Goal: Communication & Community: Participate in discussion

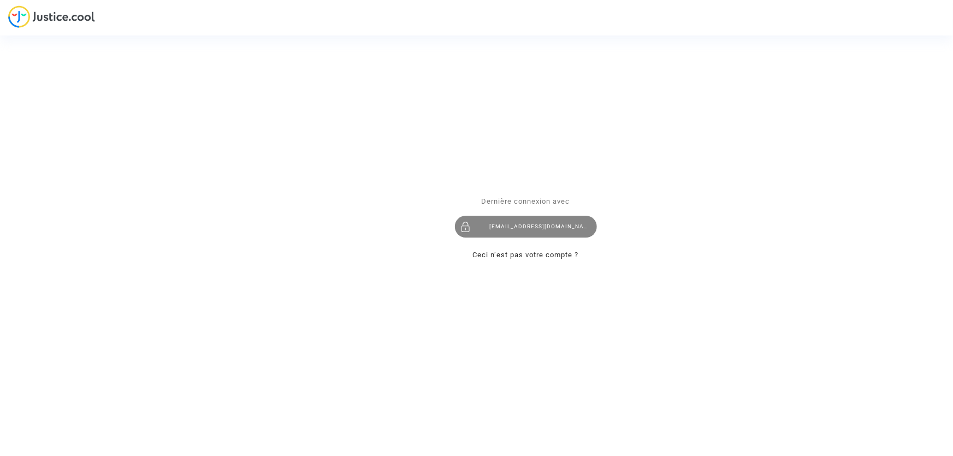
click at [517, 218] on div "[EMAIL_ADDRESS][DOMAIN_NAME]" at bounding box center [526, 227] width 142 height 22
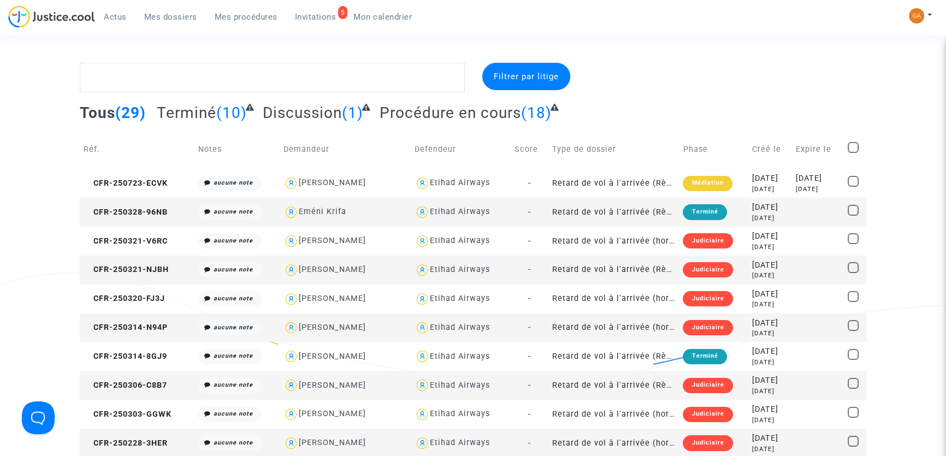
click at [308, 19] on span "Invitations" at bounding box center [316, 17] width 42 height 10
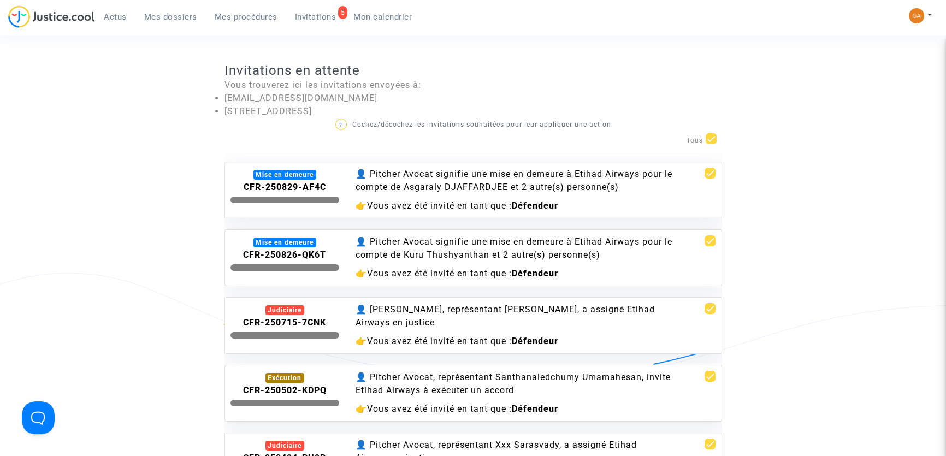
click at [425, 187] on div "👤 Pitcher Avocat signifie une mise en demeure à Etihad Airways pour le compte d…" at bounding box center [515, 181] width 318 height 26
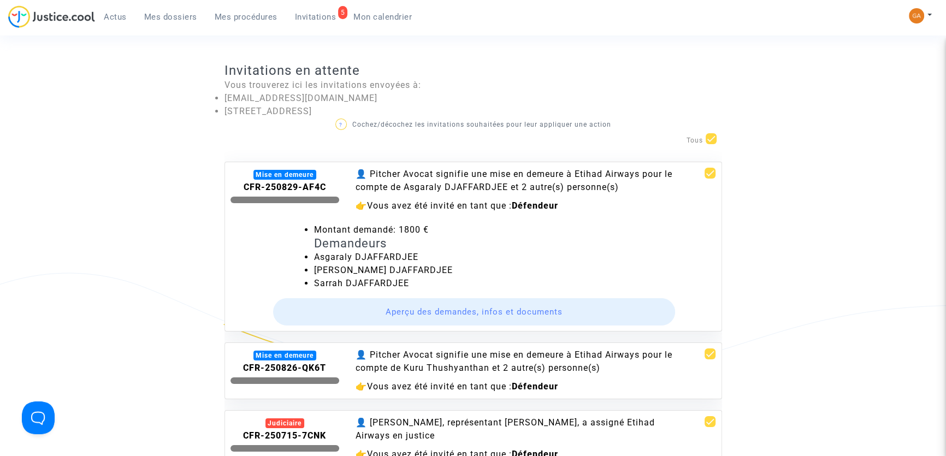
click at [415, 309] on button "Aperçu des demandes, infos et documents" at bounding box center [474, 311] width 402 height 27
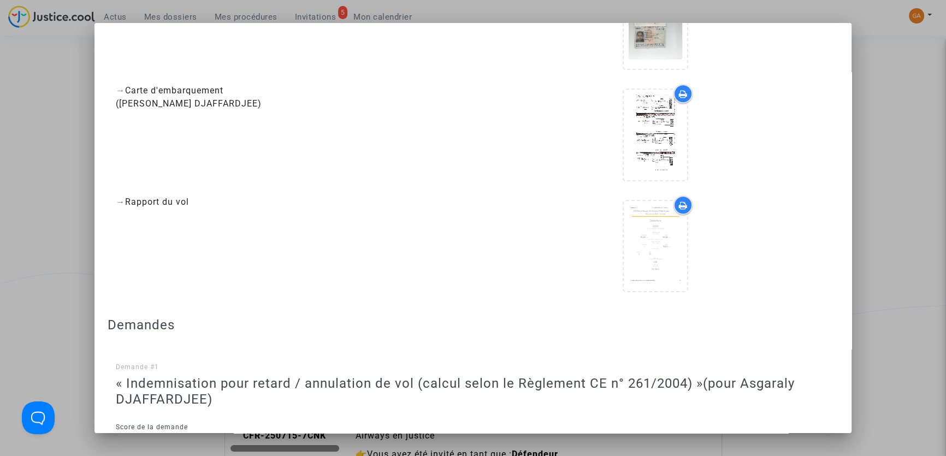
scroll to position [1092, 0]
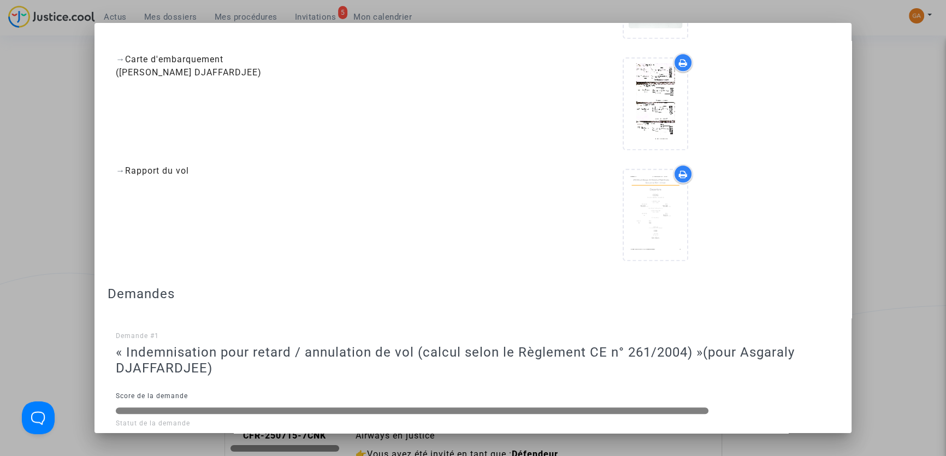
click at [881, 34] on div at bounding box center [473, 228] width 946 height 456
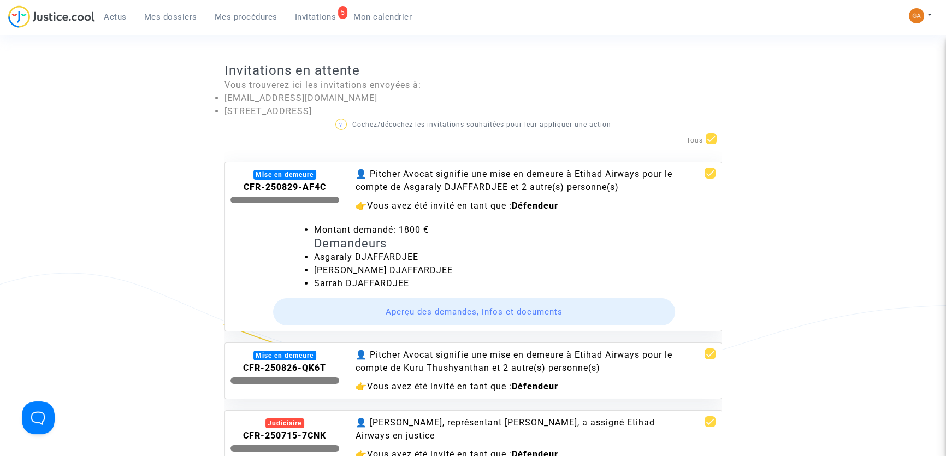
click at [479, 209] on span "Vous avez été invité en tant que :" at bounding box center [439, 205] width 145 height 10
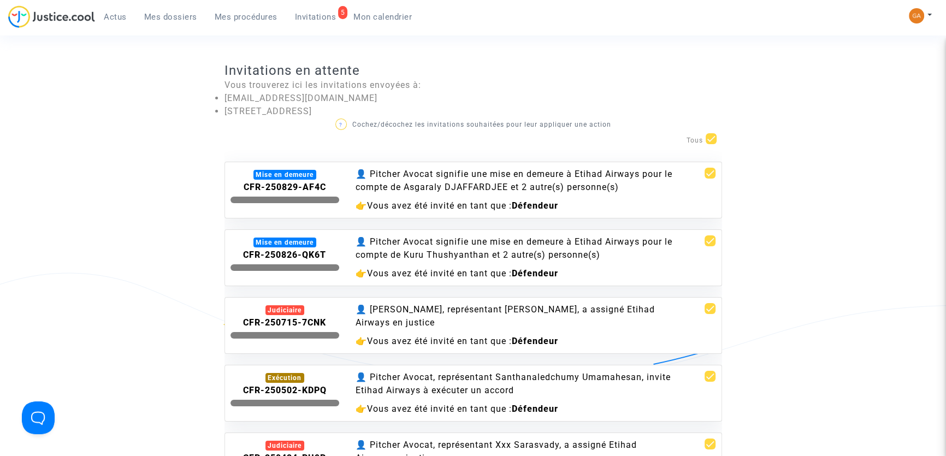
click at [705, 171] on span at bounding box center [710, 173] width 11 height 11
checkbox input "false"
click at [712, 142] on span at bounding box center [711, 138] width 11 height 11
click at [711, 144] on input "checkbox" at bounding box center [711, 144] width 1 height 1
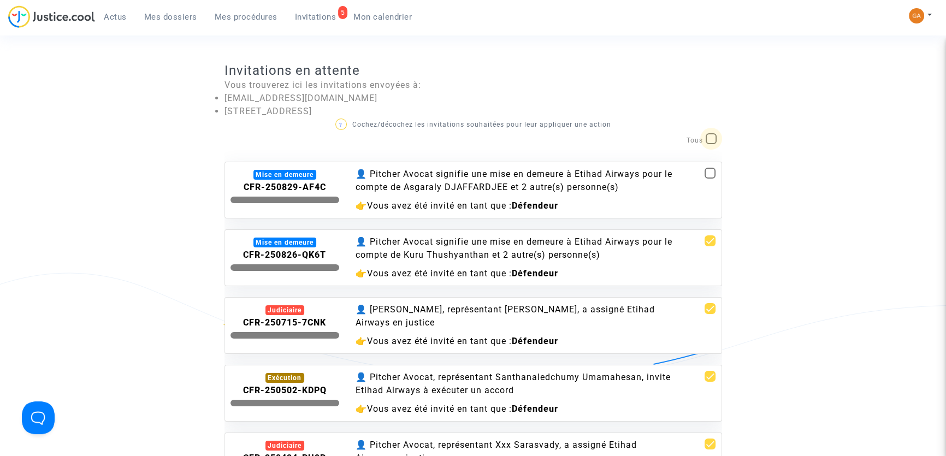
checkbox input "true"
click at [710, 138] on span at bounding box center [711, 138] width 11 height 11
click at [711, 144] on input "checkbox" at bounding box center [711, 144] width 1 height 1
checkbox input "false"
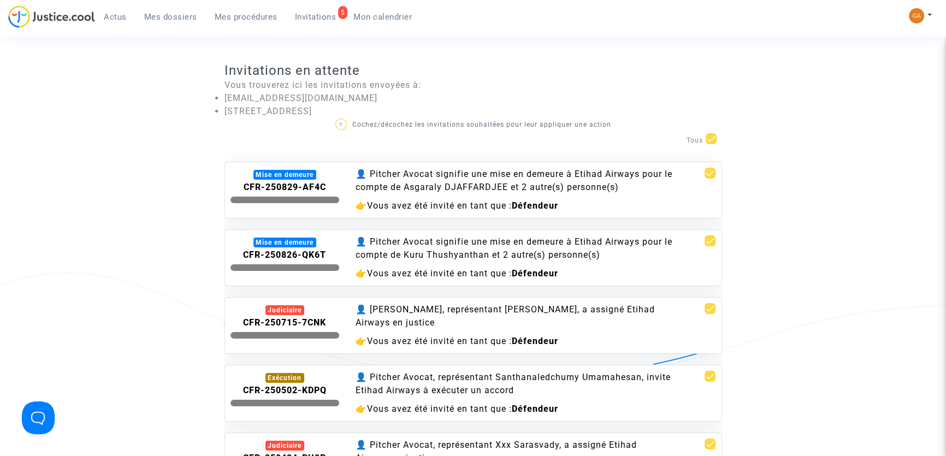
checkbox input "false"
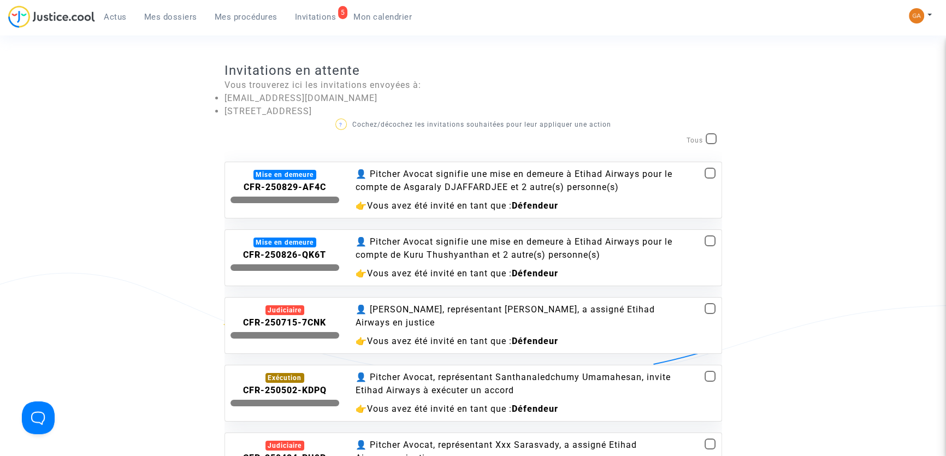
click at [706, 171] on span at bounding box center [710, 173] width 11 height 11
checkbox input "true"
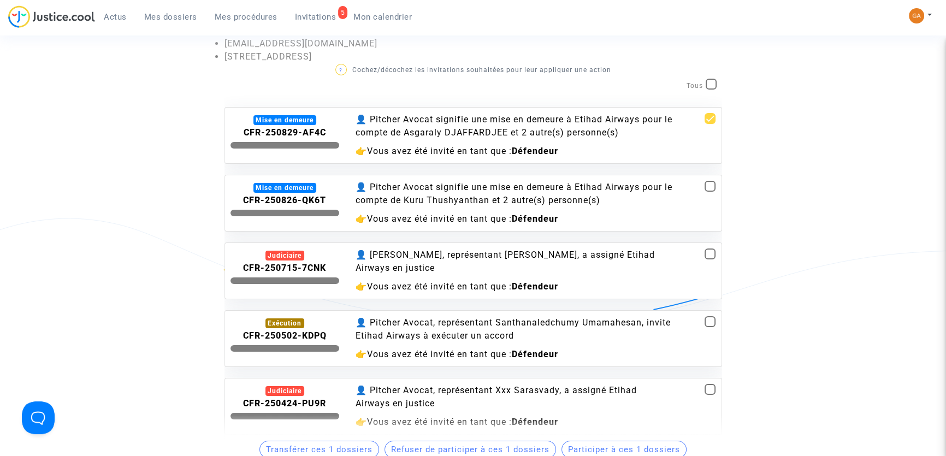
scroll to position [248, 0]
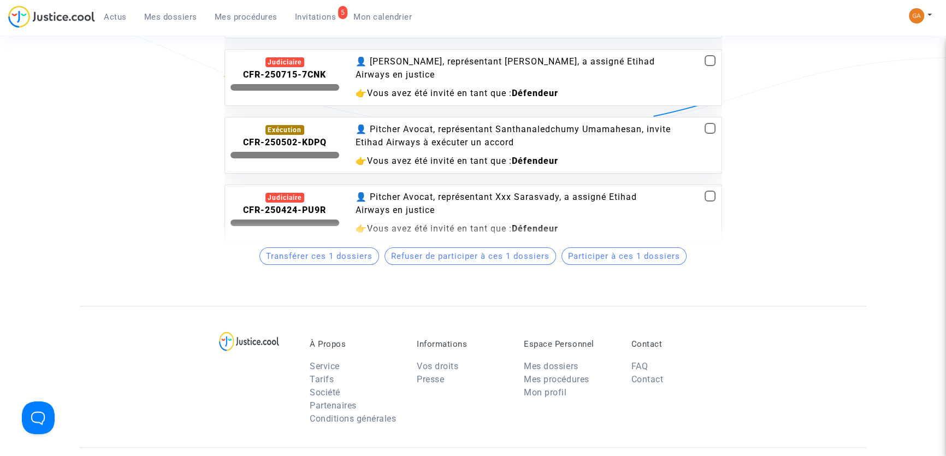
click at [578, 253] on span "Participer à ces 1 dossiers" at bounding box center [624, 256] width 112 height 10
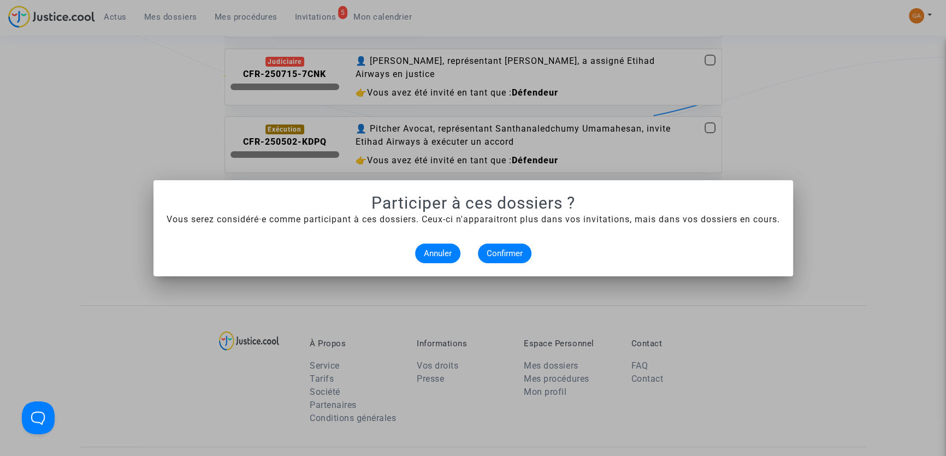
scroll to position [0, 0]
click at [508, 253] on span "Confirmer" at bounding box center [505, 253] width 36 height 10
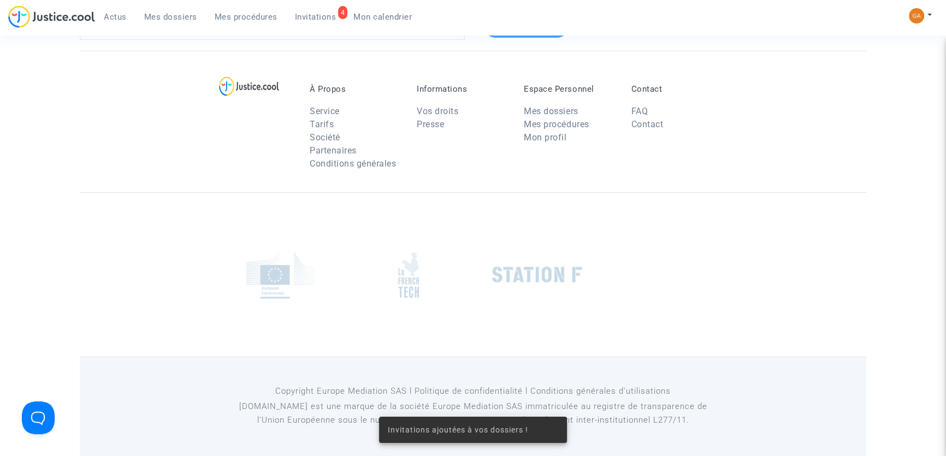
scroll to position [52, 0]
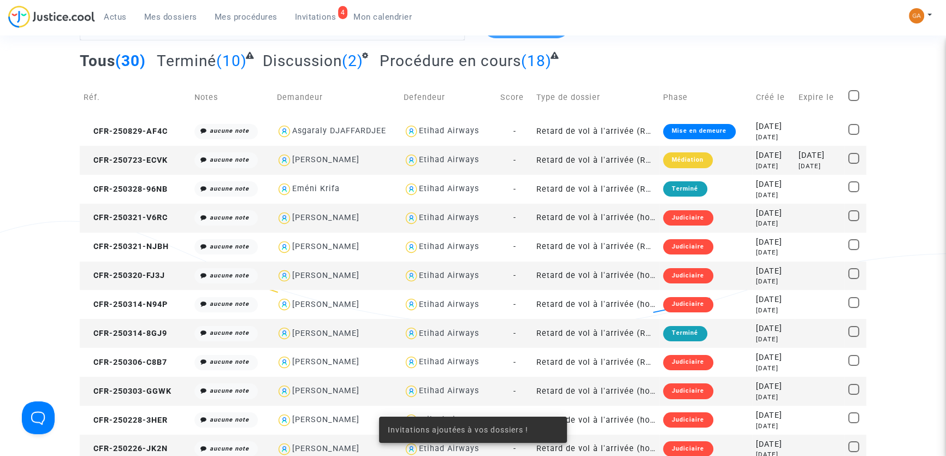
click at [169, 19] on span "Mes dossiers" at bounding box center [170, 17] width 53 height 10
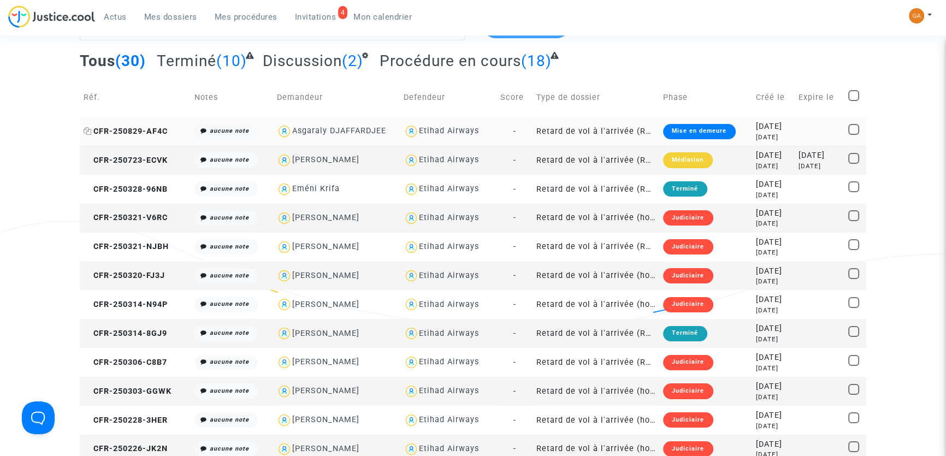
click at [151, 128] on span "CFR-250829-AF4C" at bounding box center [126, 131] width 84 height 9
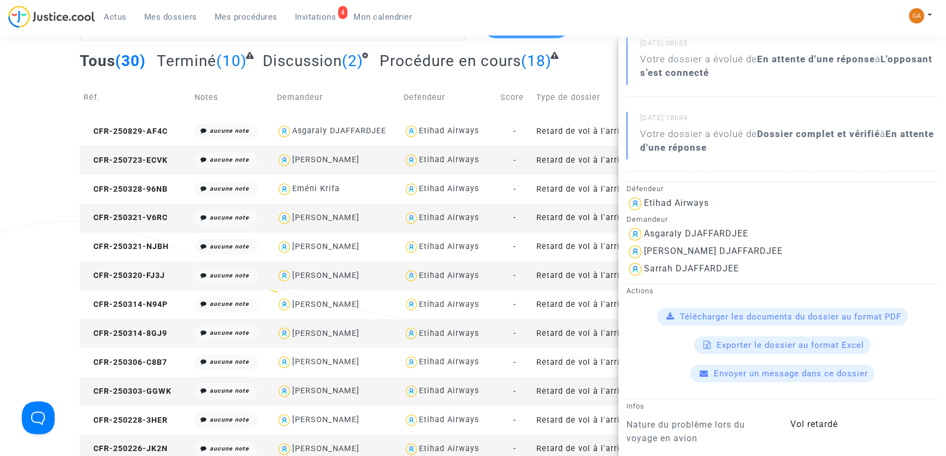
scroll to position [198, 0]
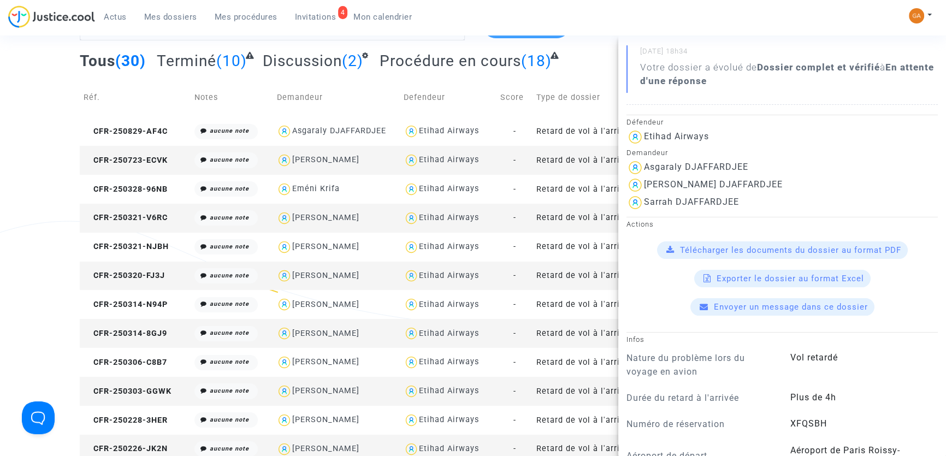
click at [779, 311] on div "Envoyer un message dans ce dossier" at bounding box center [782, 306] width 184 height 17
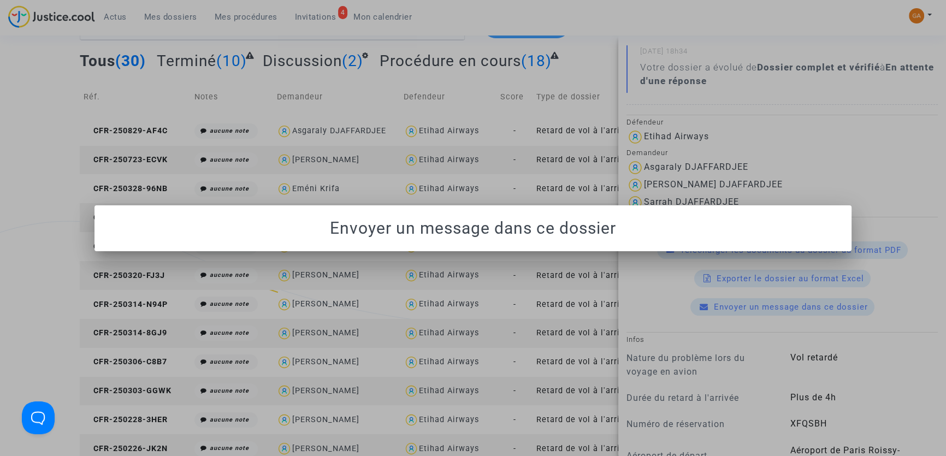
scroll to position [0, 0]
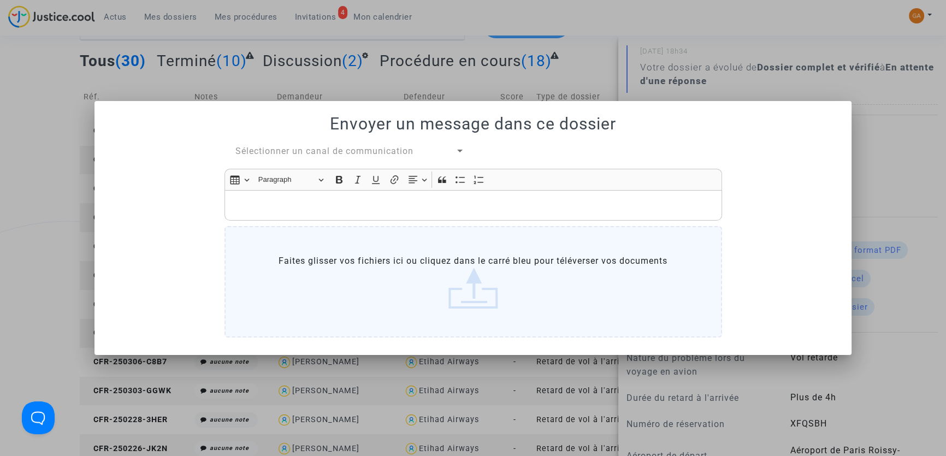
click at [835, 82] on div at bounding box center [473, 228] width 946 height 456
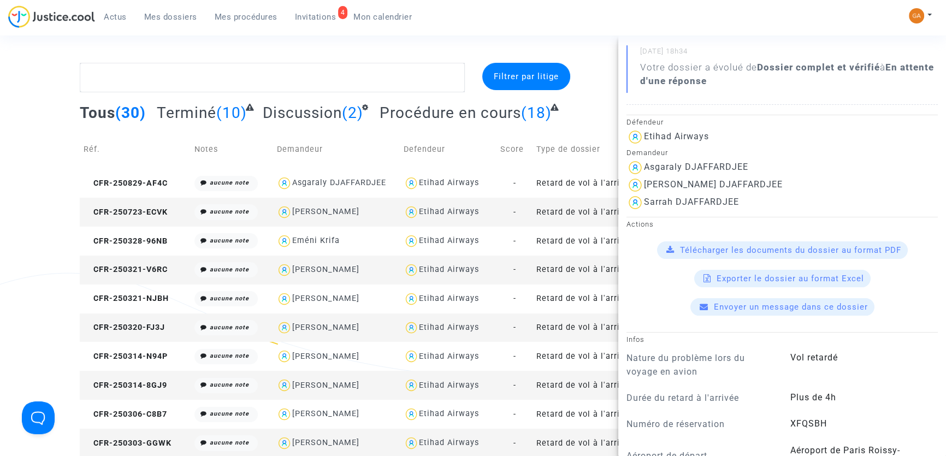
scroll to position [149, 0]
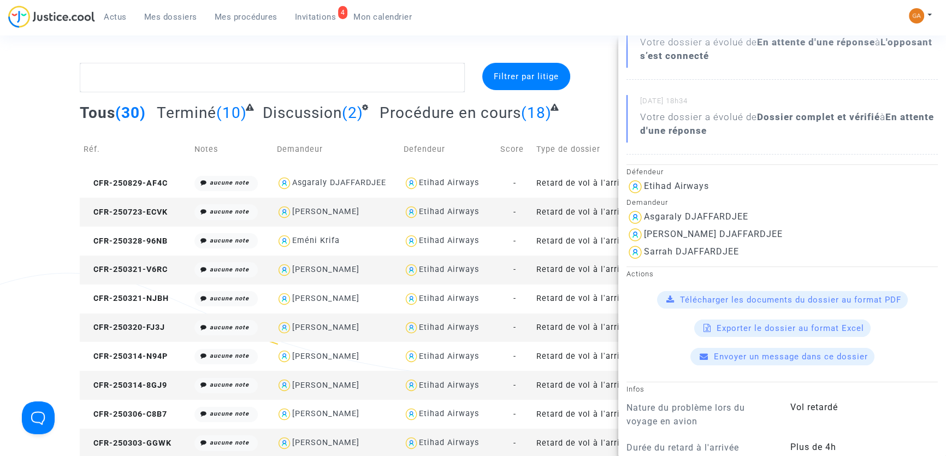
click at [751, 352] on span "Envoyer un message dans ce dossier" at bounding box center [791, 357] width 154 height 10
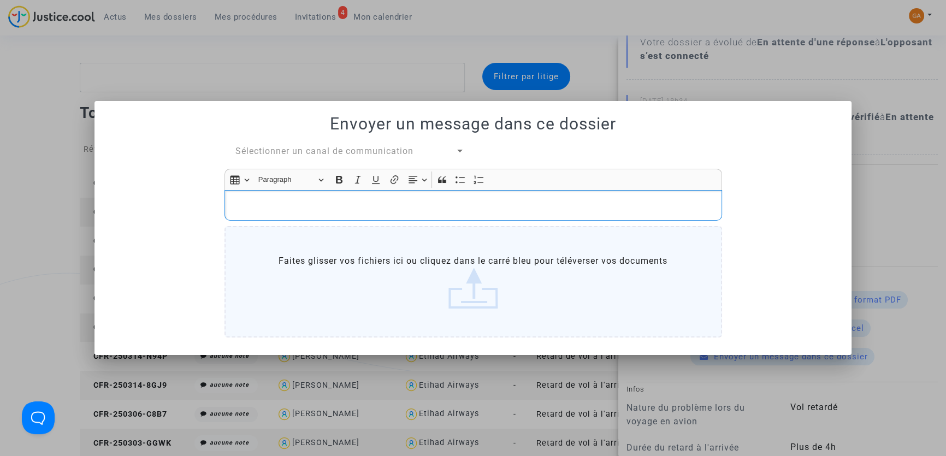
click at [360, 197] on div "Rich Text Editor, main" at bounding box center [473, 205] width 498 height 31
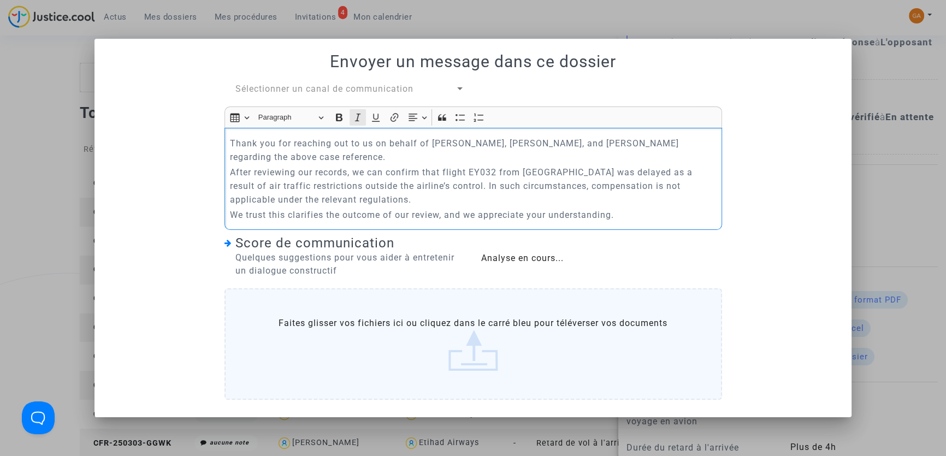
click at [355, 119] on icon "Editor toolbar" at bounding box center [357, 117] width 11 height 11
click at [388, 96] on div "Sélectionner un canal de communication Rich Text Editor Insert table Insert tab…" at bounding box center [473, 243] width 514 height 322
click at [402, 87] on span "Sélectionner un canal de communication" at bounding box center [324, 89] width 178 height 10
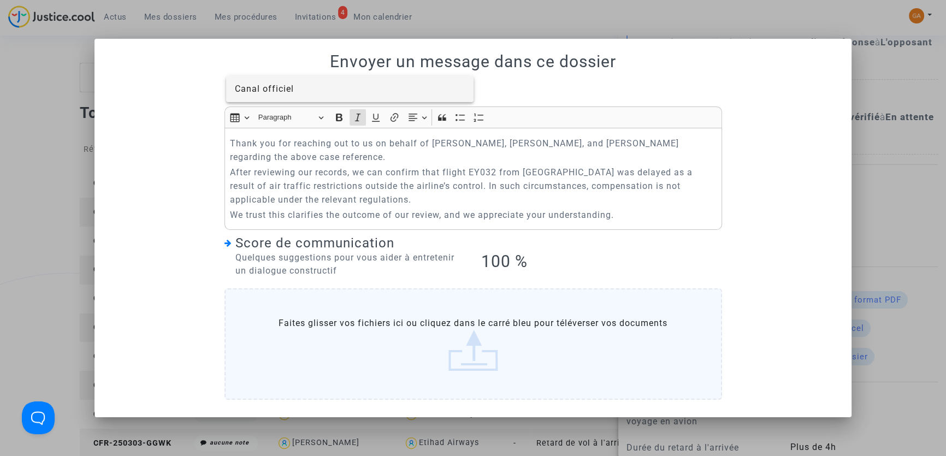
click at [378, 93] on span "Canal officiel" at bounding box center [349, 89] width 229 height 26
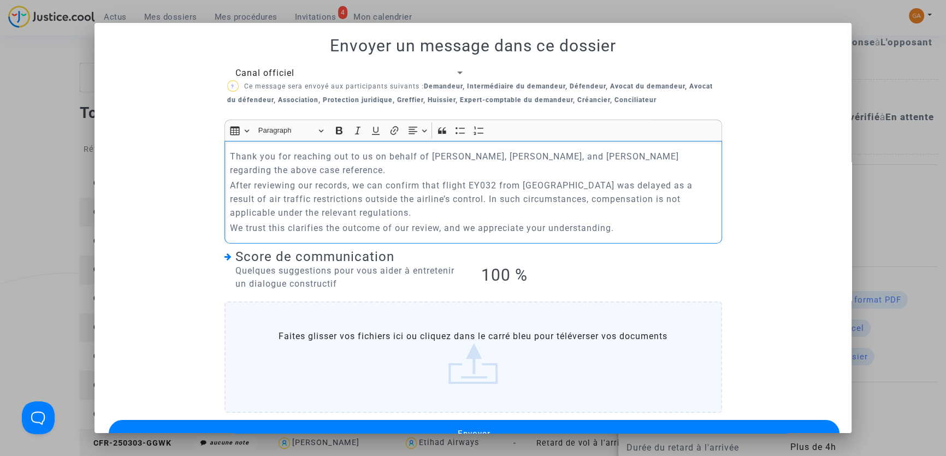
click at [466, 167] on p "Thank you for reaching out to us on behalf of Asgaraly Djaffardjee, Sarrah Djaf…" at bounding box center [473, 163] width 486 height 27
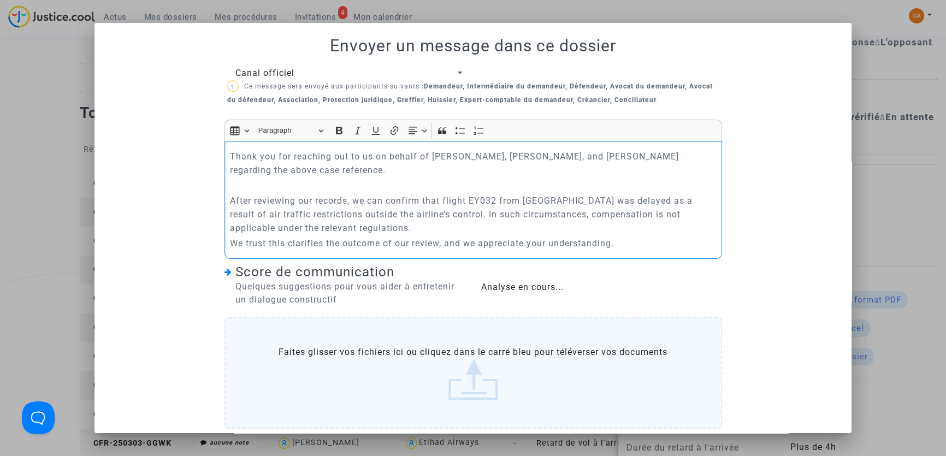
click at [374, 227] on p "After reviewing our records, we can confirm that flight EY032 from Paris was de…" at bounding box center [473, 214] width 486 height 41
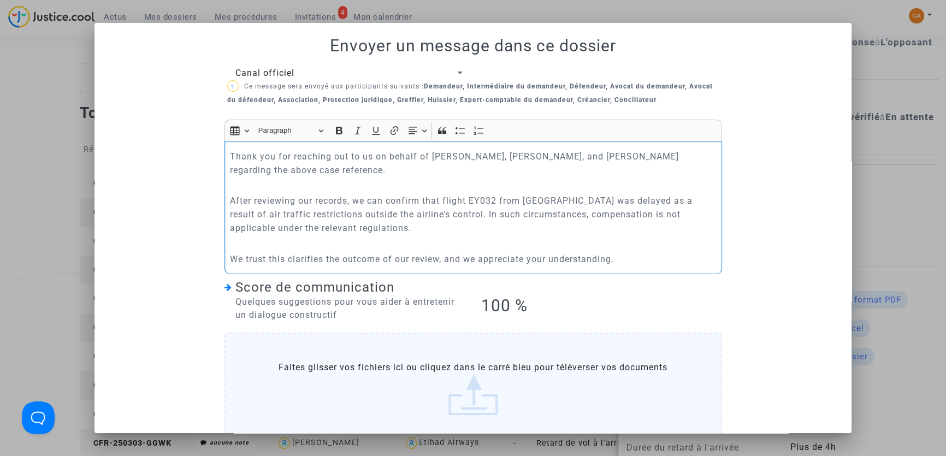
click at [224, 153] on div "Thank you for reaching out to us on behalf of Asgaraly Djaffardjee, Sarrah Djaf…" at bounding box center [473, 207] width 498 height 133
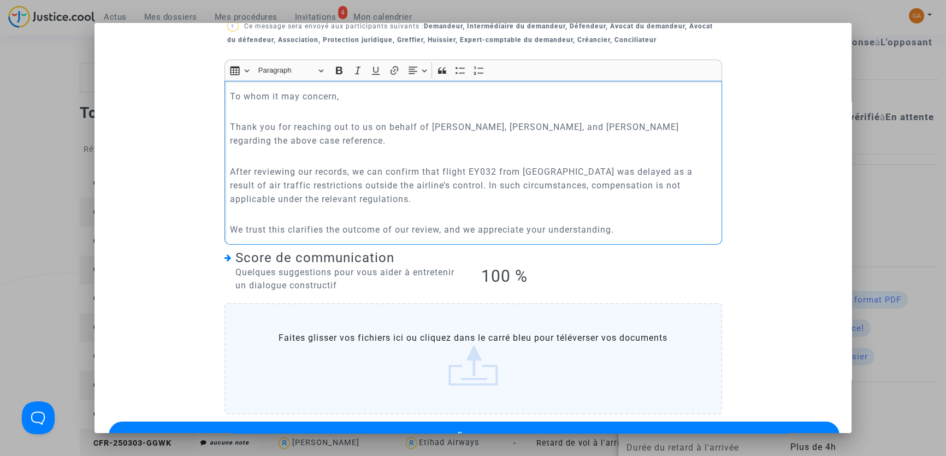
scroll to position [91, 0]
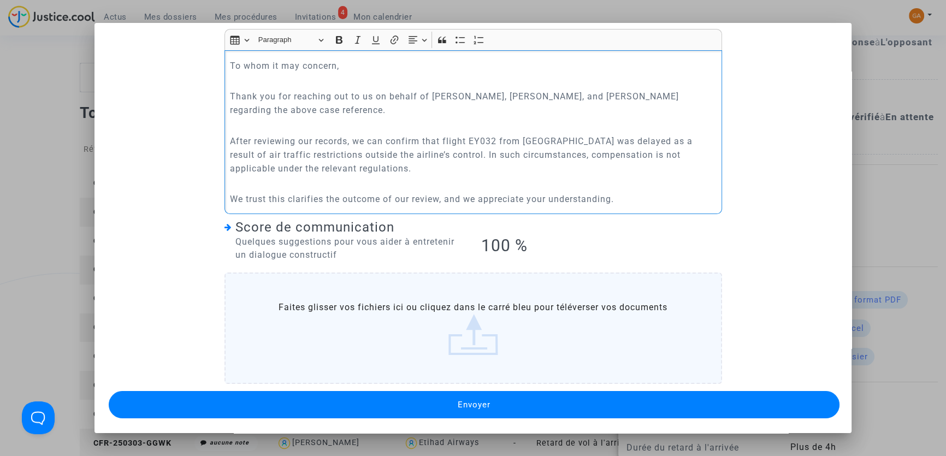
click at [513, 403] on button "Envoyer" at bounding box center [474, 404] width 731 height 27
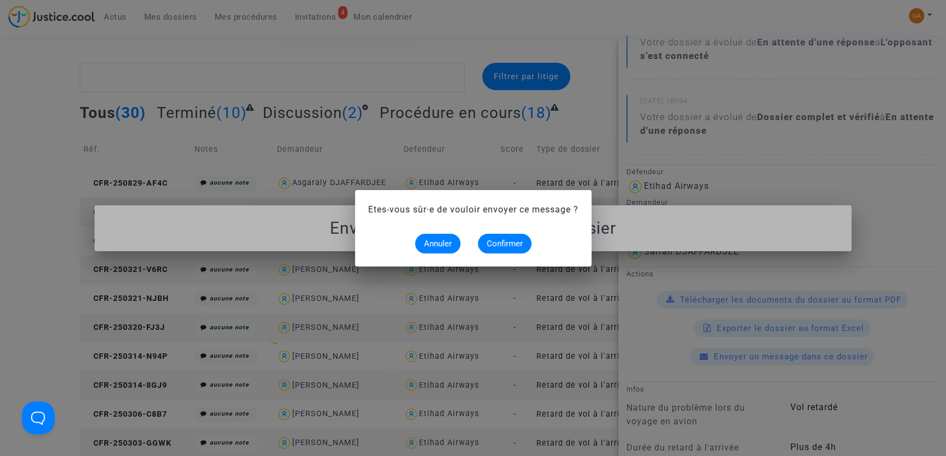
scroll to position [0, 0]
click at [490, 236] on button "Confirmer" at bounding box center [505, 244] width 54 height 20
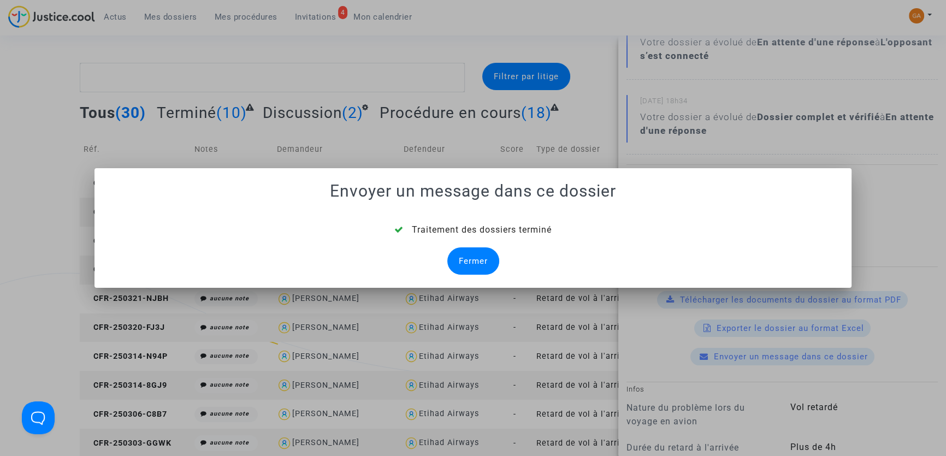
click at [478, 264] on div "Fermer" at bounding box center [473, 260] width 52 height 27
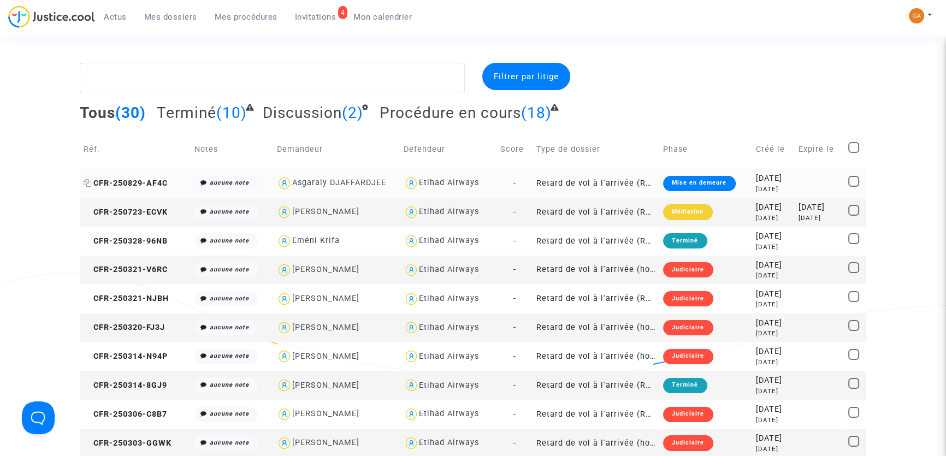
click at [121, 179] on span "CFR-250829-AF4C" at bounding box center [126, 183] width 84 height 9
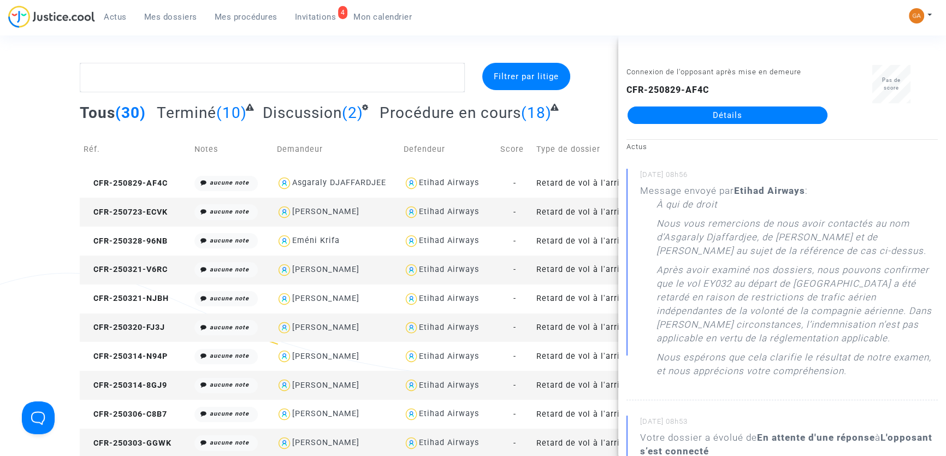
click at [680, 118] on link "Détails" at bounding box center [728, 114] width 200 height 17
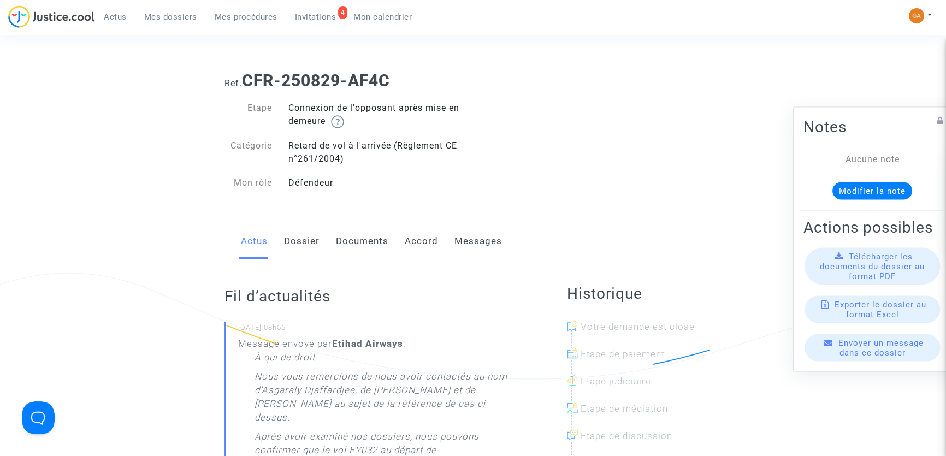
click at [425, 242] on link "Accord" at bounding box center [421, 241] width 33 height 36
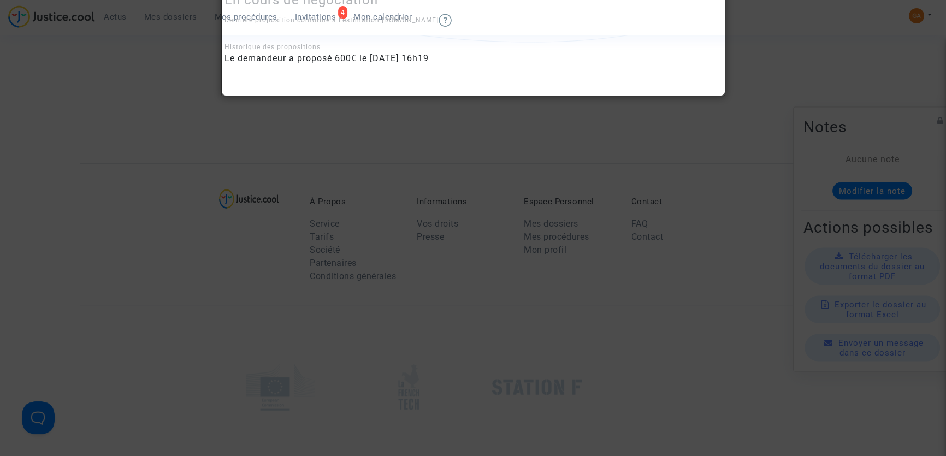
click at [580, 242] on div at bounding box center [473, 228] width 946 height 456
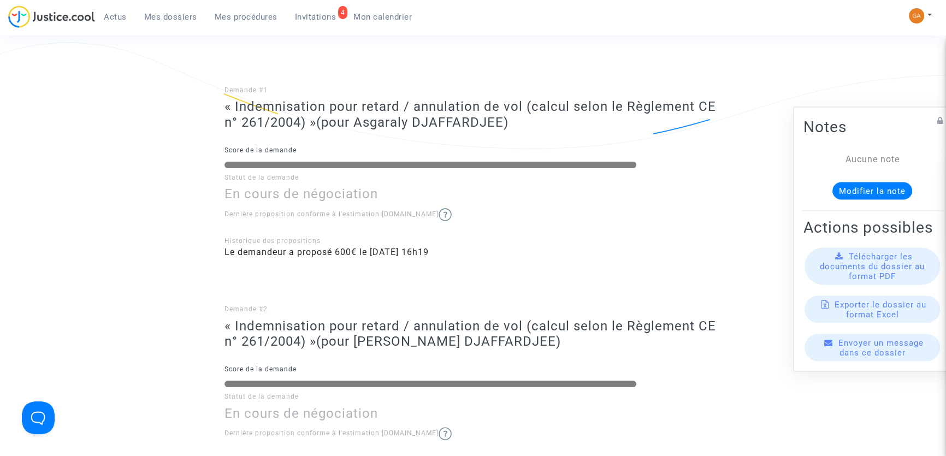
scroll to position [217, 0]
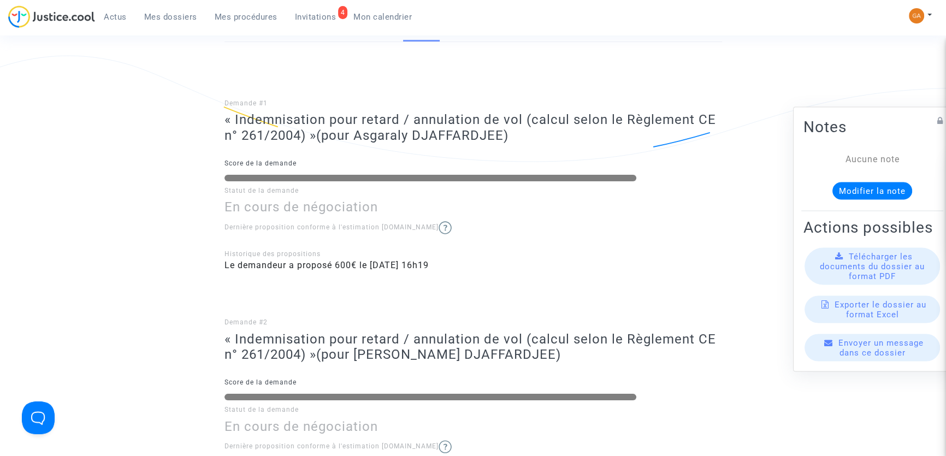
click at [439, 227] on img at bounding box center [445, 227] width 13 height 13
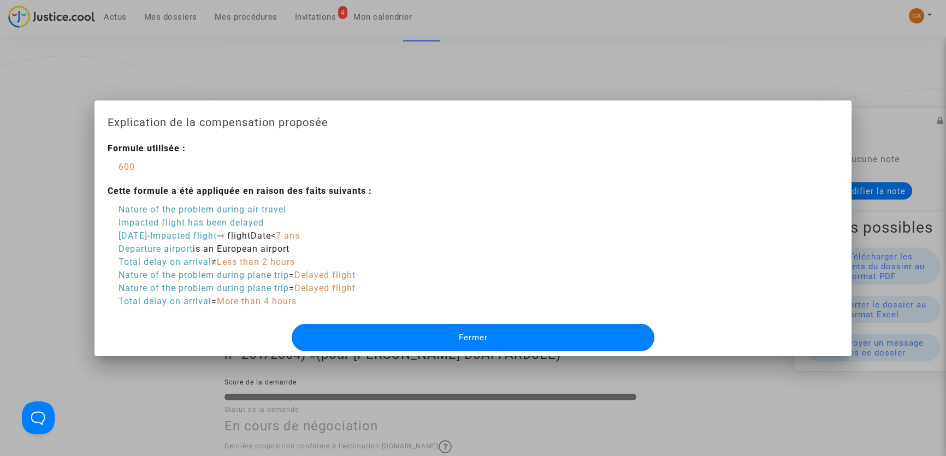
scroll to position [0, 0]
click at [469, 335] on span "Fermer" at bounding box center [472, 338] width 29 height 10
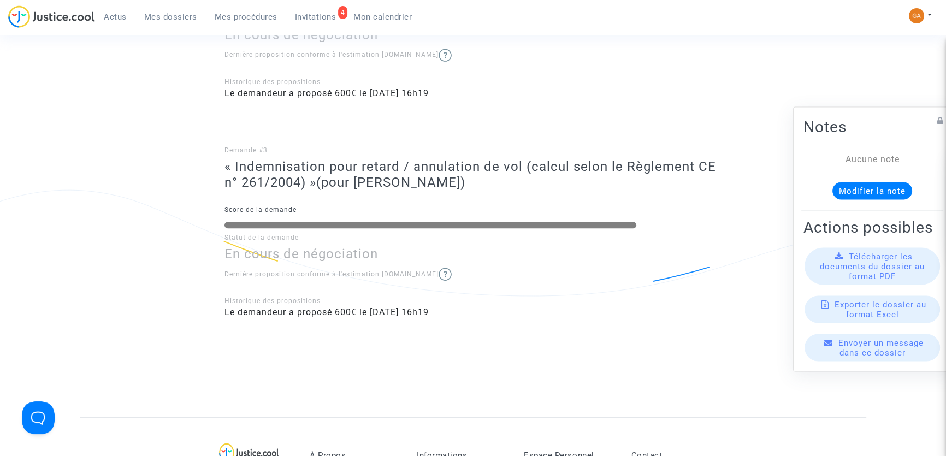
scroll to position [565, 0]
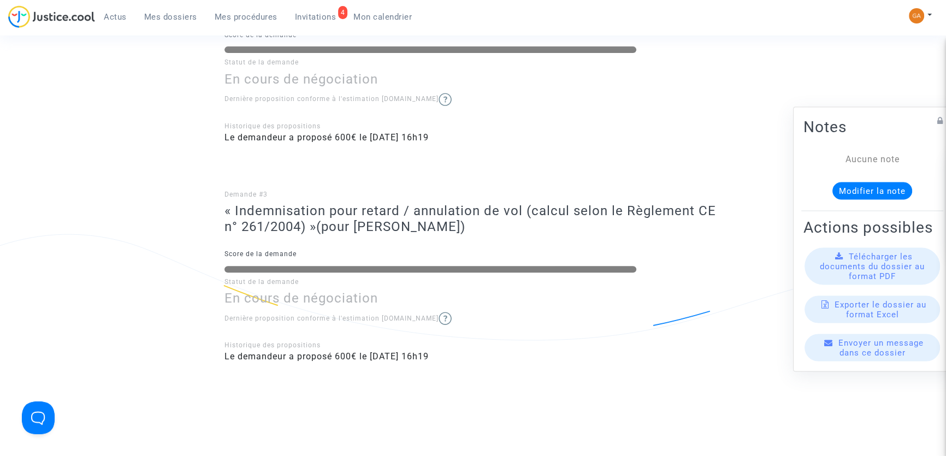
click at [146, 20] on span "Mes dossiers" at bounding box center [170, 17] width 53 height 10
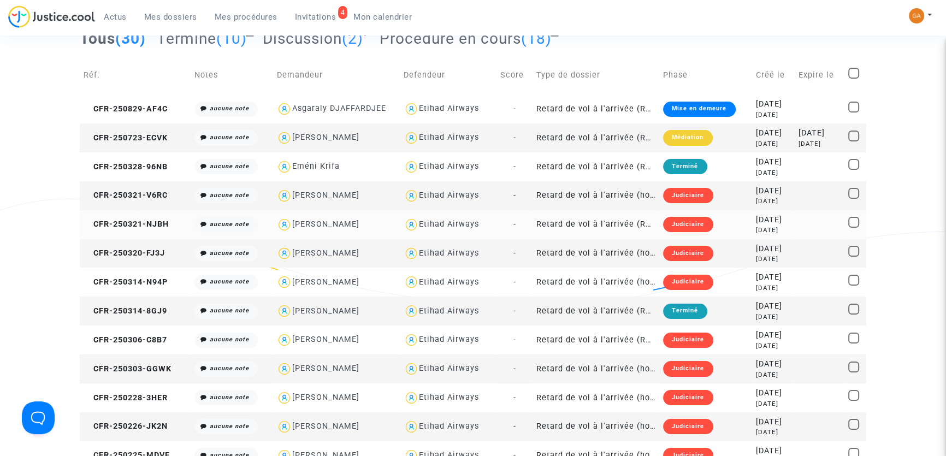
scroll to position [19, 0]
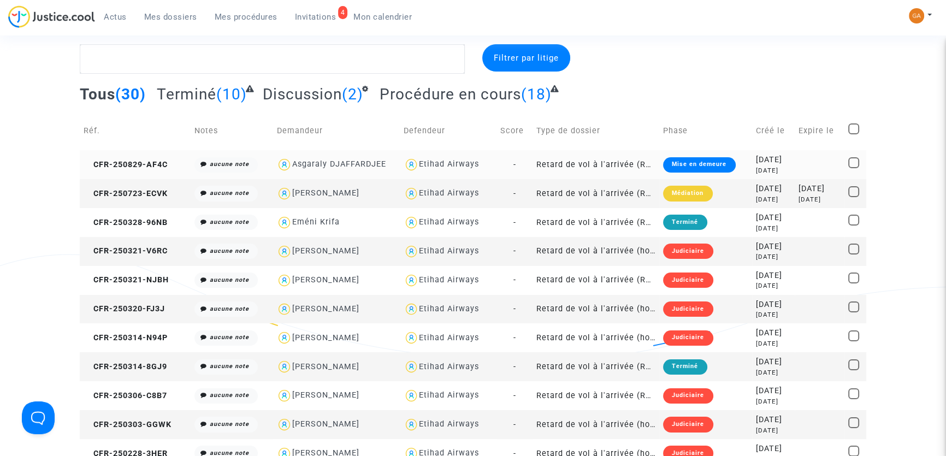
click at [672, 162] on div "Mise en demeure" at bounding box center [699, 164] width 72 height 15
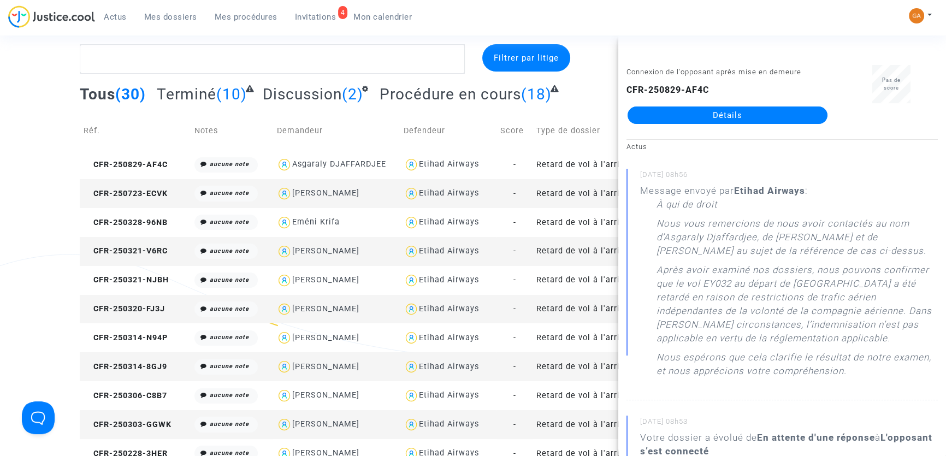
click at [882, 82] on span "Pas de score" at bounding box center [891, 84] width 19 height 14
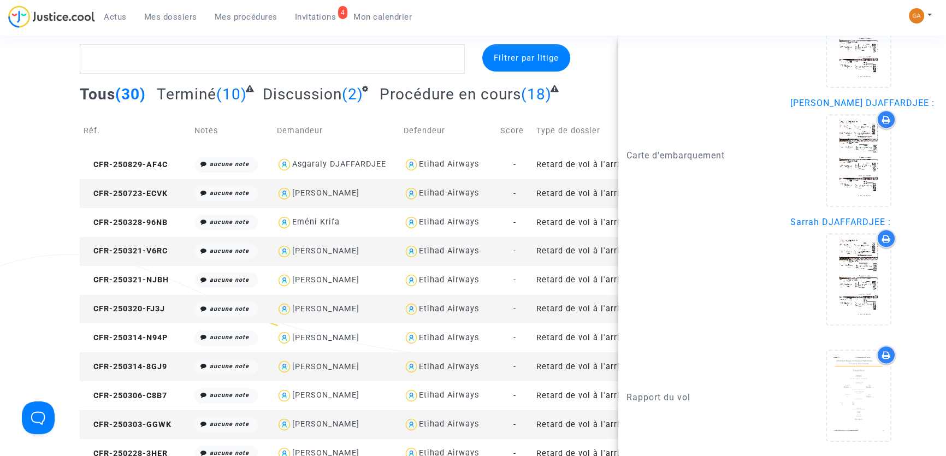
scroll to position [1903, 0]
click at [595, 96] on div "Tous (30) Terminé (10) Discussion (2) Procédure en cours (18)" at bounding box center [473, 98] width 786 height 27
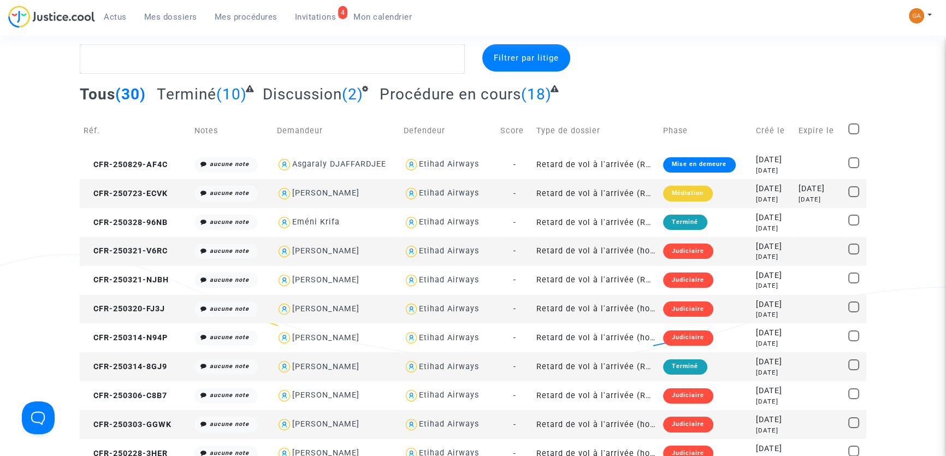
scroll to position [0, 0]
click at [756, 161] on div "2025-08-29" at bounding box center [773, 160] width 35 height 12
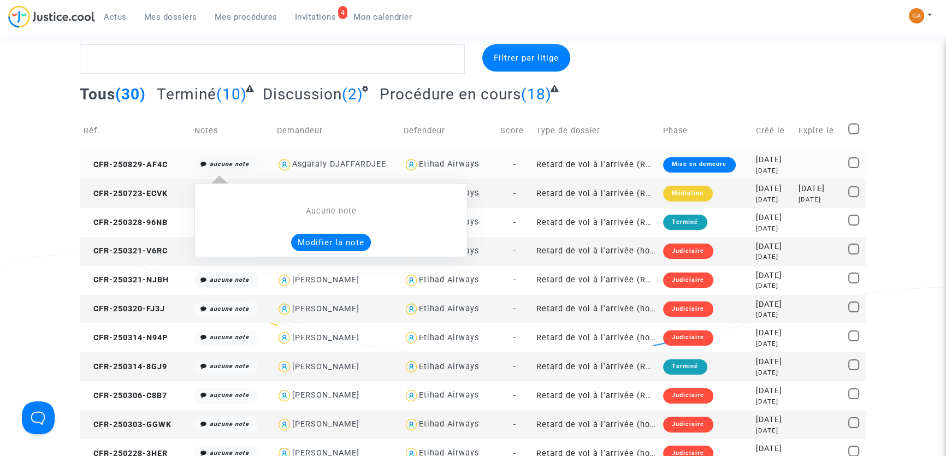
click at [324, 240] on button "Modifier la note" at bounding box center [331, 242] width 80 height 17
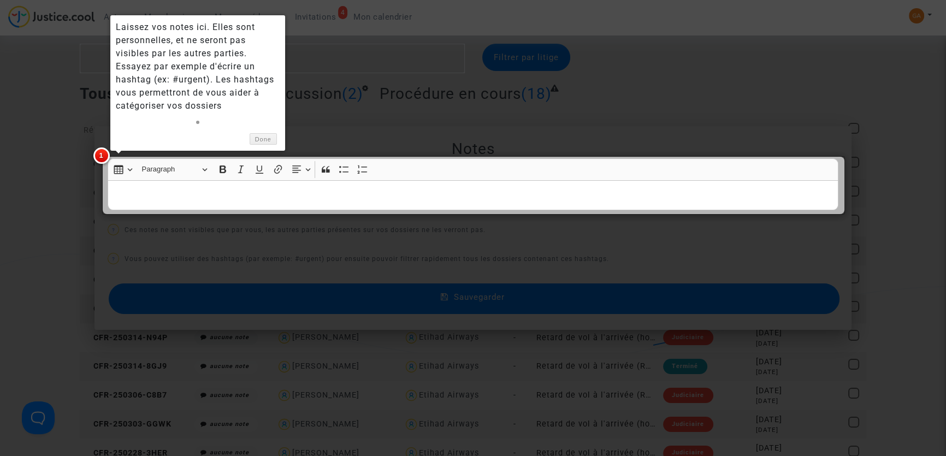
click at [266, 187] on div at bounding box center [473, 185] width 743 height 58
click at [256, 187] on div at bounding box center [473, 185] width 743 height 58
click at [226, 190] on div at bounding box center [473, 185] width 743 height 58
click at [178, 206] on div at bounding box center [473, 185] width 743 height 58
click at [272, 143] on link "Done" at bounding box center [263, 138] width 27 height 11
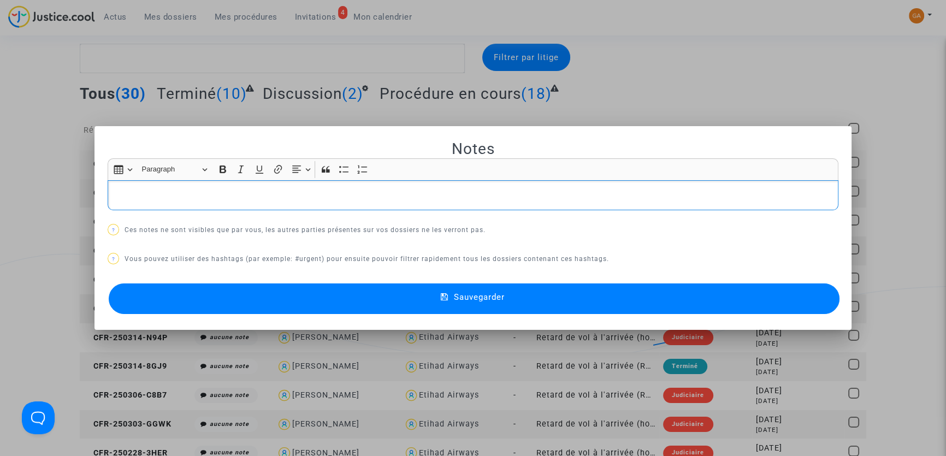
click at [239, 196] on p "Rich Text Editor, main" at bounding box center [473, 195] width 719 height 14
click at [377, 297] on button "Sauvegarder" at bounding box center [474, 298] width 731 height 31
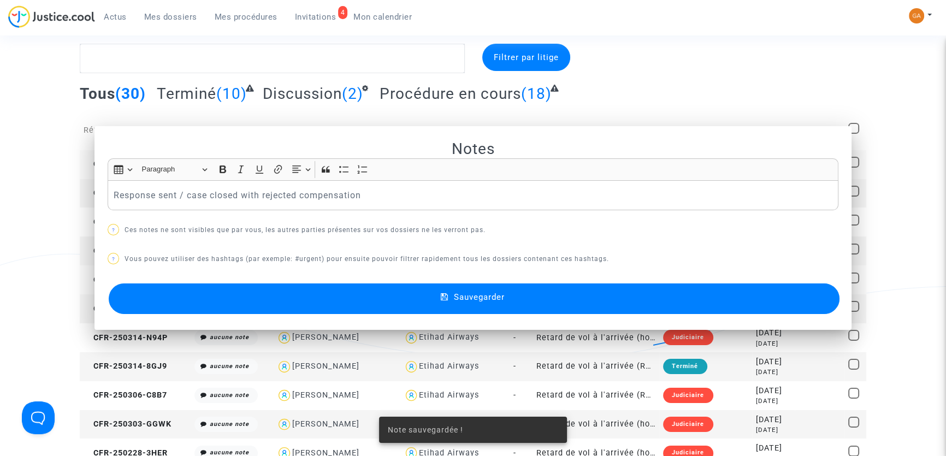
scroll to position [19, 0]
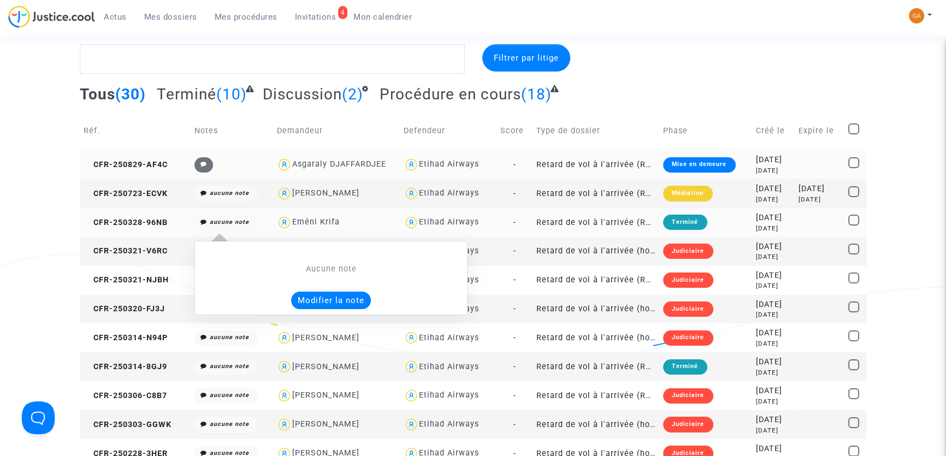
click at [213, 223] on icon "aucune note" at bounding box center [229, 221] width 39 height 7
click at [323, 295] on button "Modifier la note" at bounding box center [331, 300] width 80 height 17
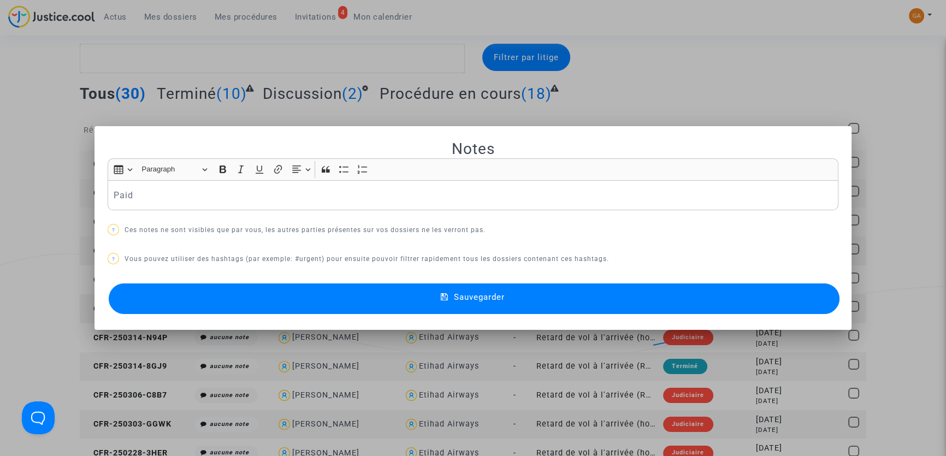
click at [360, 300] on button "Sauvegarder" at bounding box center [474, 298] width 731 height 31
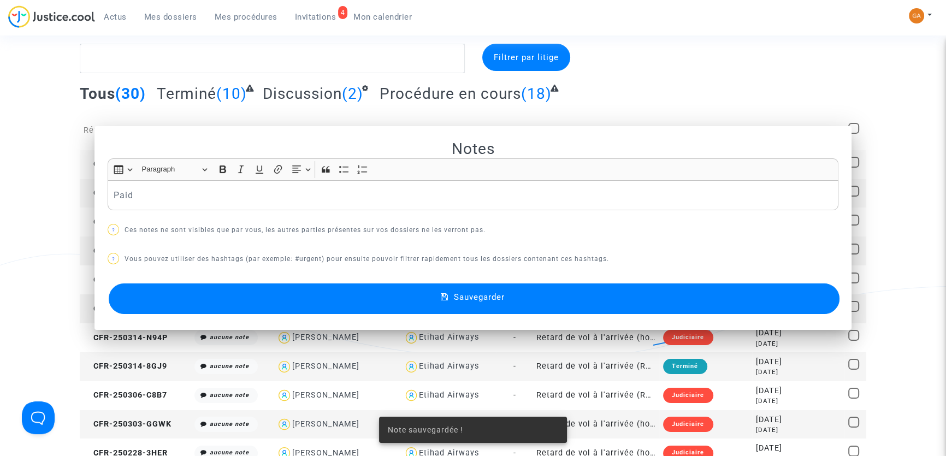
scroll to position [19, 0]
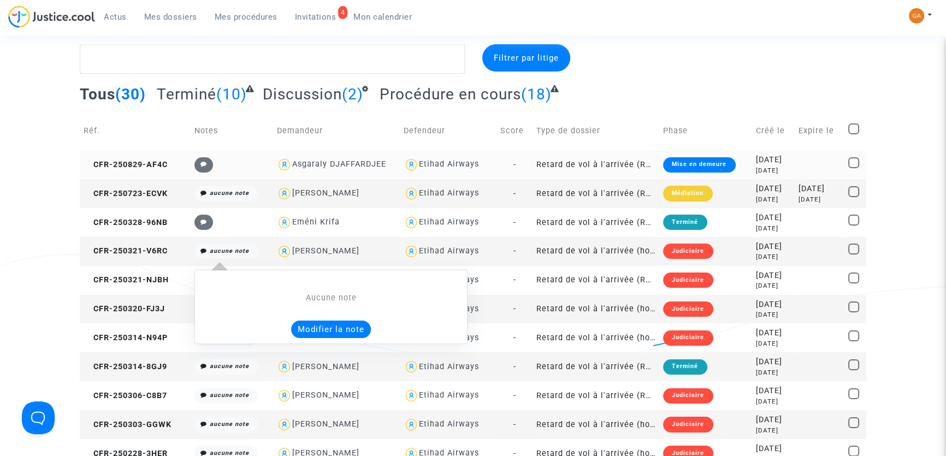
click at [218, 251] on icon "aucune note" at bounding box center [229, 250] width 39 height 7
click at [312, 292] on div "Aucune note" at bounding box center [331, 298] width 228 height 12
click at [325, 322] on button "Modifier la note" at bounding box center [331, 329] width 80 height 17
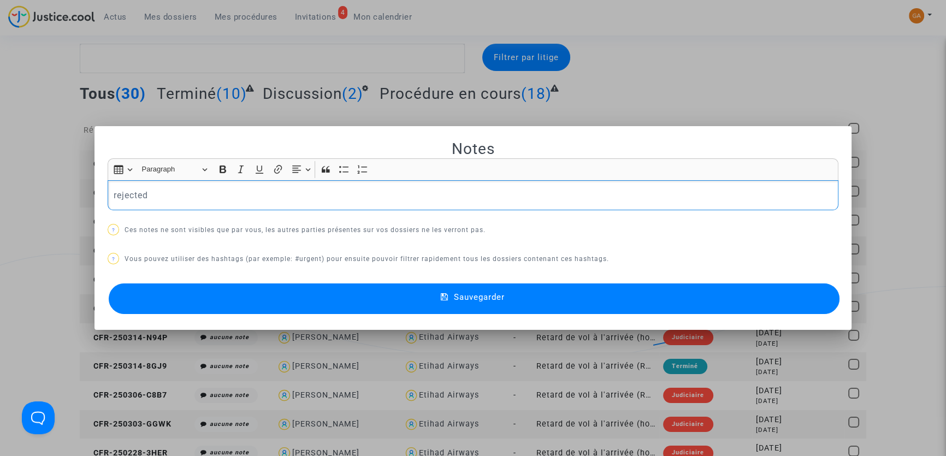
click at [319, 295] on button "Sauvegarder" at bounding box center [474, 298] width 731 height 31
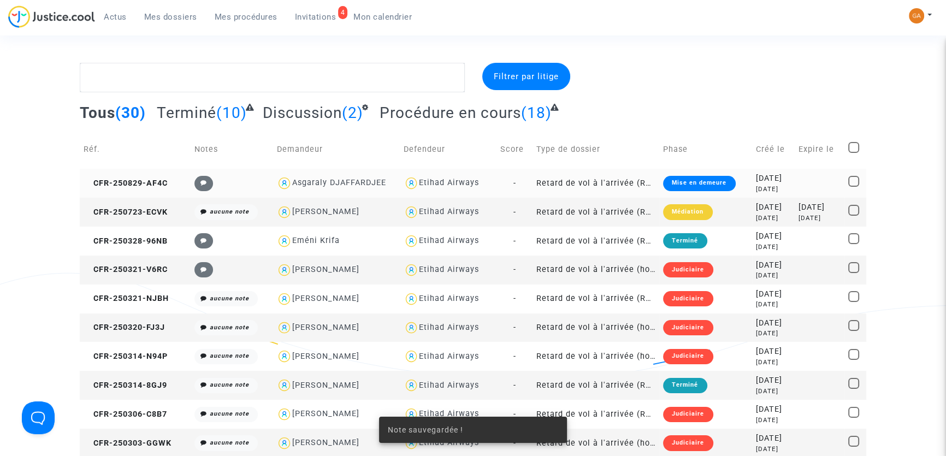
scroll to position [19, 0]
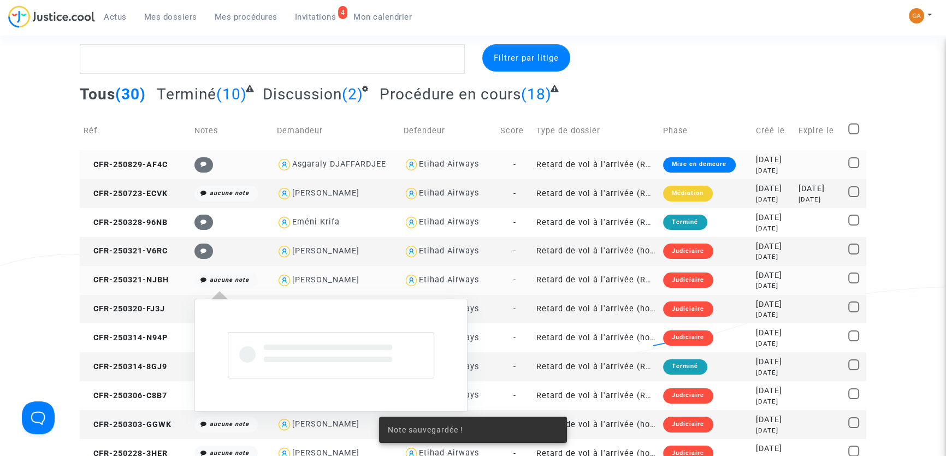
click at [222, 282] on icon "aucune note" at bounding box center [229, 279] width 39 height 7
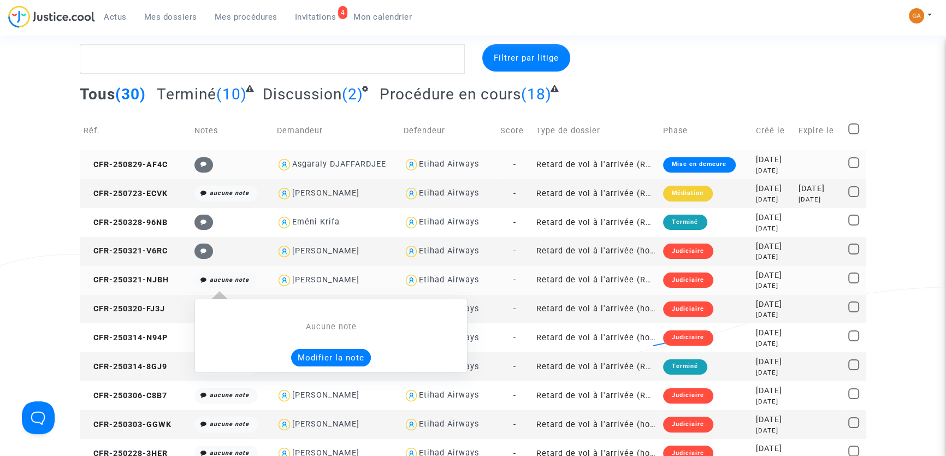
click at [338, 355] on button "Modifier la note" at bounding box center [331, 357] width 80 height 17
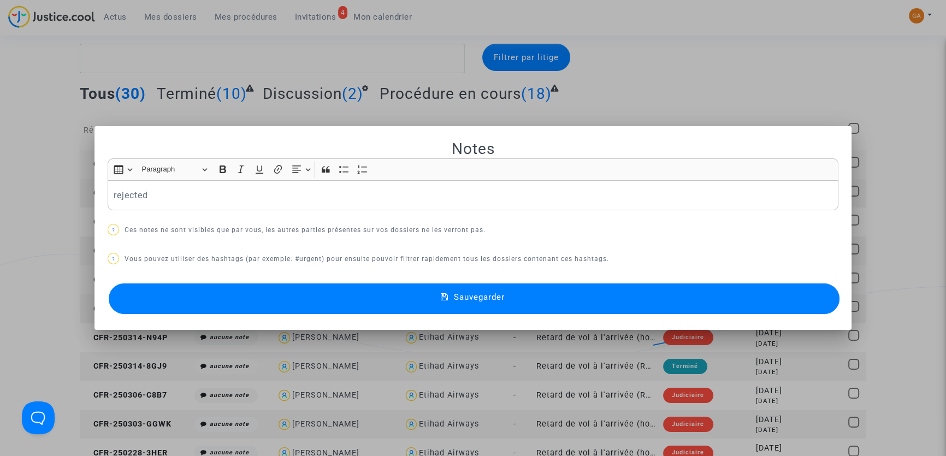
click at [430, 293] on button "Sauvegarder" at bounding box center [474, 298] width 731 height 31
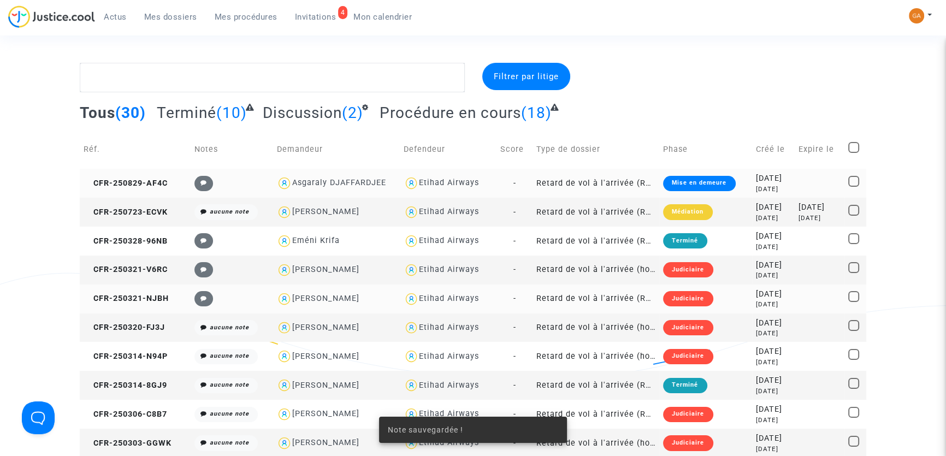
scroll to position [19, 0]
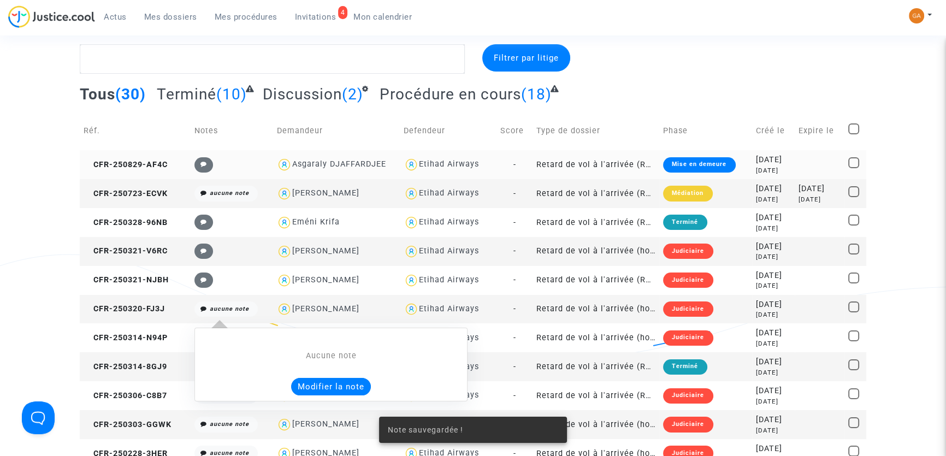
click at [224, 310] on icon "aucune note" at bounding box center [229, 308] width 39 height 7
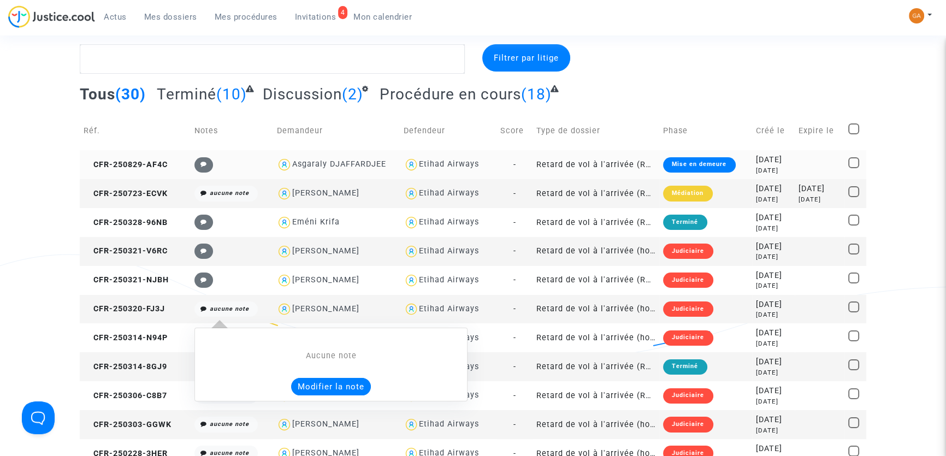
drag, startPoint x: 337, startPoint y: 386, endPoint x: 339, endPoint y: 380, distance: 6.2
click at [338, 383] on button "Modifier la note" at bounding box center [331, 386] width 80 height 17
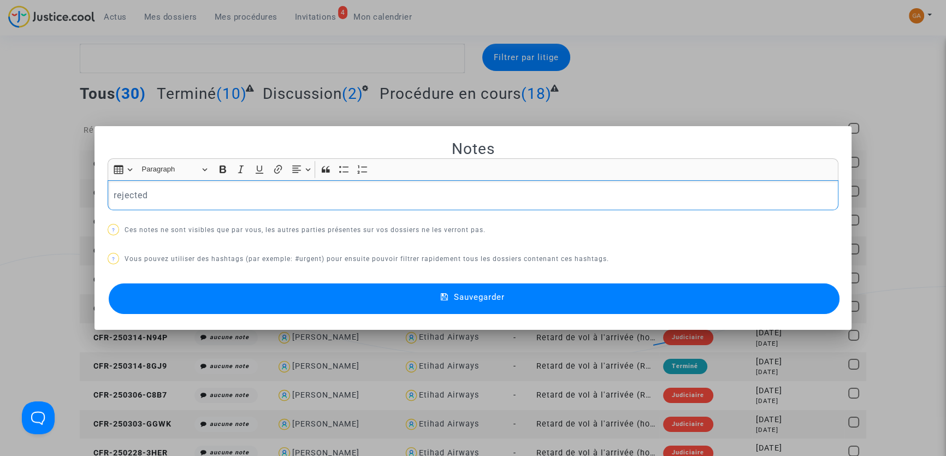
click at [503, 310] on button "Sauvegarder" at bounding box center [474, 298] width 731 height 31
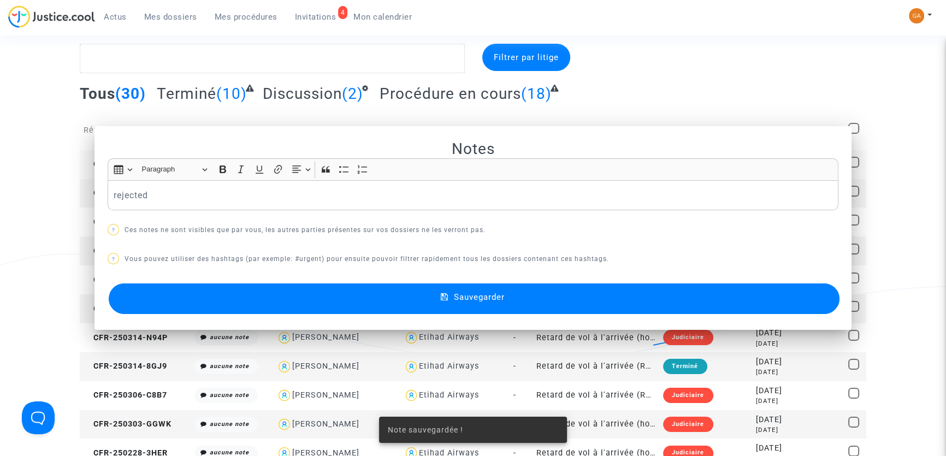
scroll to position [19, 0]
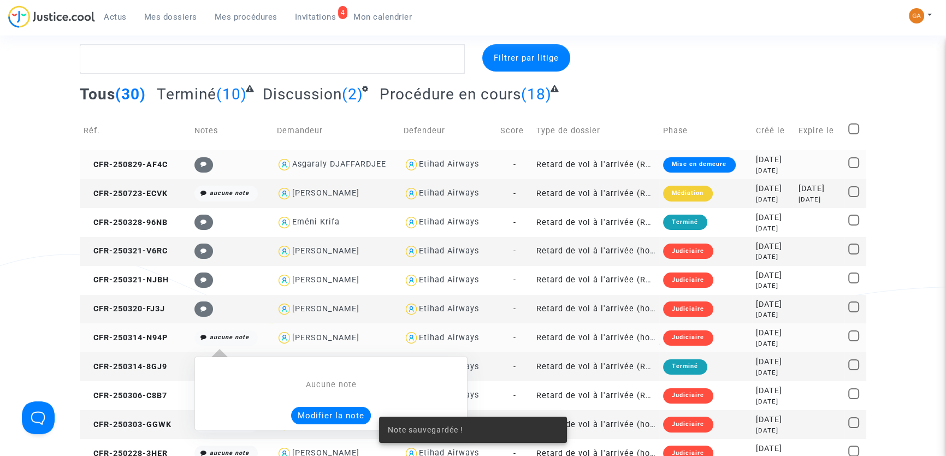
click at [222, 337] on icon "aucune note" at bounding box center [229, 337] width 39 height 7
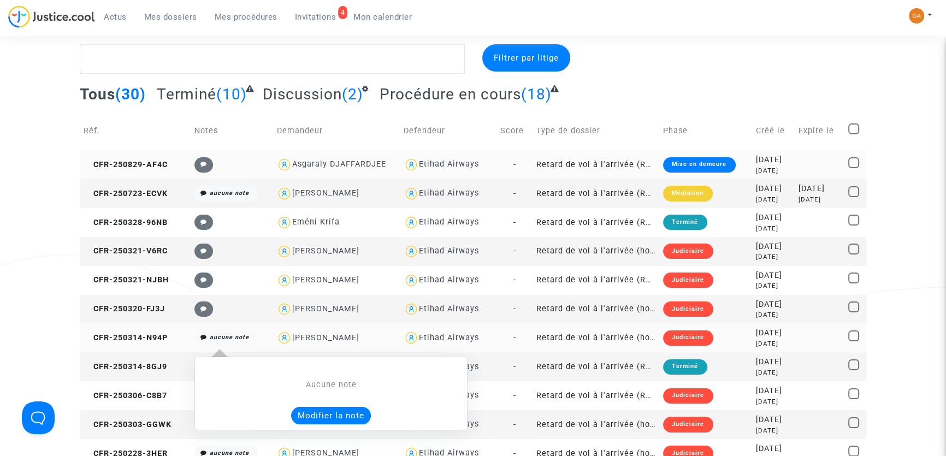
click at [318, 409] on button "Modifier la note" at bounding box center [331, 415] width 80 height 17
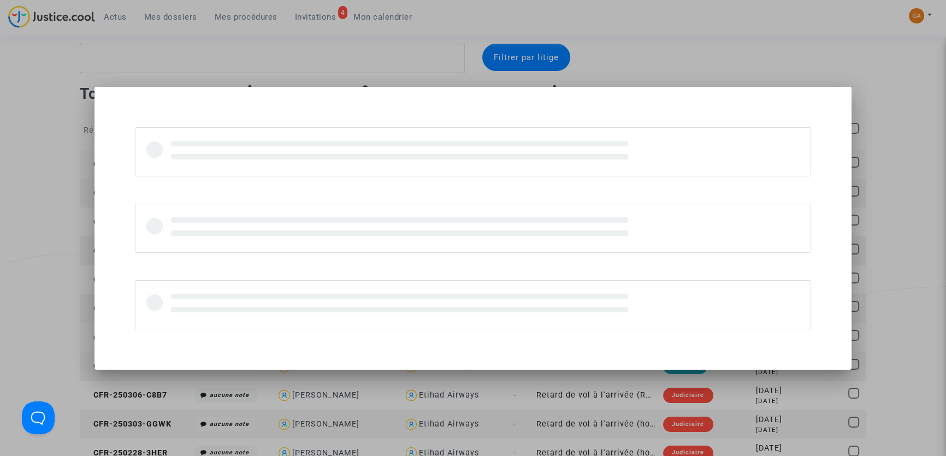
scroll to position [0, 0]
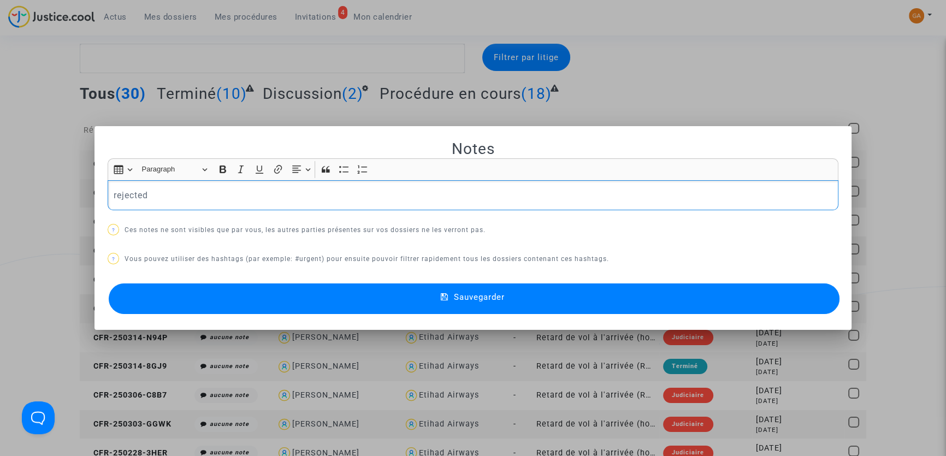
click at [381, 293] on button "Sauvegarder" at bounding box center [474, 298] width 731 height 31
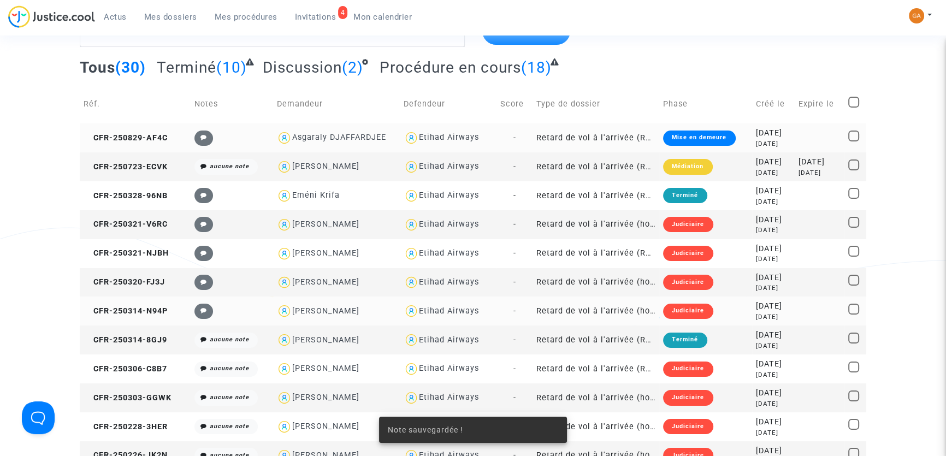
scroll to position [118, 0]
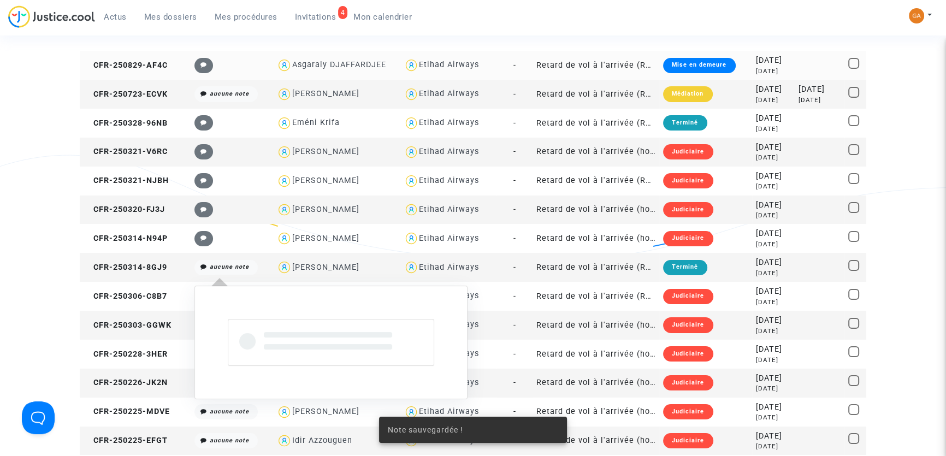
click at [216, 271] on span "aucune note" at bounding box center [225, 267] width 63 height 15
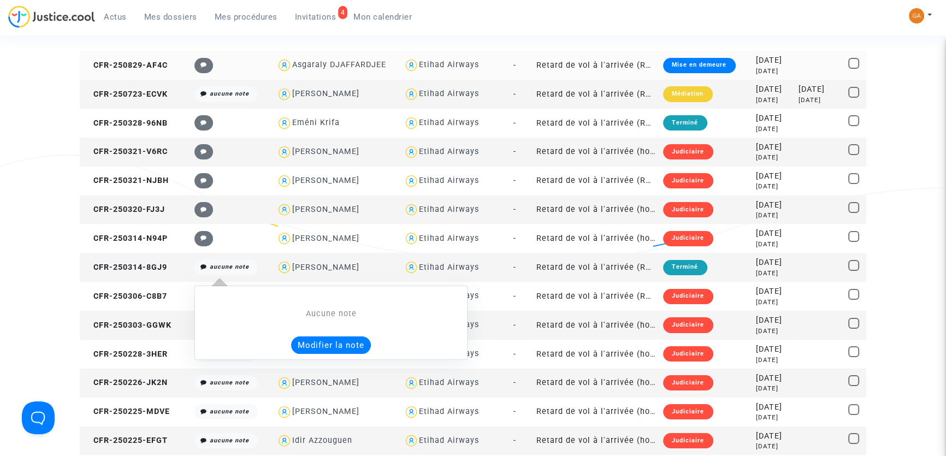
click at [322, 344] on button "Modifier la note" at bounding box center [331, 344] width 80 height 17
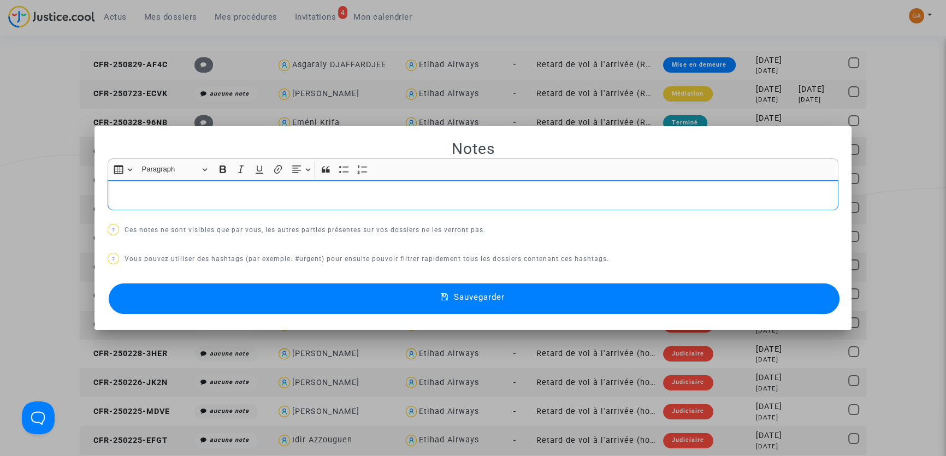
click at [284, 194] on p "Rich Text Editor, main" at bounding box center [473, 195] width 719 height 14
click at [483, 303] on button "Sauvegarder" at bounding box center [474, 298] width 731 height 31
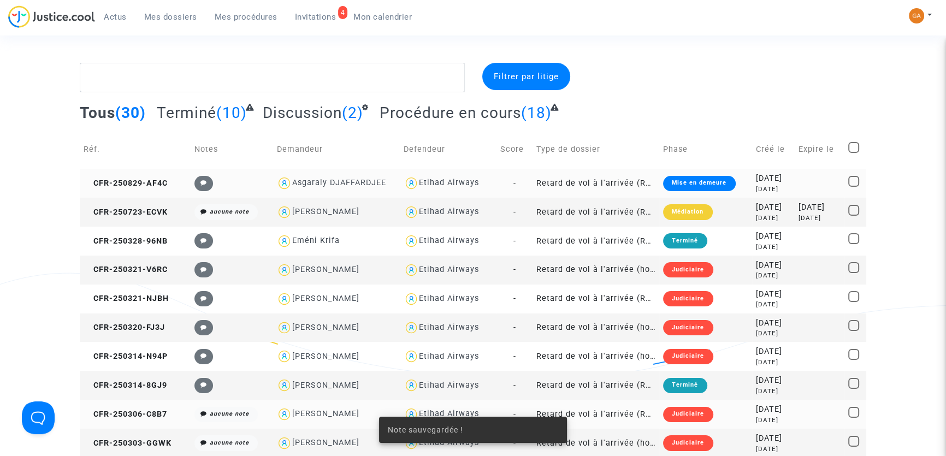
scroll to position [118, 0]
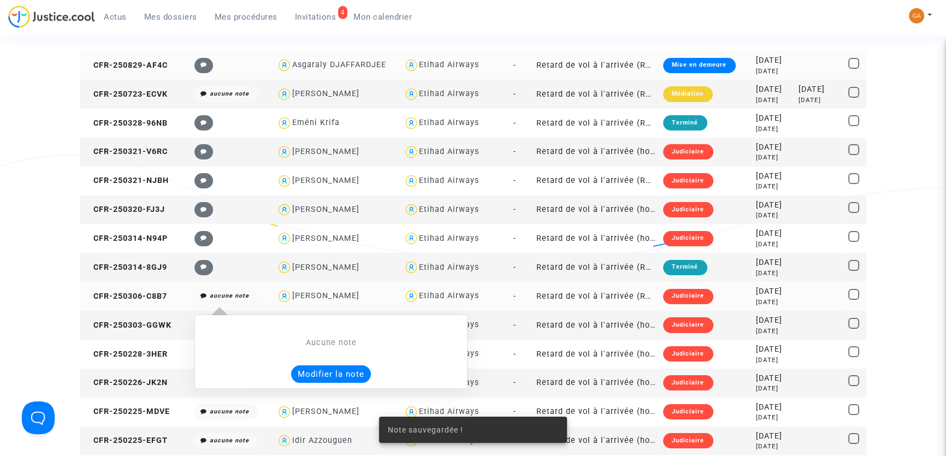
click at [228, 295] on icon "aucune note" at bounding box center [229, 295] width 39 height 7
click at [322, 372] on button "Modifier la note" at bounding box center [331, 373] width 80 height 17
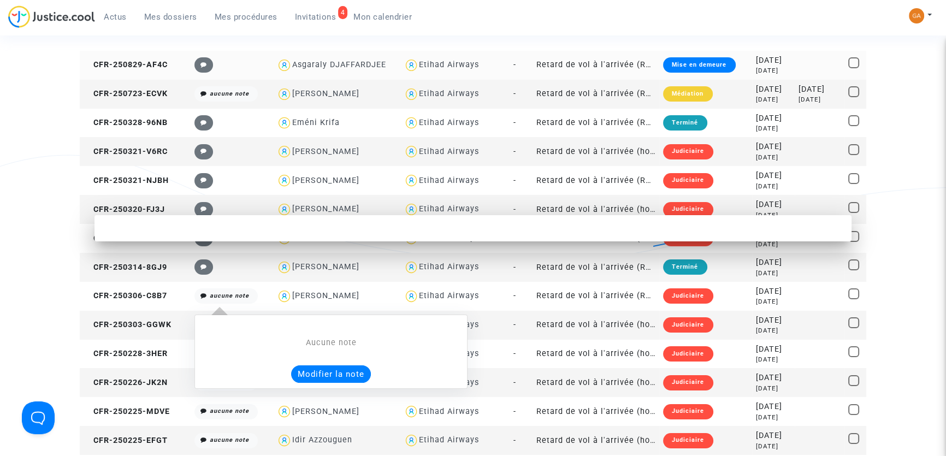
scroll to position [0, 0]
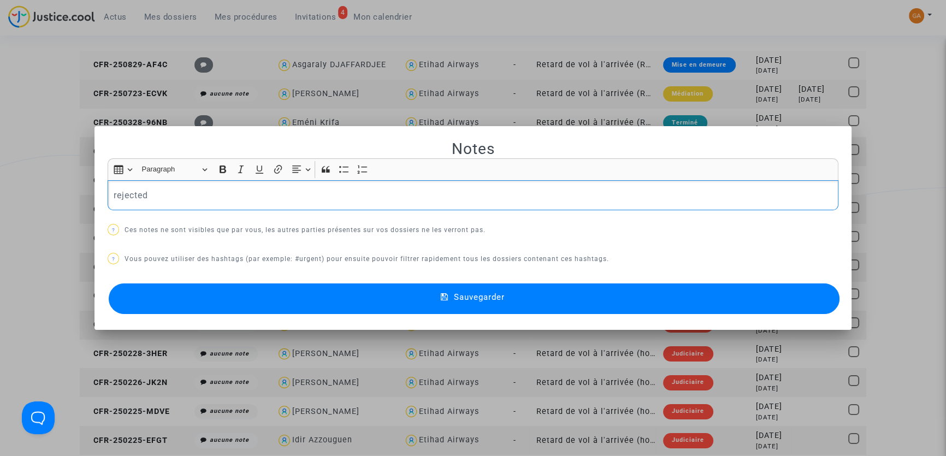
click at [402, 301] on button "Sauvegarder" at bounding box center [474, 298] width 731 height 31
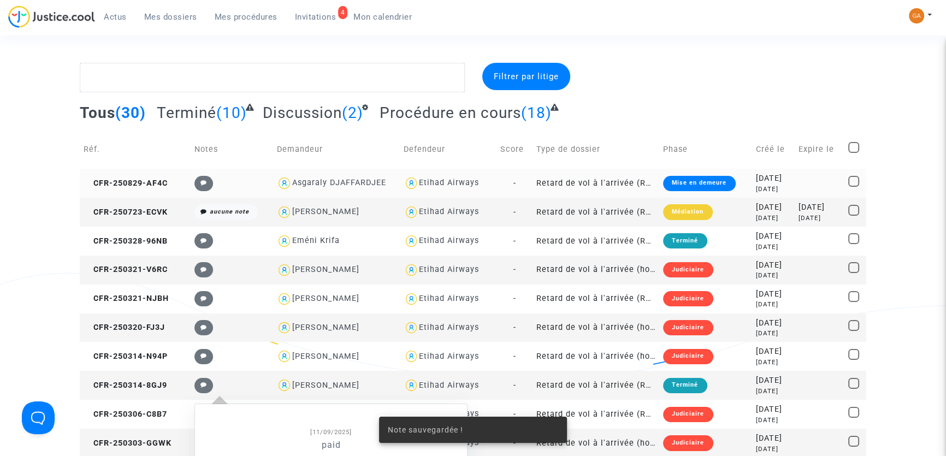
scroll to position [118, 0]
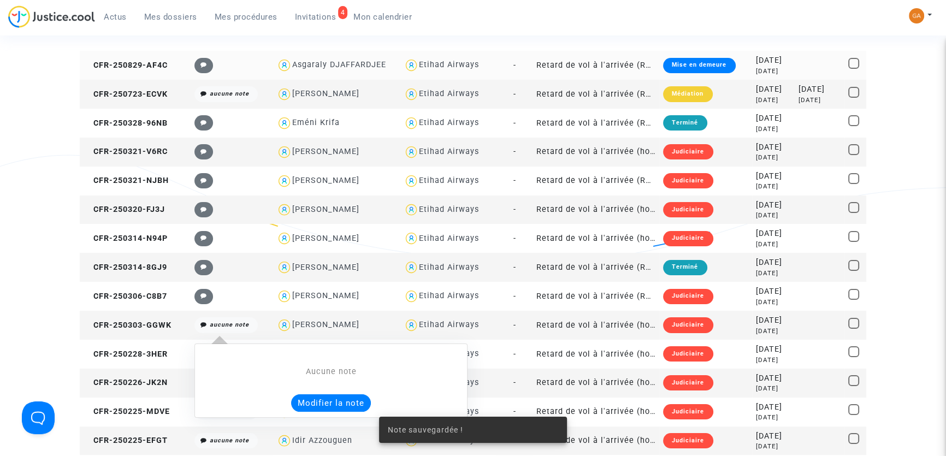
click at [221, 322] on icon "aucune note" at bounding box center [229, 324] width 39 height 7
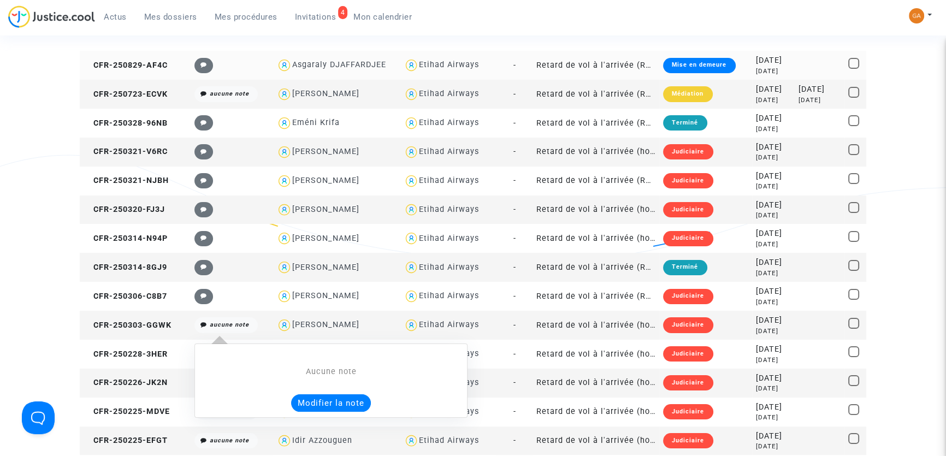
click at [319, 399] on button "Modifier la note" at bounding box center [331, 402] width 80 height 17
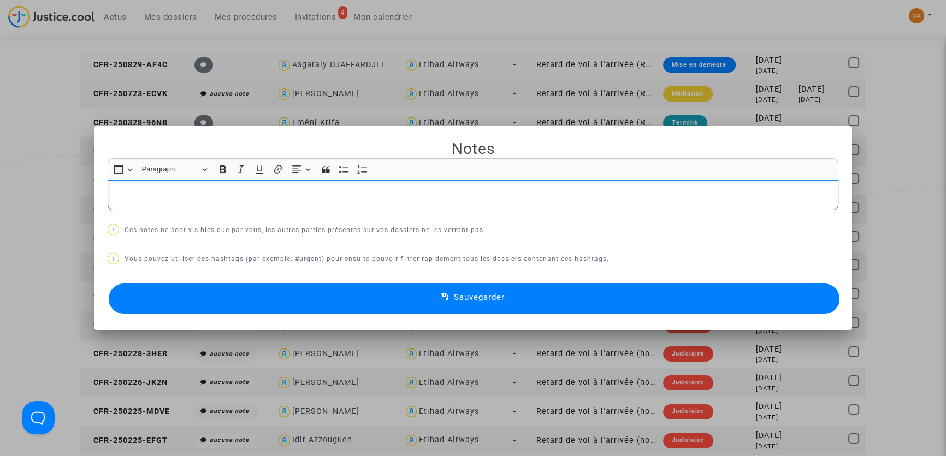
click at [259, 195] on p "Rich Text Editor, main" at bounding box center [473, 195] width 719 height 14
click at [338, 300] on button "Sauvegarder" at bounding box center [474, 298] width 731 height 31
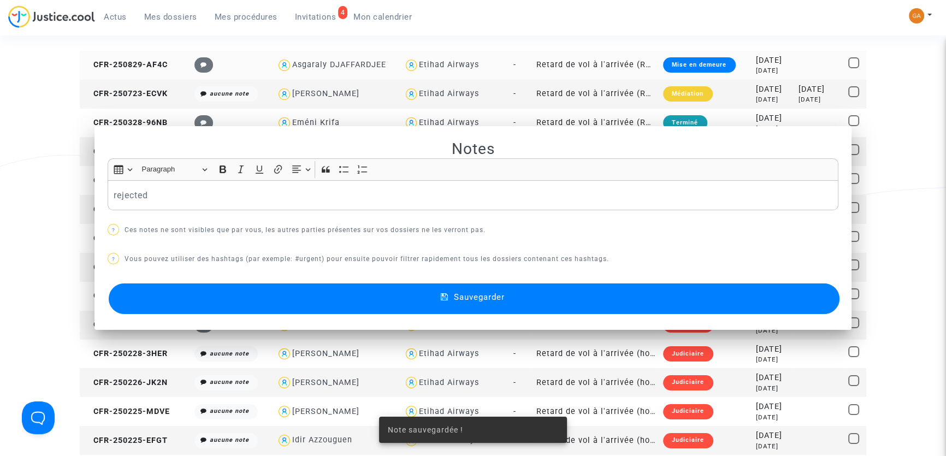
scroll to position [118, 0]
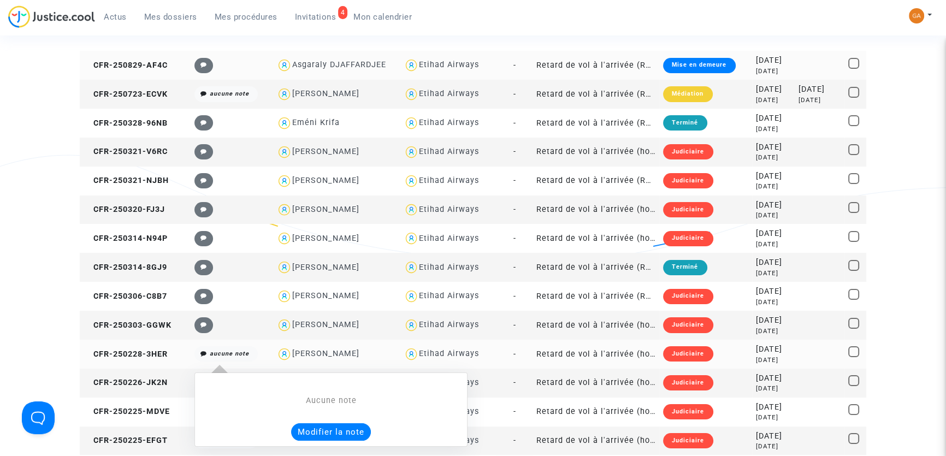
click at [200, 355] on icon at bounding box center [203, 354] width 7 height 6
click at [301, 428] on button "Modifier la note" at bounding box center [331, 431] width 80 height 17
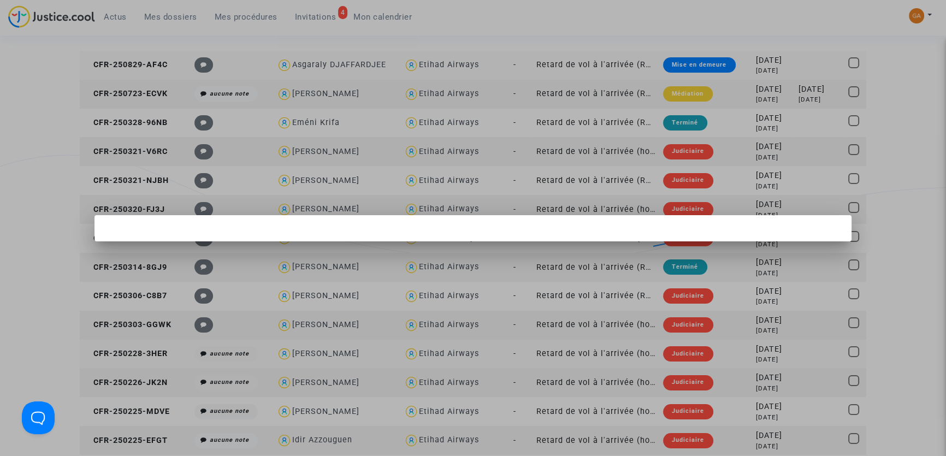
scroll to position [0, 0]
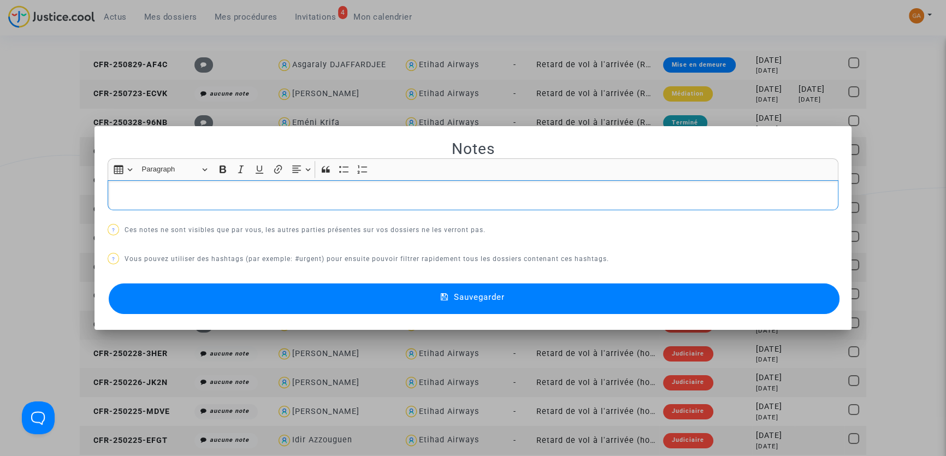
click at [328, 193] on p "Rich Text Editor, main" at bounding box center [473, 195] width 719 height 14
click at [463, 299] on span "Sauvegarder" at bounding box center [479, 297] width 51 height 10
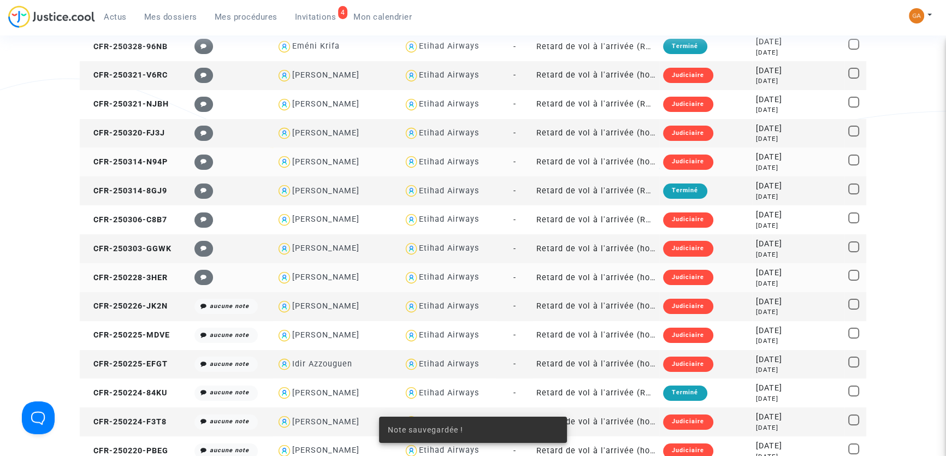
scroll to position [217, 0]
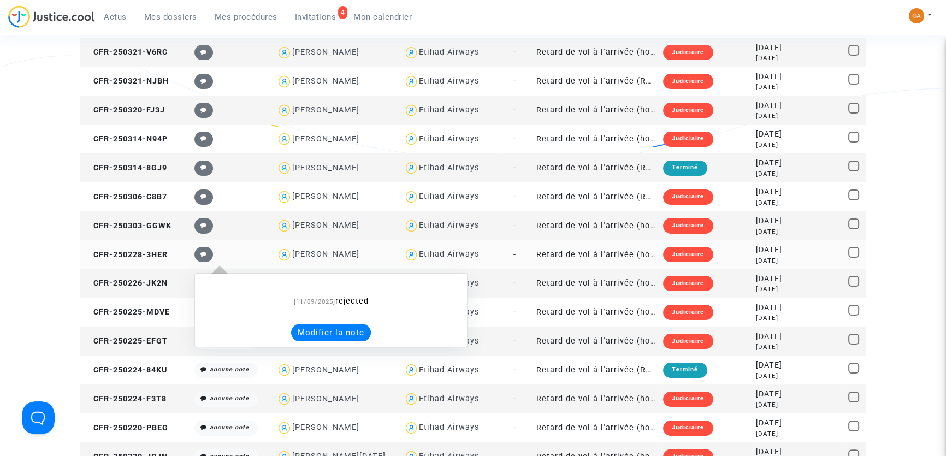
drag, startPoint x: 223, startPoint y: 280, endPoint x: 253, endPoint y: 292, distance: 32.4
click at [246, 289] on note-viewer "[11/09/2025] rejected Modifier la note" at bounding box center [330, 310] width 261 height 62
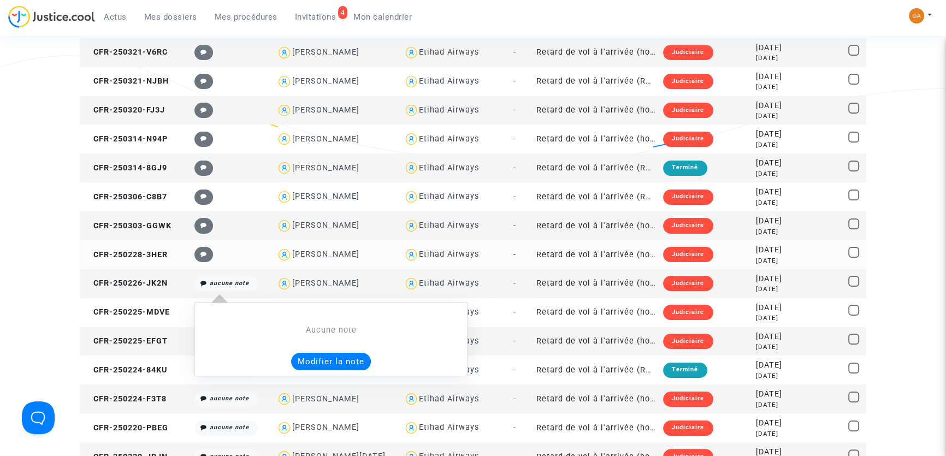
click at [308, 358] on button "Modifier la note" at bounding box center [331, 361] width 80 height 17
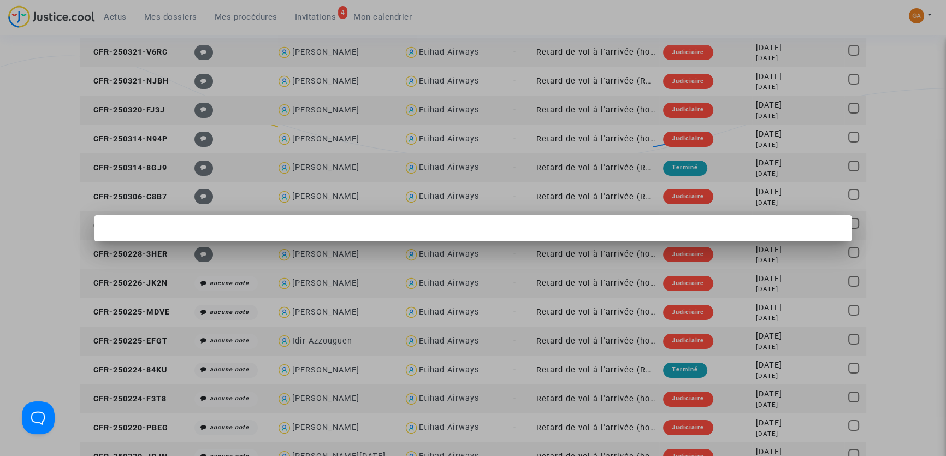
scroll to position [0, 0]
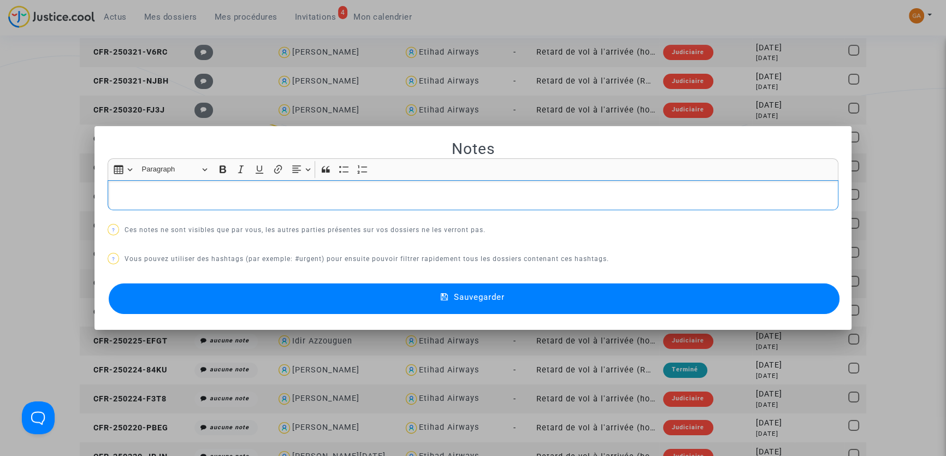
click at [242, 197] on p "Rich Text Editor, main" at bounding box center [473, 195] width 719 height 14
click at [389, 293] on button "Sauvegarder" at bounding box center [474, 298] width 731 height 31
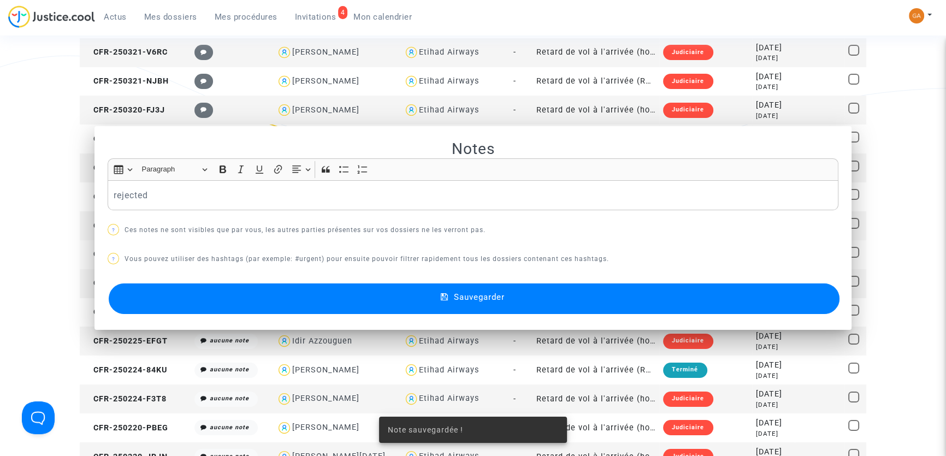
scroll to position [217, 0]
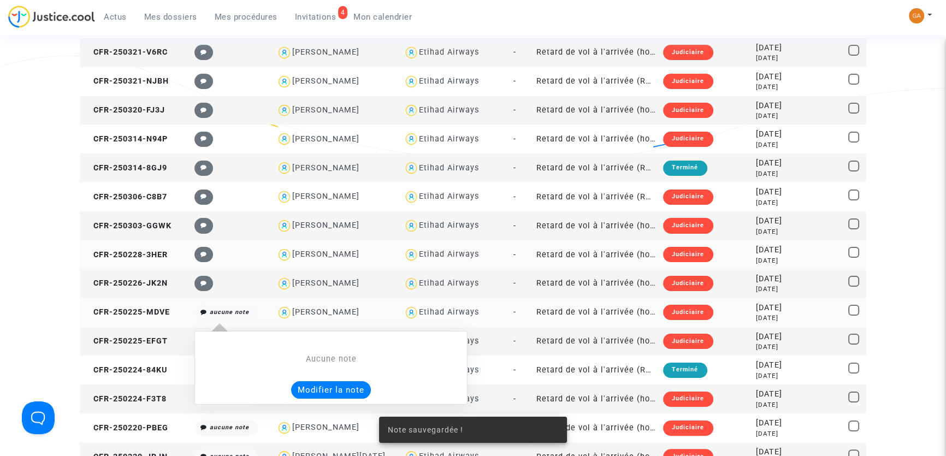
click at [221, 310] on icon "aucune note" at bounding box center [229, 312] width 39 height 7
click at [313, 386] on button "Modifier la note" at bounding box center [331, 389] width 80 height 17
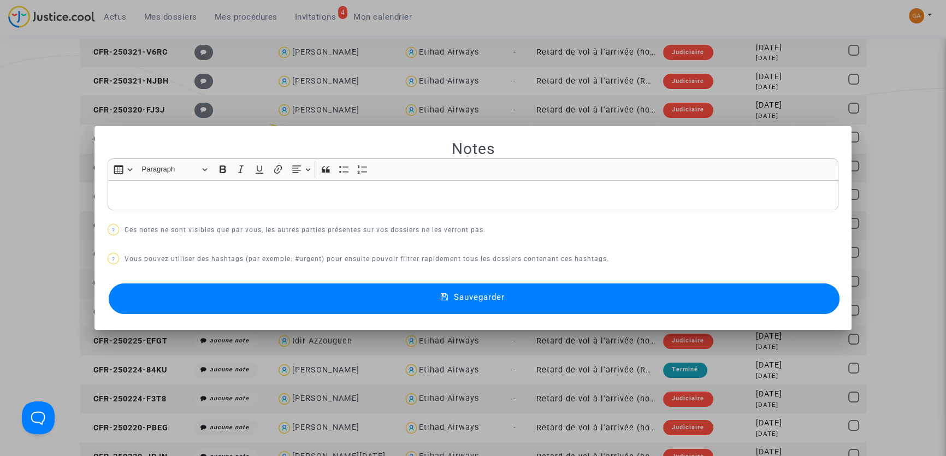
click at [186, 189] on p "Rich Text Editor, main" at bounding box center [473, 195] width 719 height 14
click at [390, 276] on div "Notes Rich Text Editor Insert table Insert table Heading Paragraph Paragraph He…" at bounding box center [473, 227] width 731 height 177
click at [395, 292] on button "Sauvegarder" at bounding box center [474, 298] width 731 height 31
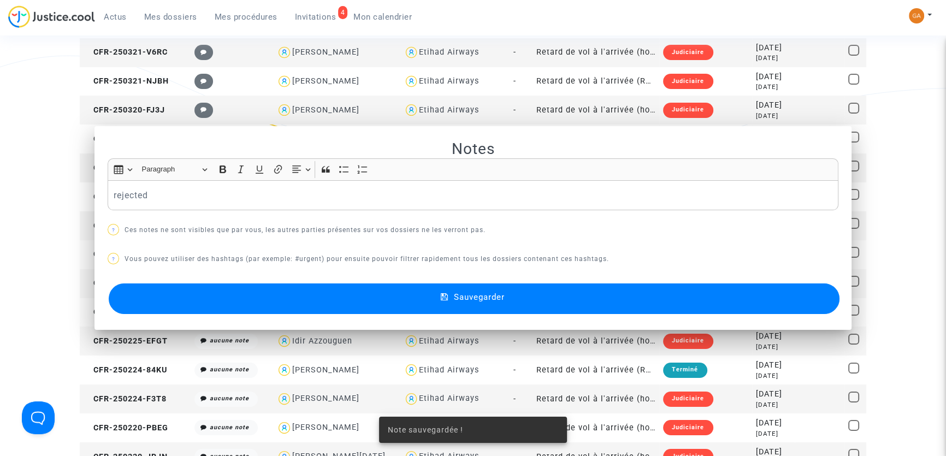
scroll to position [217, 0]
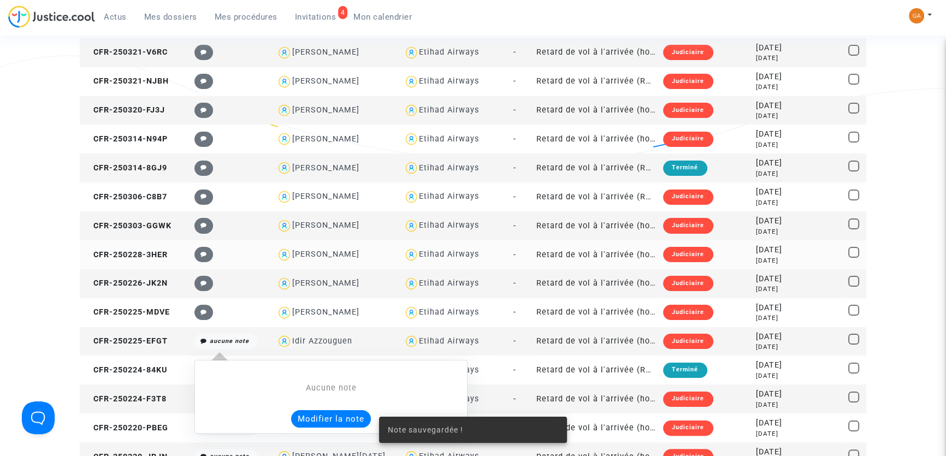
click at [210, 342] on icon "aucune note" at bounding box center [229, 341] width 39 height 7
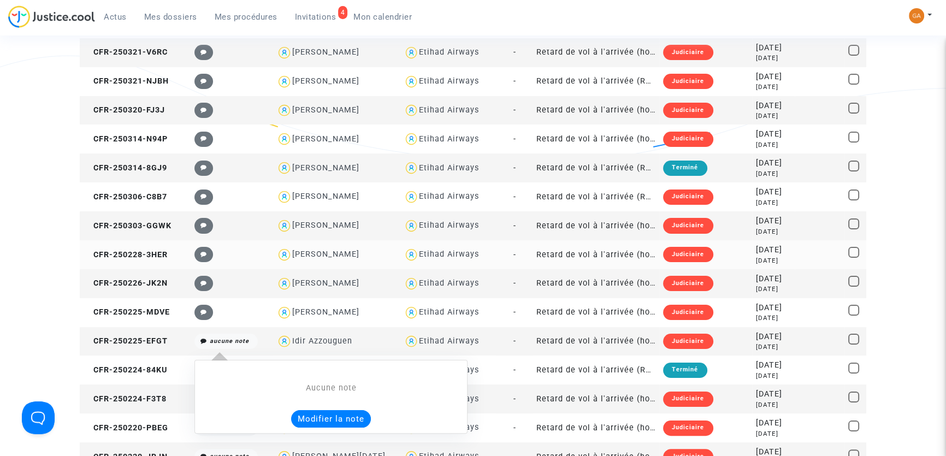
click at [309, 416] on button "Modifier la note" at bounding box center [331, 418] width 80 height 17
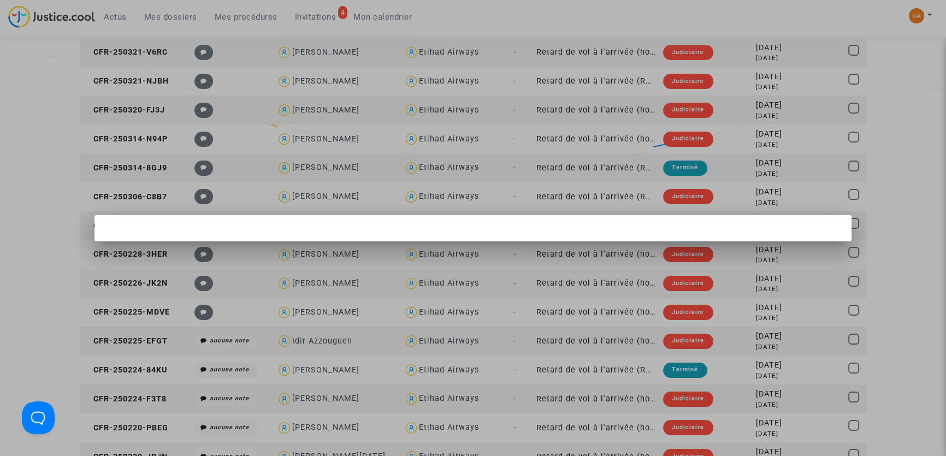
scroll to position [0, 0]
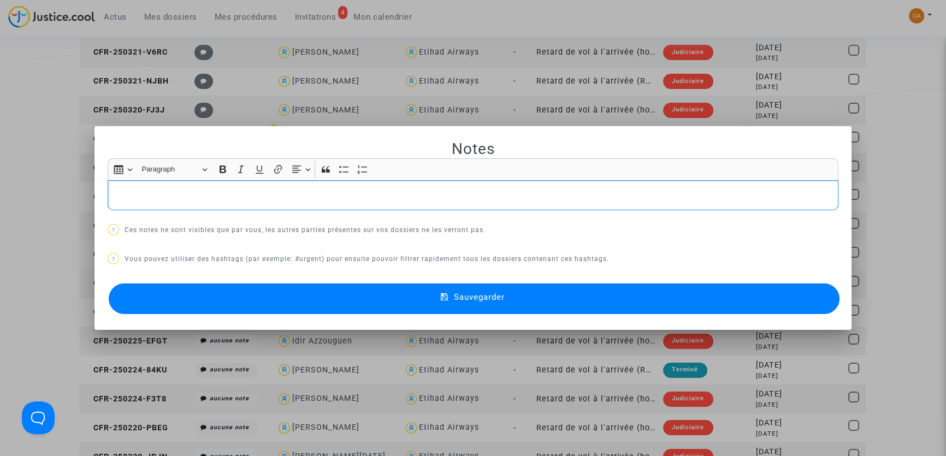
click at [256, 203] on div "Rich Text Editor, main" at bounding box center [473, 195] width 731 height 31
drag, startPoint x: 120, startPoint y: 199, endPoint x: 125, endPoint y: 202, distance: 6.1
click at [121, 199] on p "rejcted" at bounding box center [473, 195] width 719 height 14
click at [119, 196] on p "reected" at bounding box center [473, 195] width 719 height 14
click at [334, 295] on button "Sauvegarder" at bounding box center [474, 298] width 731 height 31
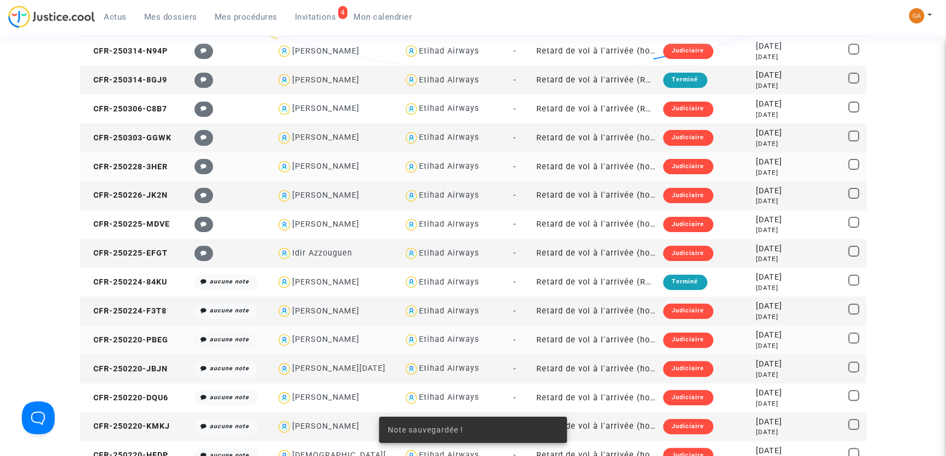
scroll to position [317, 0]
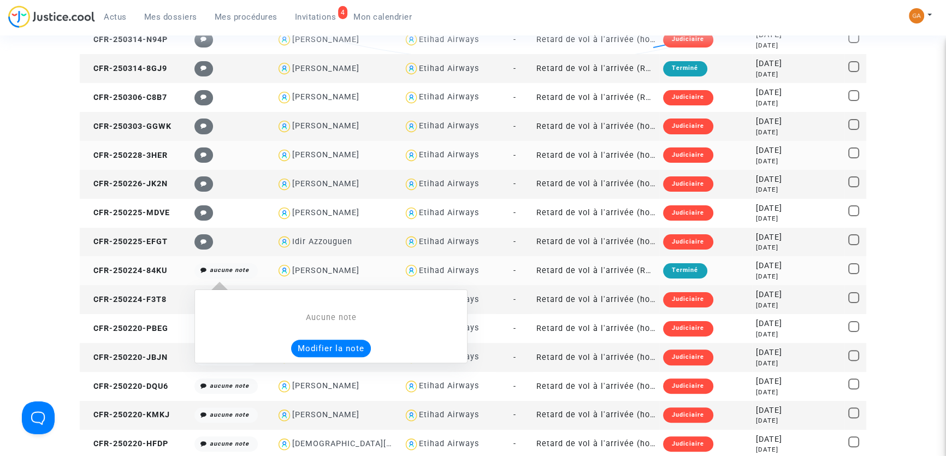
click at [221, 273] on span "aucune note" at bounding box center [225, 270] width 63 height 15
click at [334, 346] on button "Modifier la note" at bounding box center [331, 348] width 80 height 17
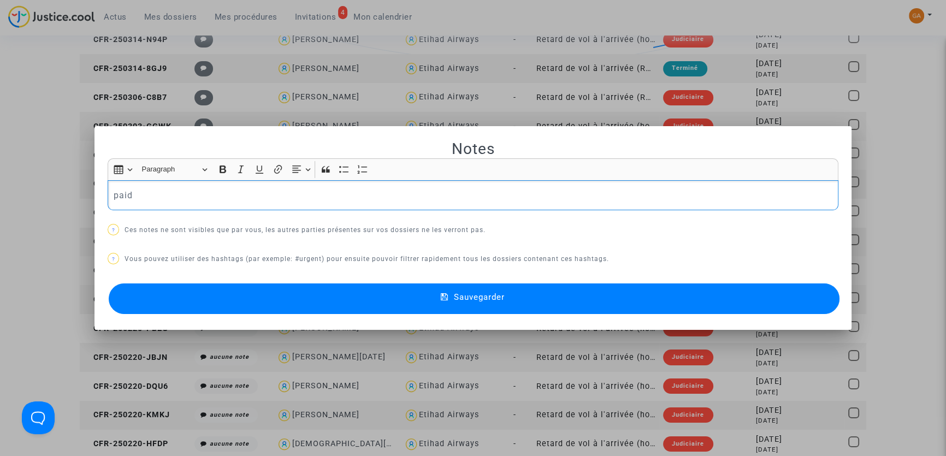
click at [441, 297] on icon at bounding box center [445, 298] width 8 height 10
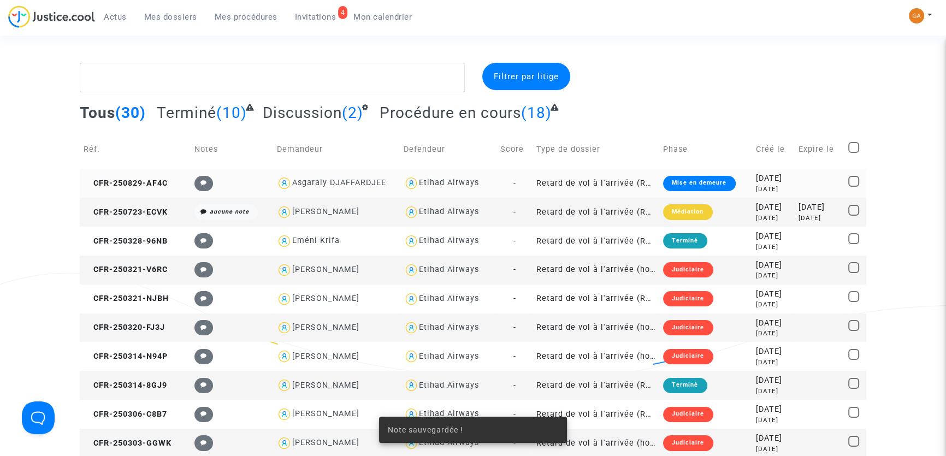
scroll to position [317, 0]
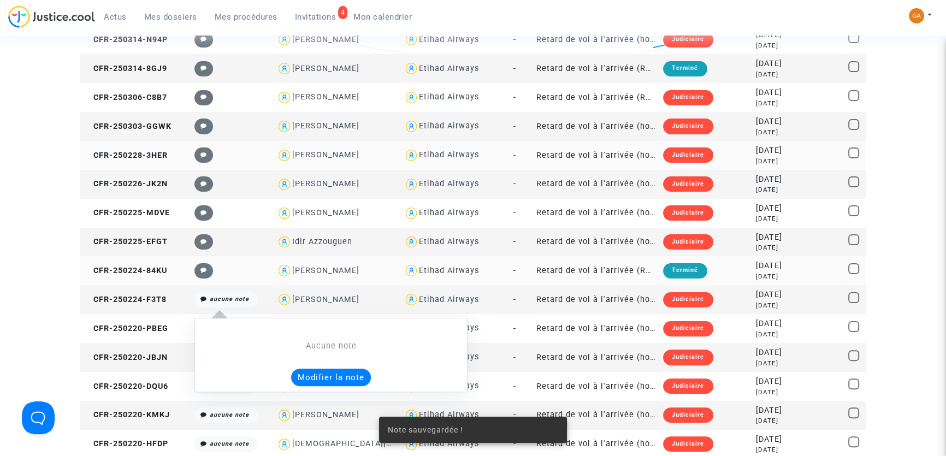
click at [234, 301] on icon "aucune note" at bounding box center [229, 298] width 39 height 7
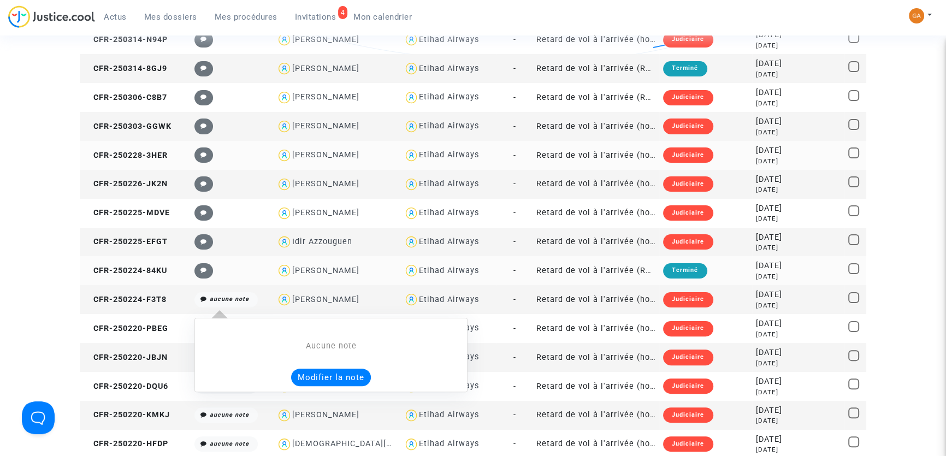
click at [329, 381] on button "Modifier la note" at bounding box center [331, 377] width 80 height 17
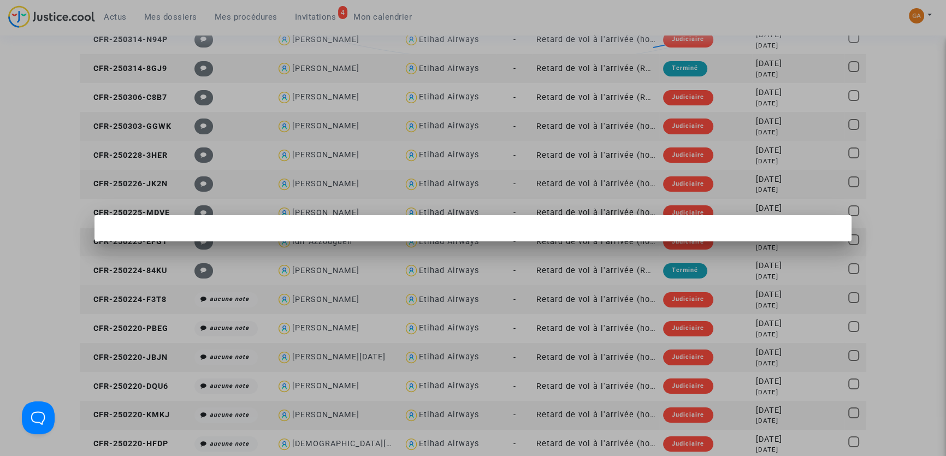
scroll to position [0, 0]
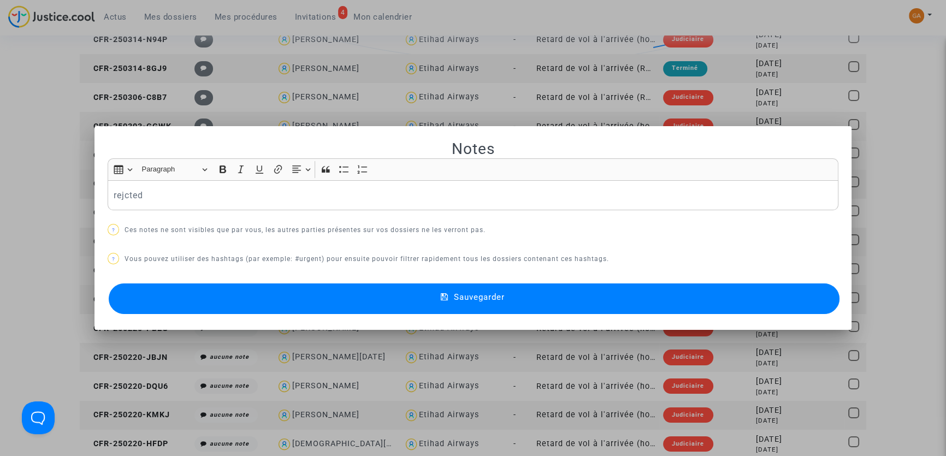
click at [340, 290] on button "Sauvegarder" at bounding box center [474, 298] width 731 height 31
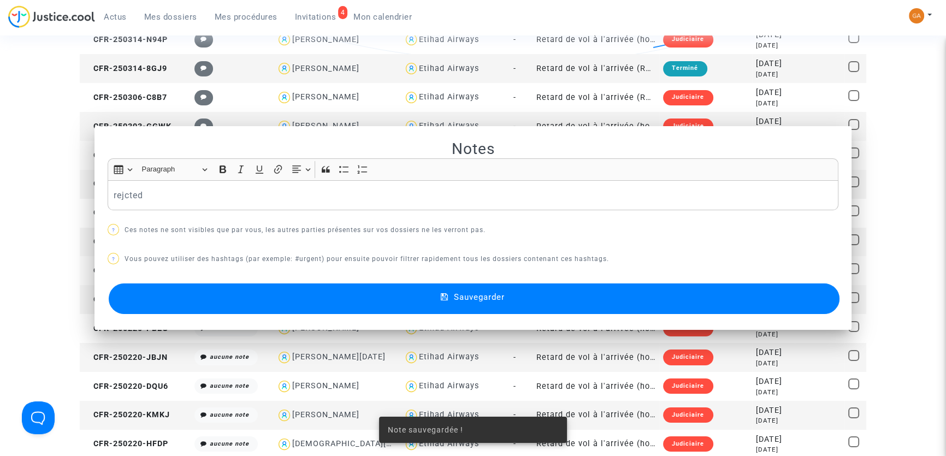
scroll to position [317, 0]
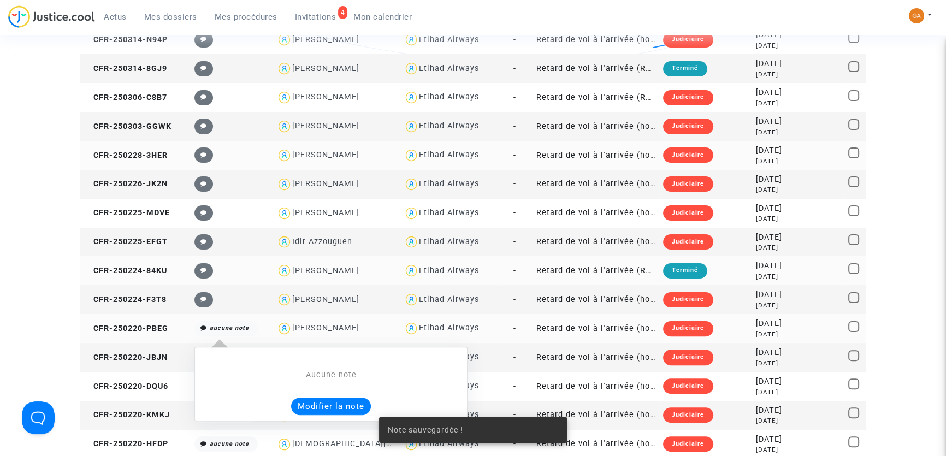
click at [235, 326] on icon "aucune note" at bounding box center [229, 327] width 39 height 7
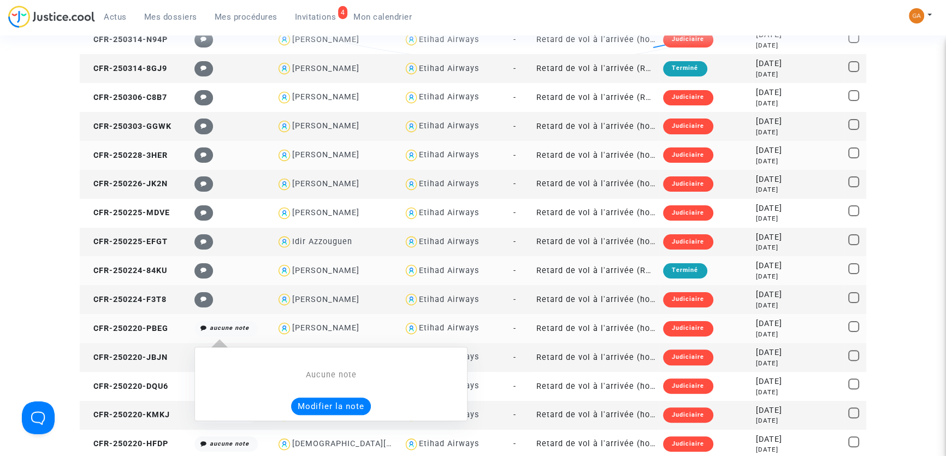
click at [319, 408] on button "Modifier la note" at bounding box center [331, 406] width 80 height 17
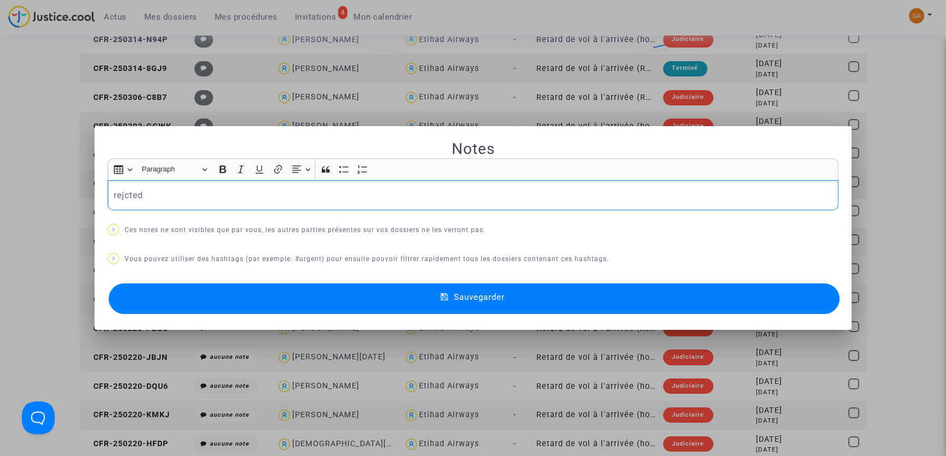
click at [439, 308] on button "Sauvegarder" at bounding box center [474, 298] width 731 height 31
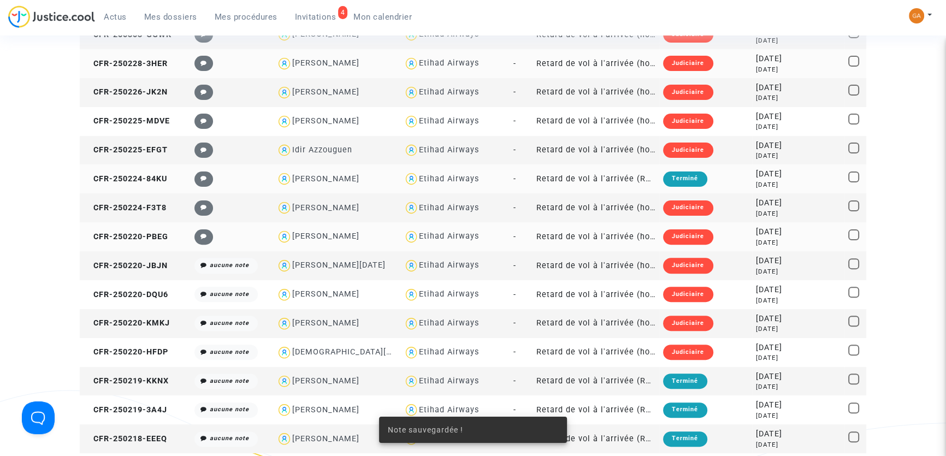
scroll to position [416, 0]
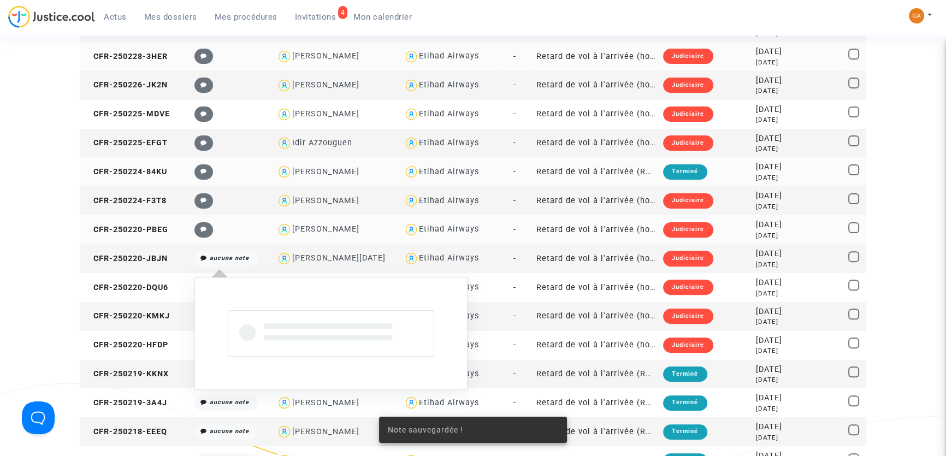
click at [216, 254] on icon "aucune note" at bounding box center [229, 257] width 39 height 7
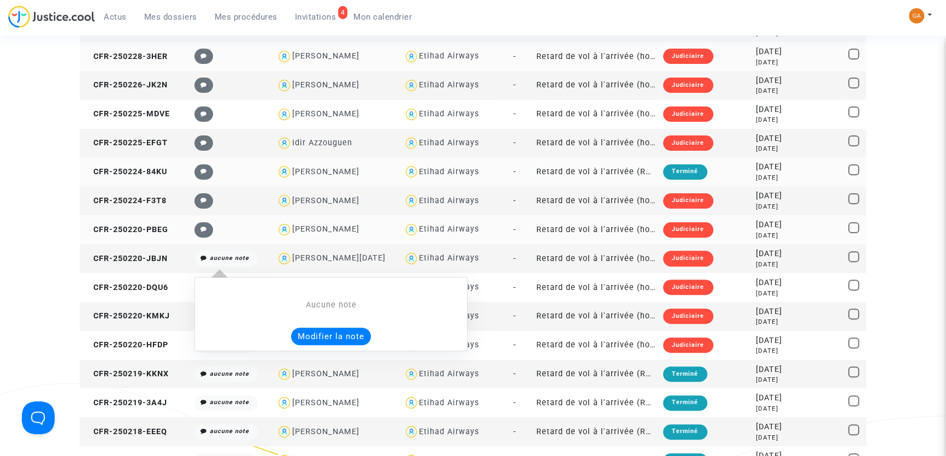
click at [322, 342] on button "Modifier la note" at bounding box center [331, 336] width 80 height 17
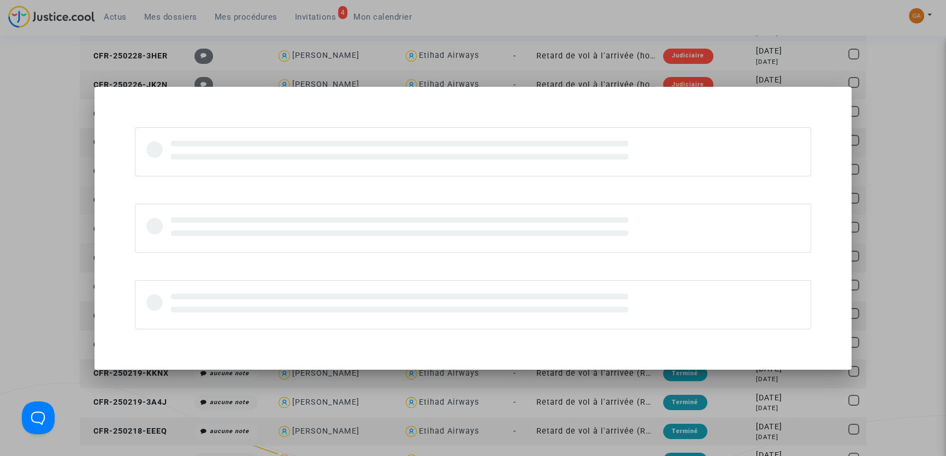
scroll to position [0, 0]
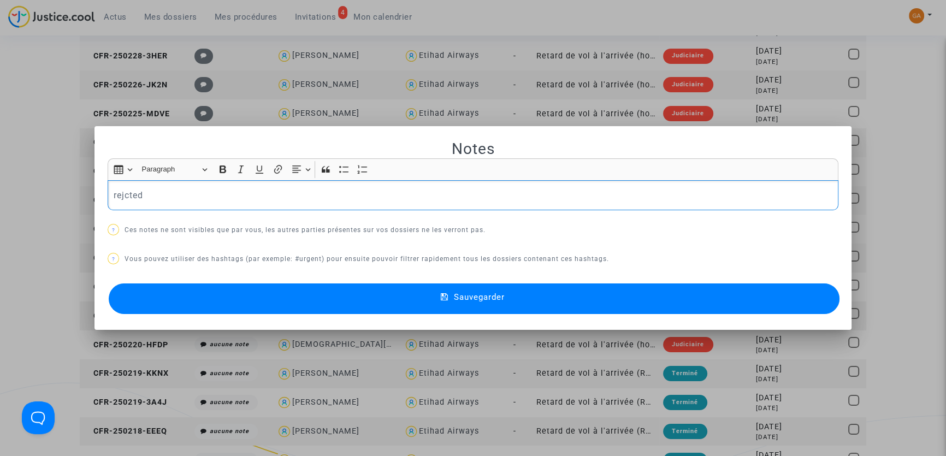
click at [122, 195] on p "rejcted" at bounding box center [473, 195] width 719 height 14
click at [377, 287] on button "Sauvegarder" at bounding box center [474, 298] width 731 height 31
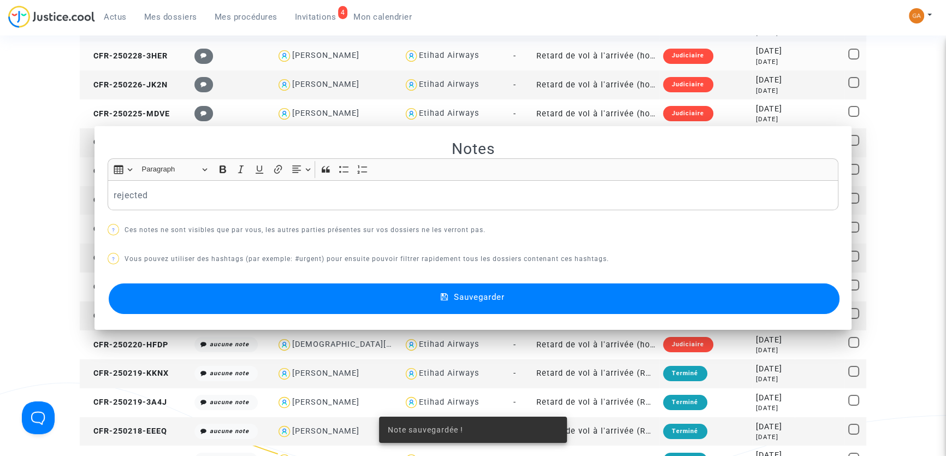
scroll to position [416, 0]
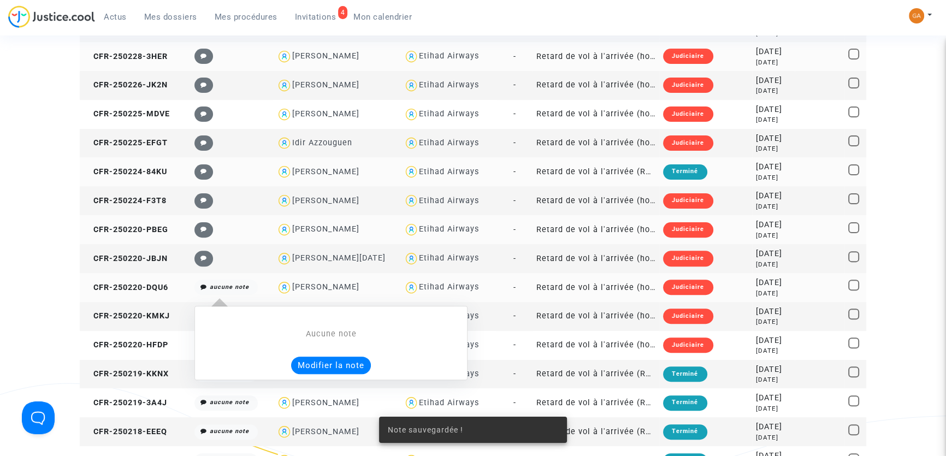
click at [233, 285] on icon "aucune note" at bounding box center [229, 286] width 39 height 7
click at [322, 342] on div "Aucune note Modifier la note" at bounding box center [330, 351] width 261 height 46
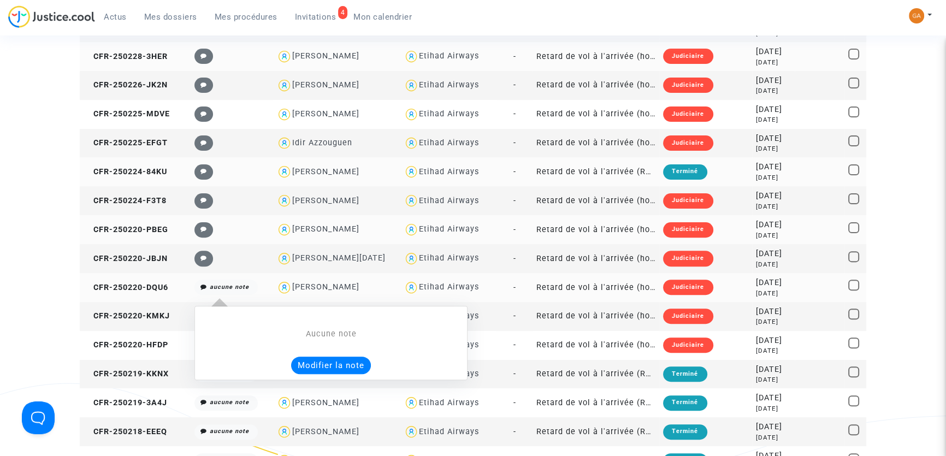
click at [330, 364] on button "Modifier la note" at bounding box center [331, 365] width 80 height 17
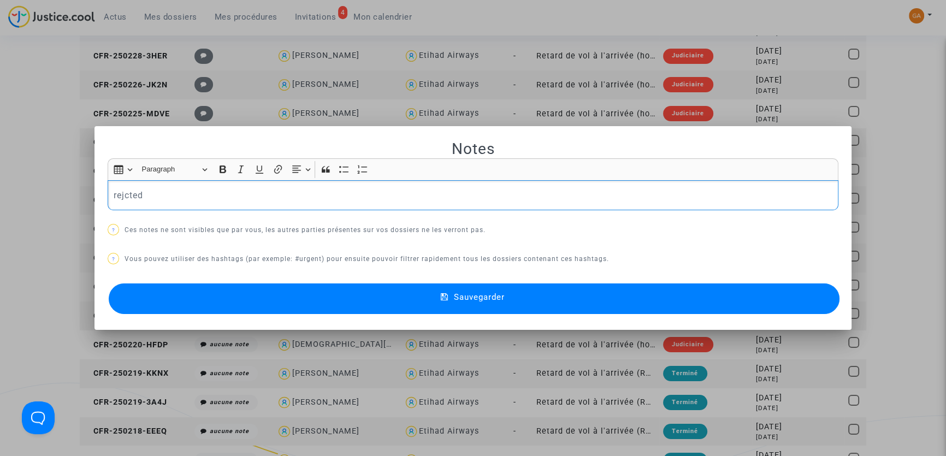
click at [340, 303] on button "Sauvegarder" at bounding box center [474, 298] width 731 height 31
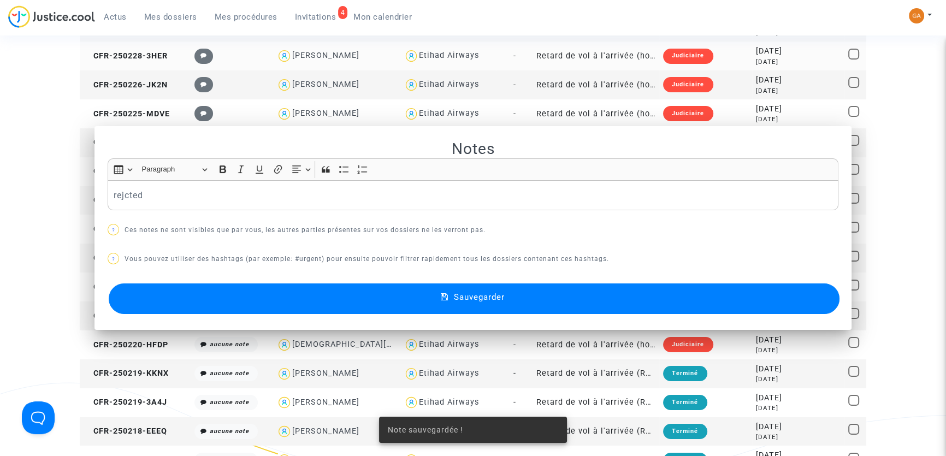
scroll to position [416, 0]
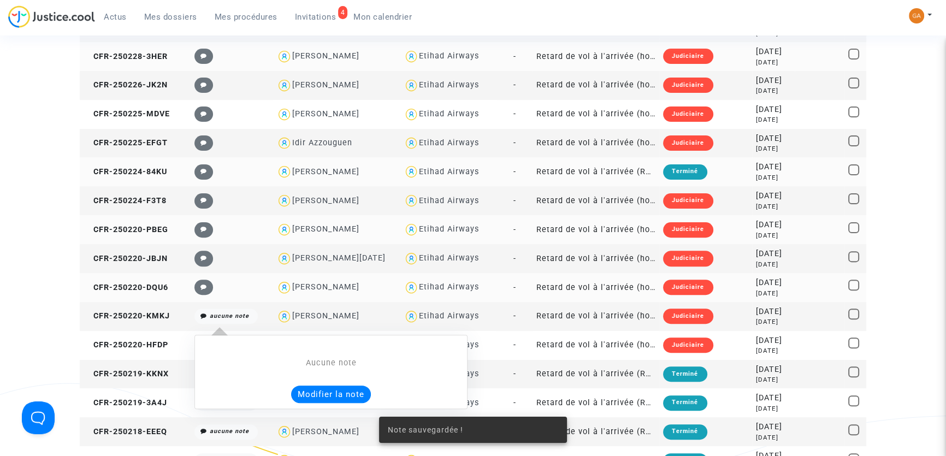
click at [218, 316] on icon "aucune note" at bounding box center [229, 315] width 39 height 7
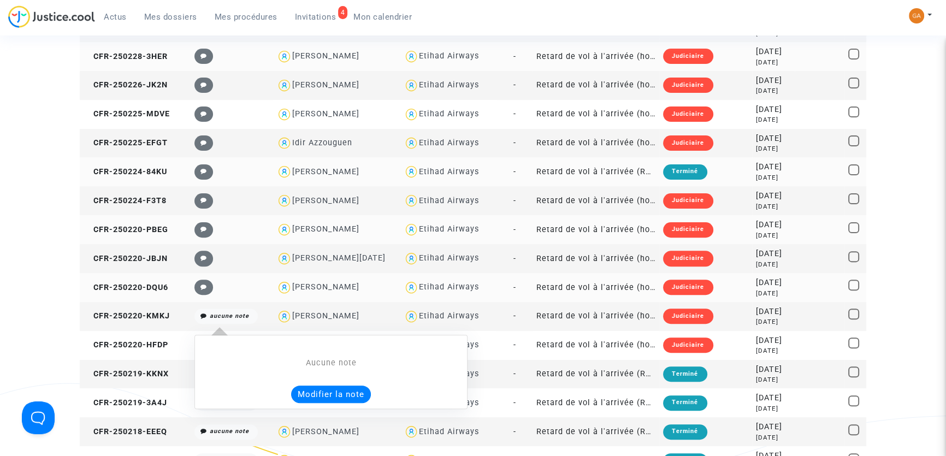
click at [317, 390] on button "Modifier la note" at bounding box center [331, 394] width 80 height 17
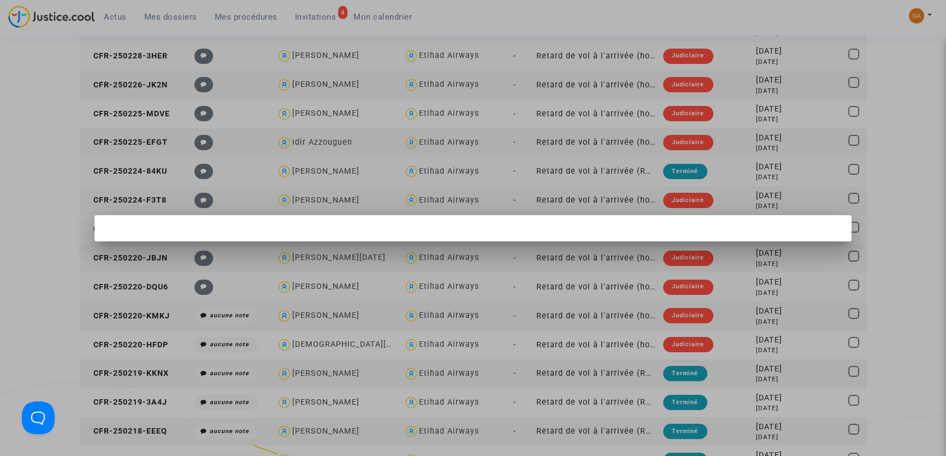
scroll to position [0, 0]
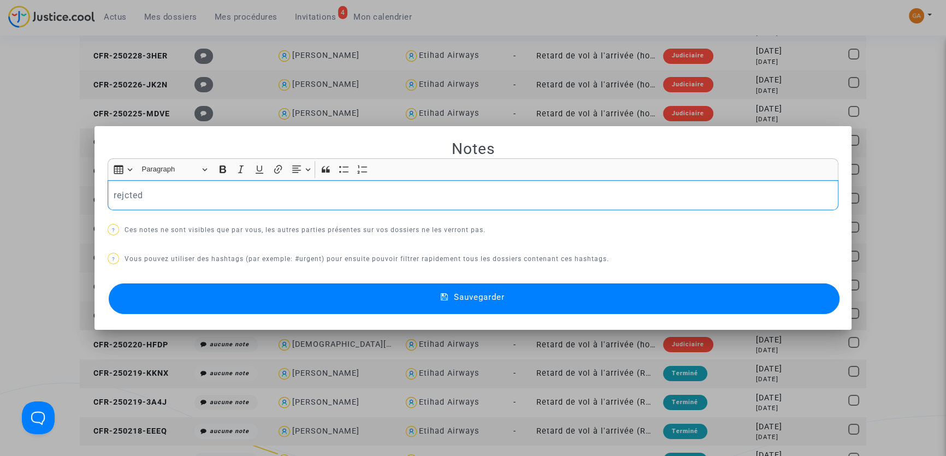
click at [390, 303] on button "Sauvegarder" at bounding box center [474, 298] width 731 height 31
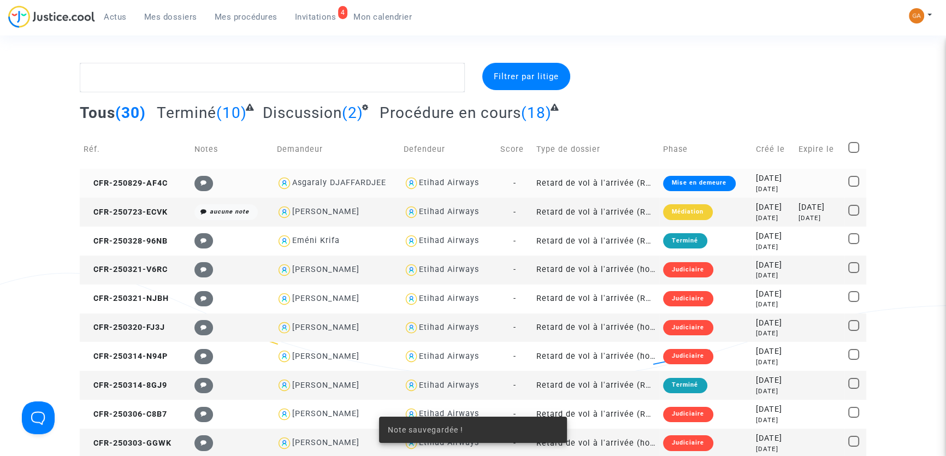
scroll to position [416, 0]
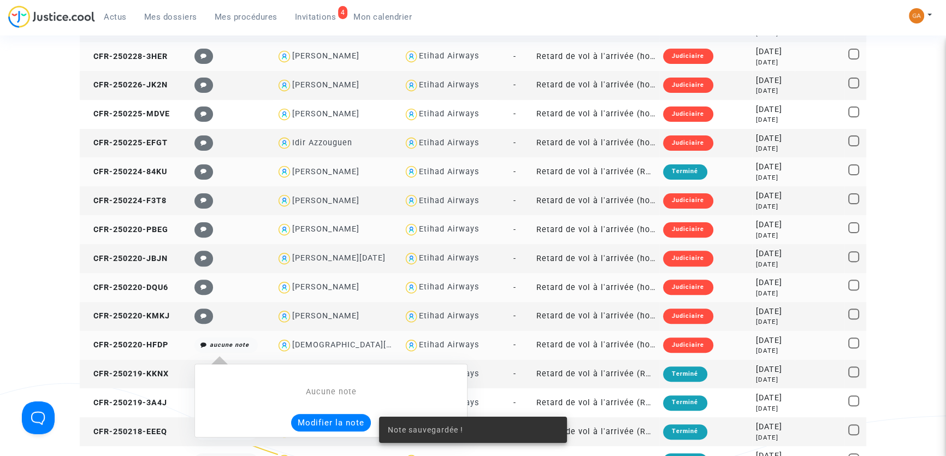
click at [223, 345] on icon "aucune note" at bounding box center [229, 344] width 39 height 7
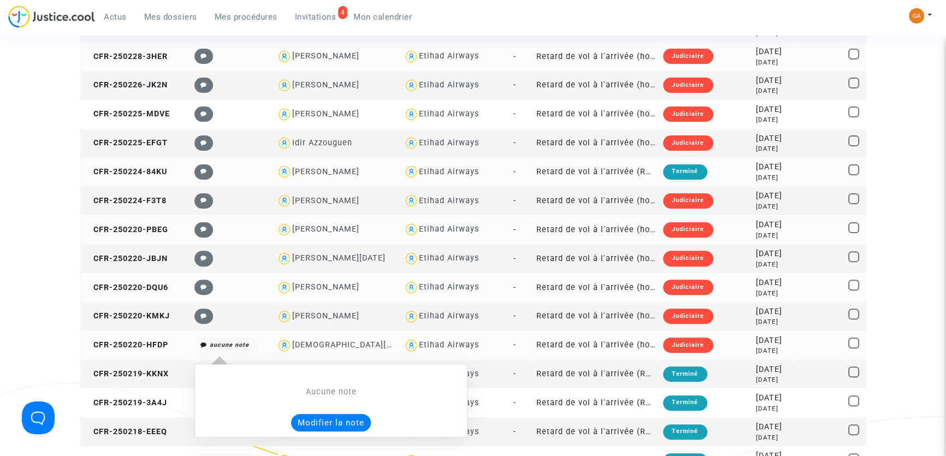
click at [316, 422] on button "Modifier la note" at bounding box center [331, 422] width 80 height 17
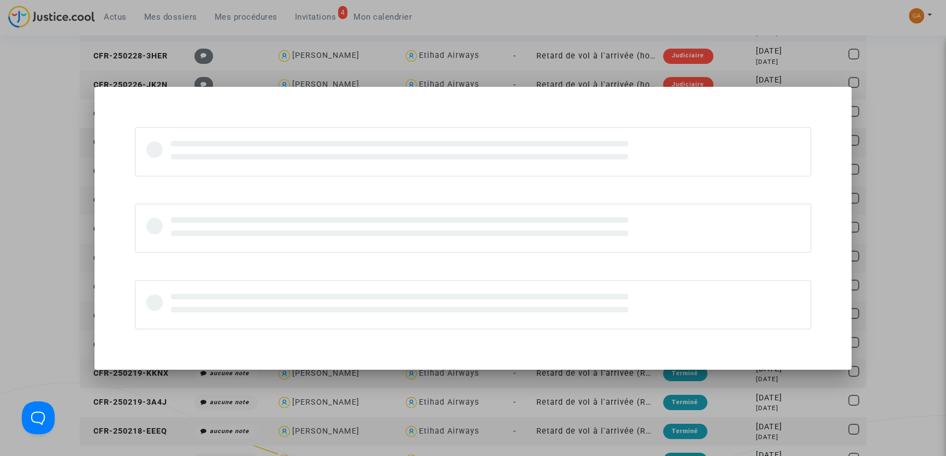
scroll to position [0, 0]
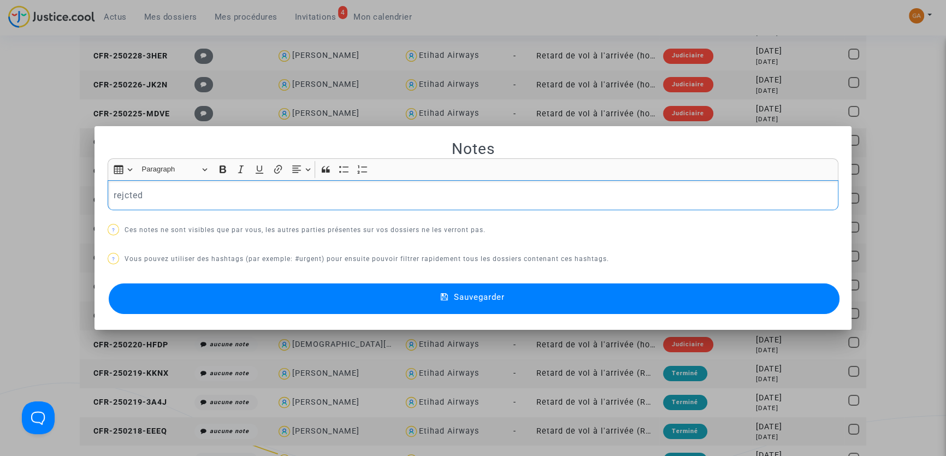
click at [425, 310] on button "Sauvegarder" at bounding box center [474, 298] width 731 height 31
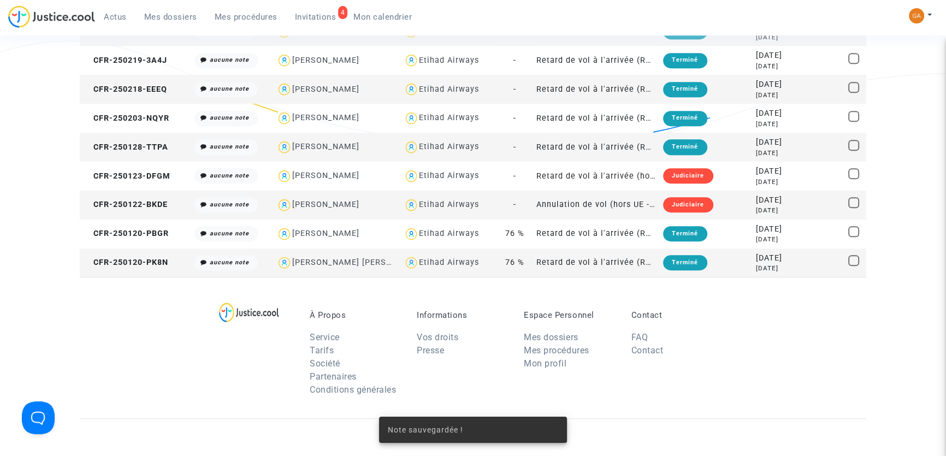
scroll to position [763, 0]
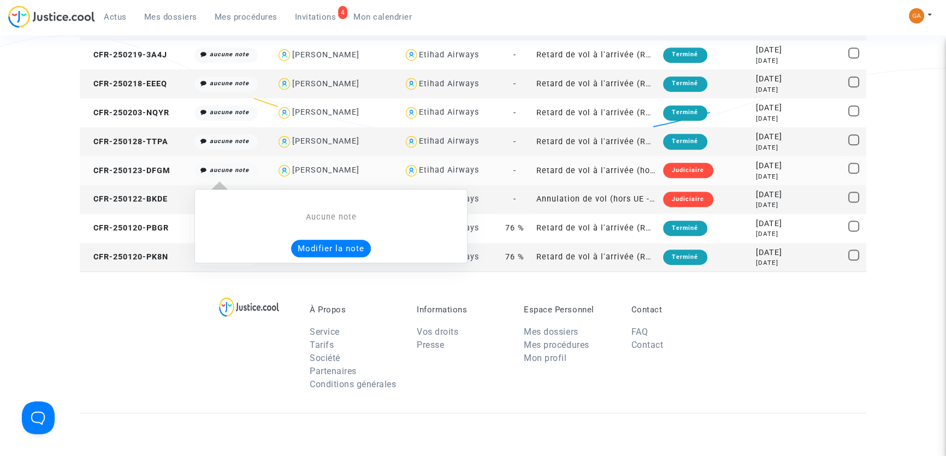
click at [215, 171] on icon "aucune note" at bounding box center [229, 170] width 39 height 7
click at [319, 250] on button "Modifier la note" at bounding box center [331, 248] width 80 height 17
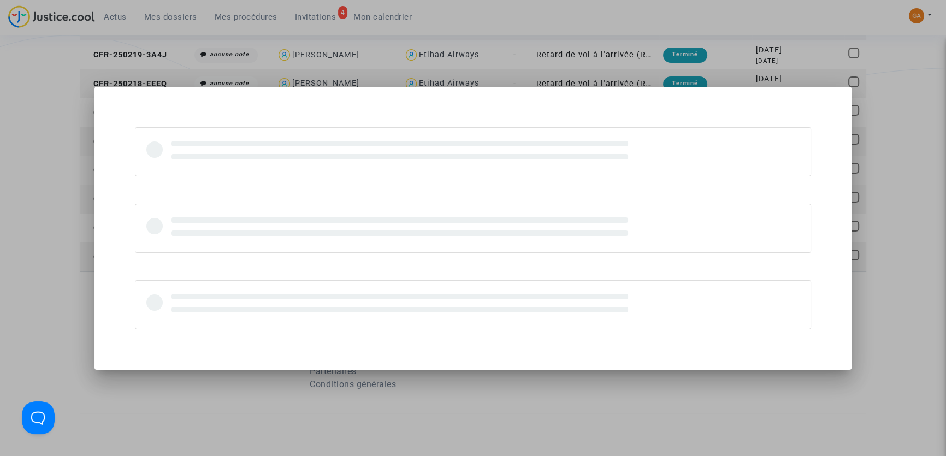
scroll to position [0, 0]
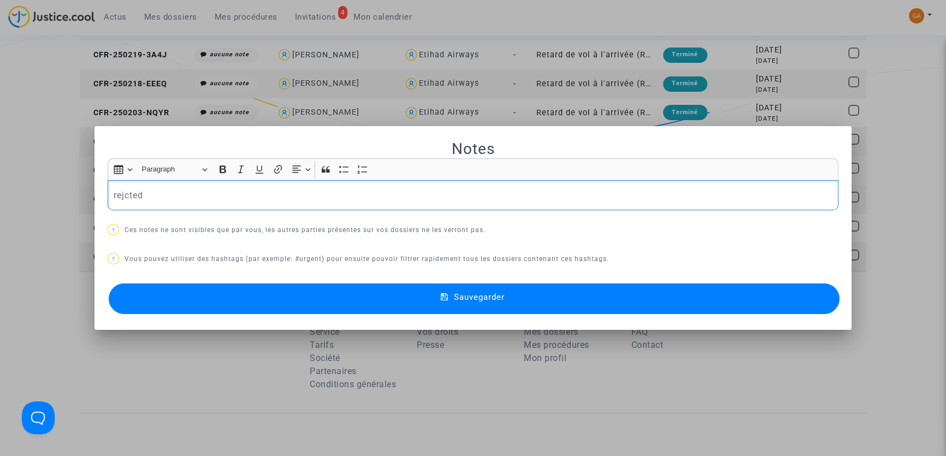
click at [382, 299] on button "Sauvegarder" at bounding box center [474, 298] width 731 height 31
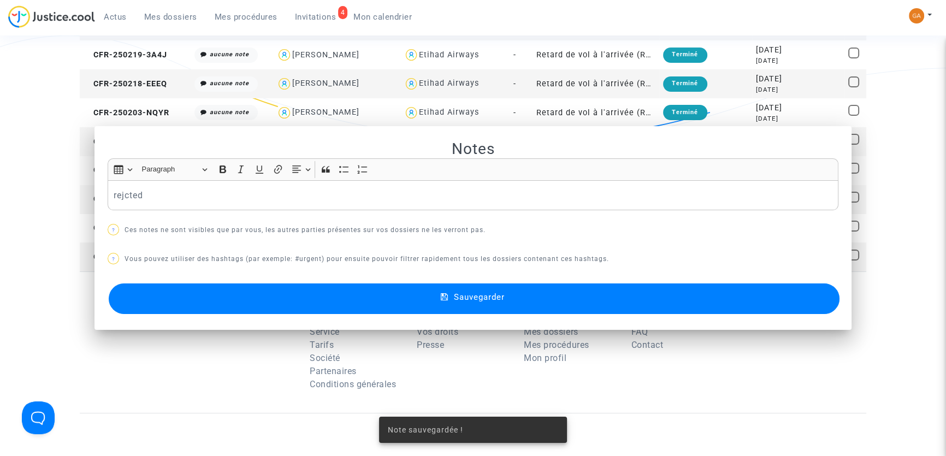
scroll to position [763, 0]
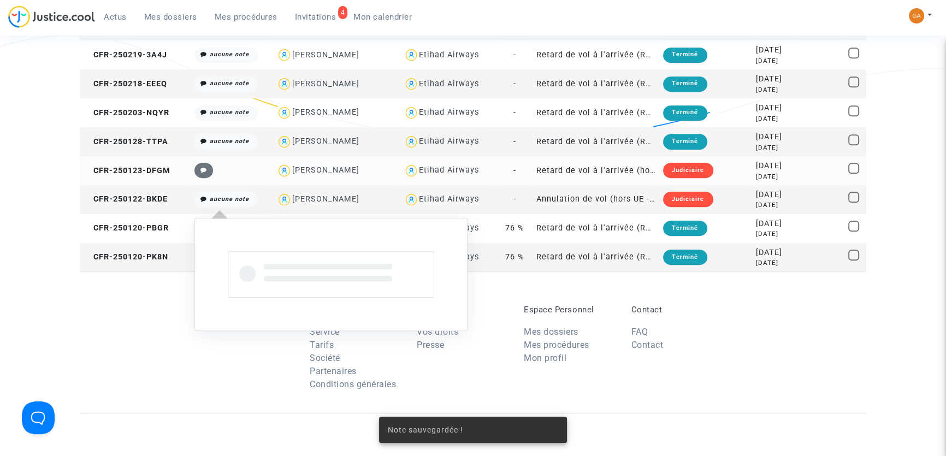
click at [211, 200] on icon "aucune note" at bounding box center [229, 199] width 39 height 7
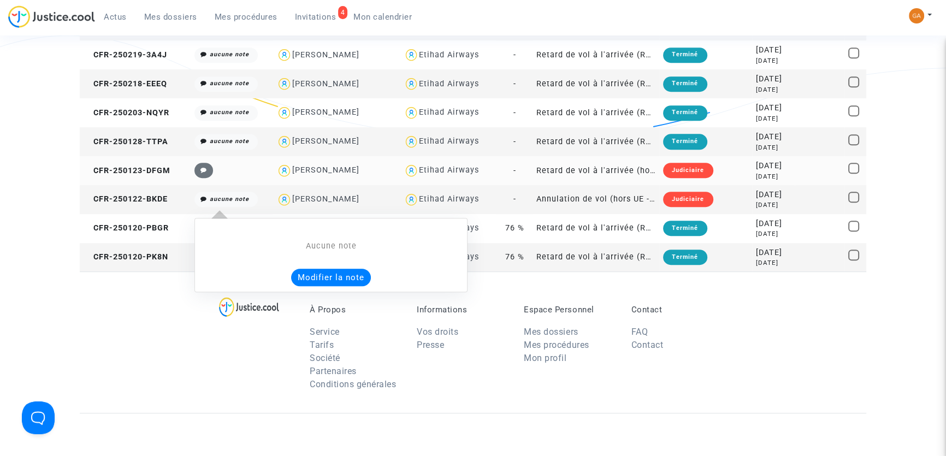
click at [321, 280] on button "Modifier la note" at bounding box center [331, 277] width 80 height 17
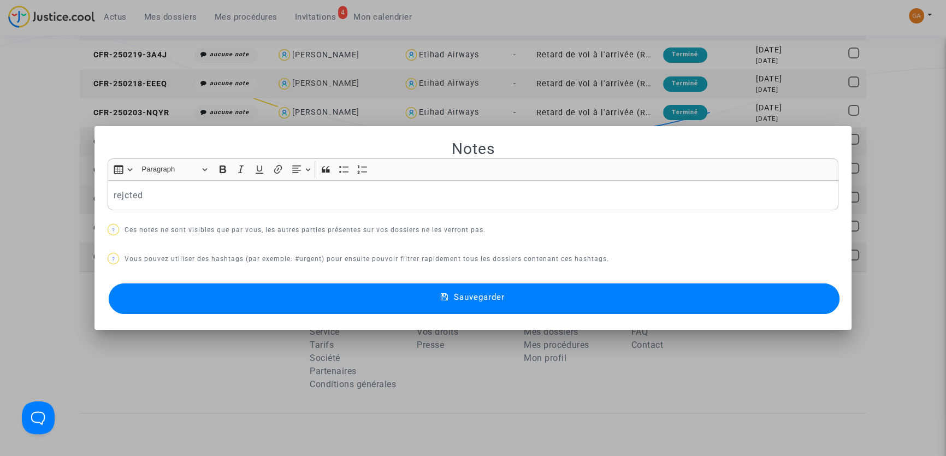
click at [356, 288] on button "Sauvegarder" at bounding box center [474, 298] width 731 height 31
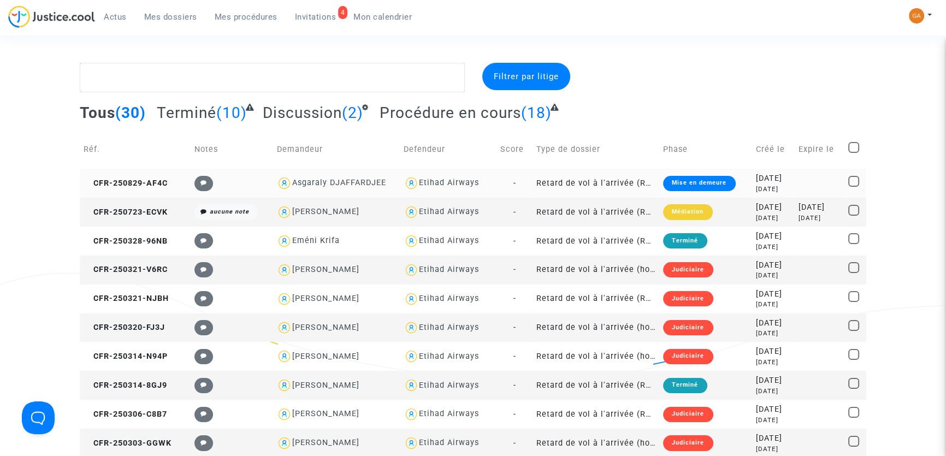
click at [667, 75] on div at bounding box center [741, 77] width 268 height 29
click at [855, 150] on span at bounding box center [853, 147] width 11 height 11
click at [854, 153] on input "checkbox" at bounding box center [853, 153] width 1 height 1
checkbox input "true"
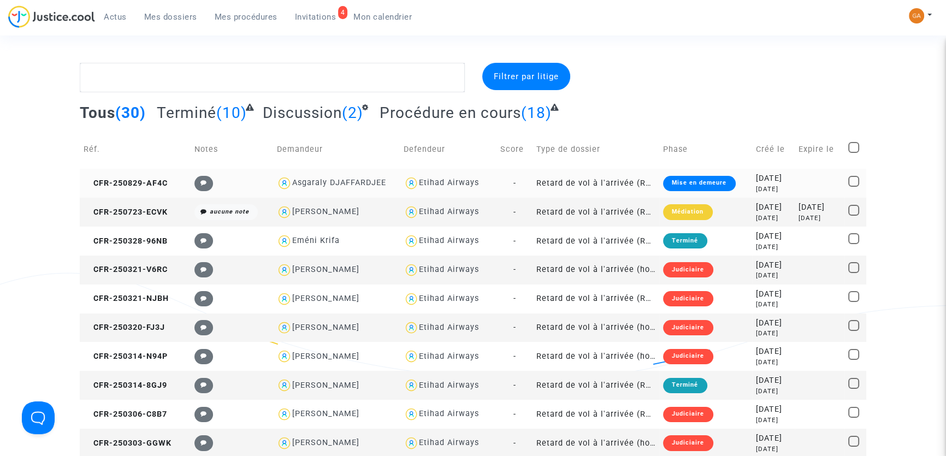
checkbox input "true"
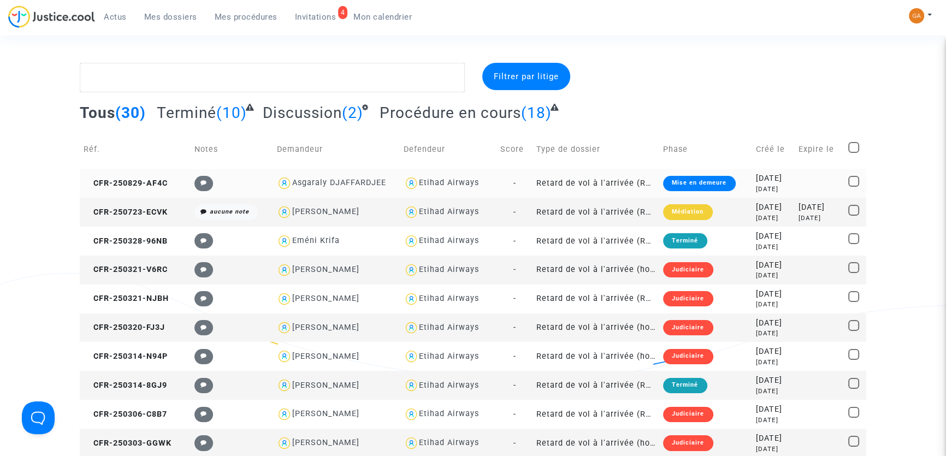
checkbox input "true"
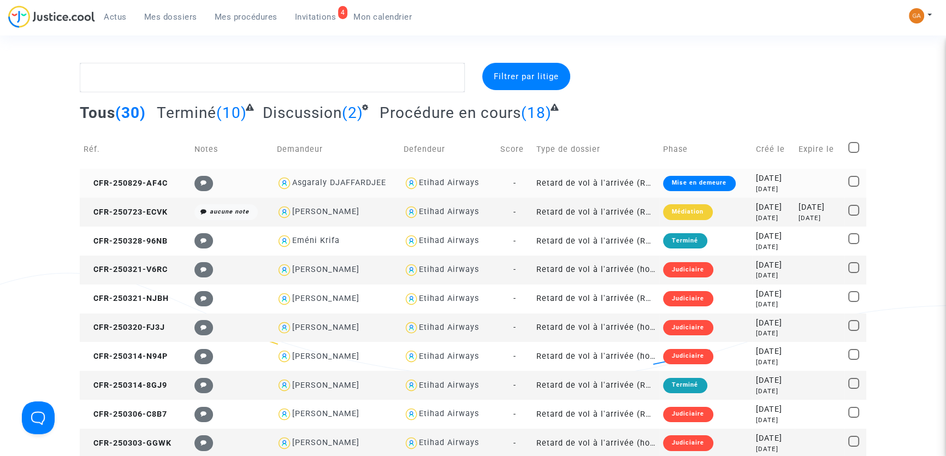
checkbox input "true"
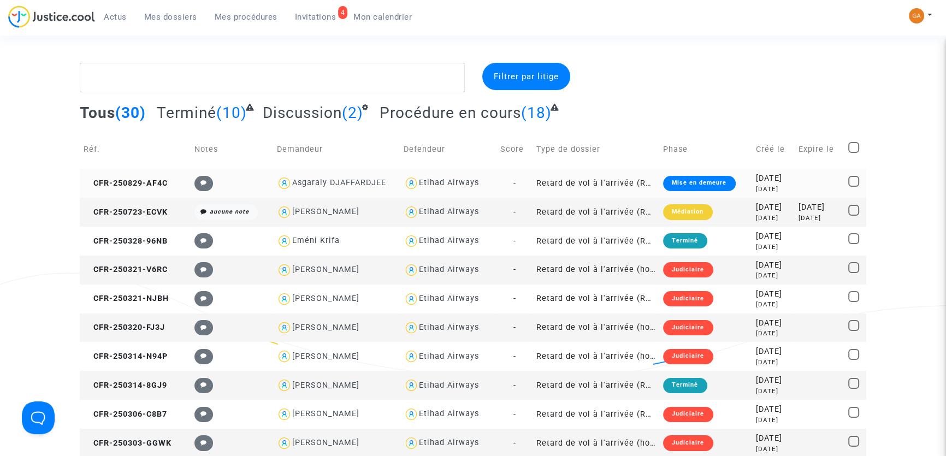
checkbox input "true"
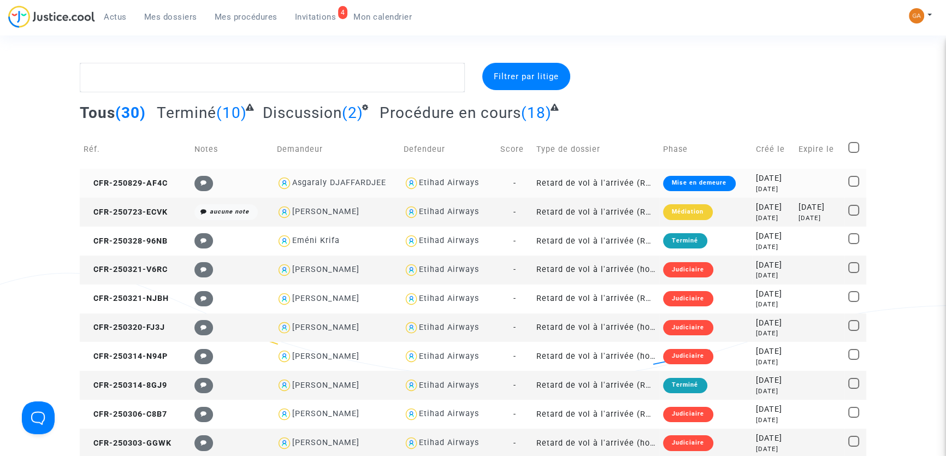
checkbox input "true"
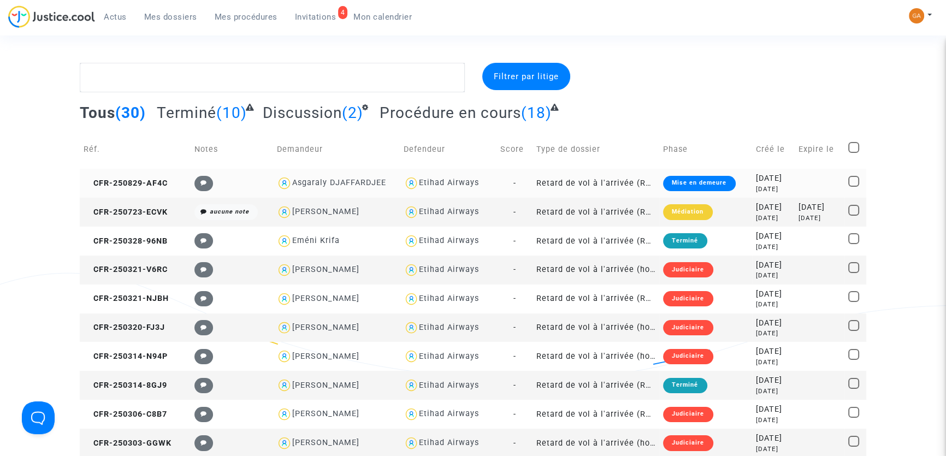
checkbox input "true"
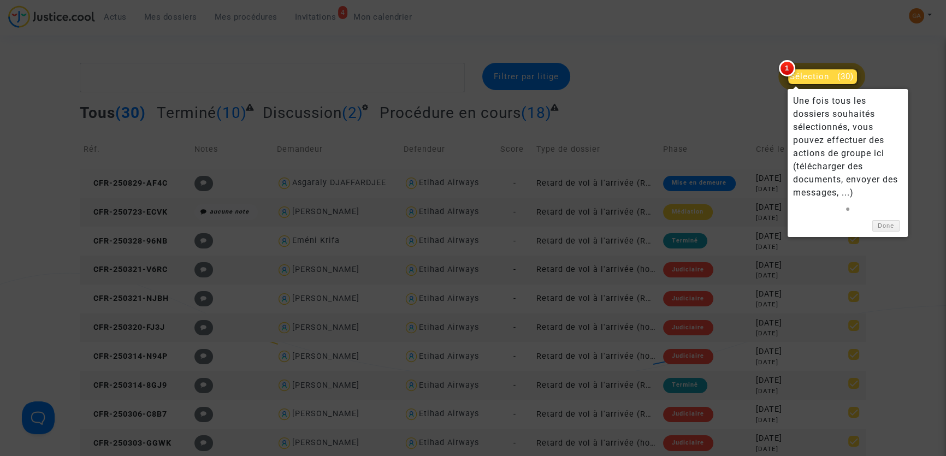
click at [855, 150] on div "Une fois tous les dossiers souhaités sélectionnés, vous pouvez effectuer des ac…" at bounding box center [847, 146] width 109 height 105
click at [883, 224] on link "Done" at bounding box center [885, 225] width 27 height 11
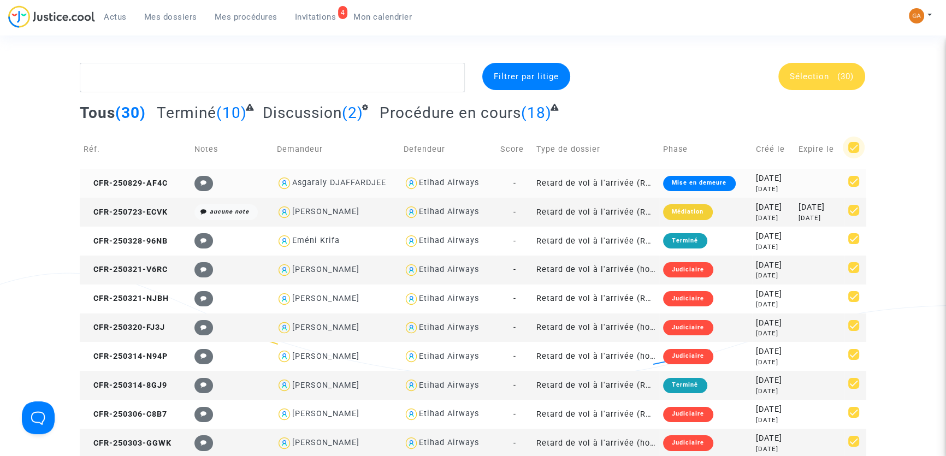
click at [853, 143] on span at bounding box center [853, 147] width 11 height 11
click at [853, 153] on input "checkbox" at bounding box center [853, 153] width 1 height 1
checkbox input "false"
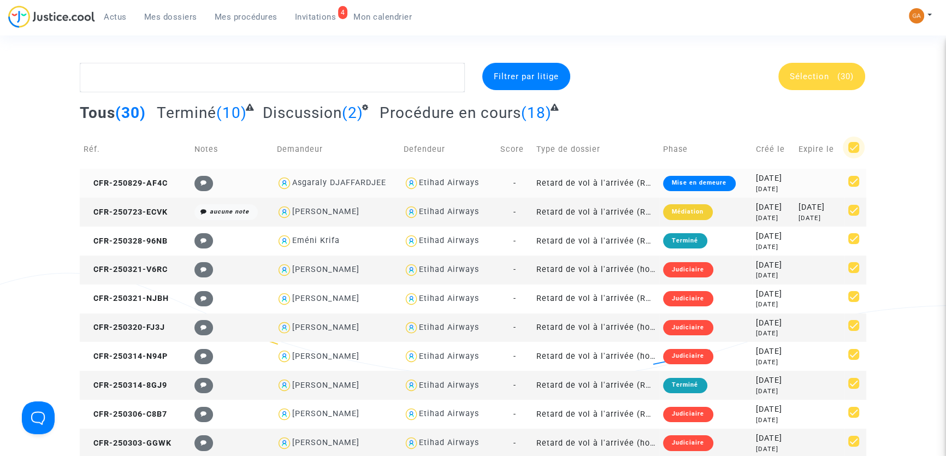
checkbox input "false"
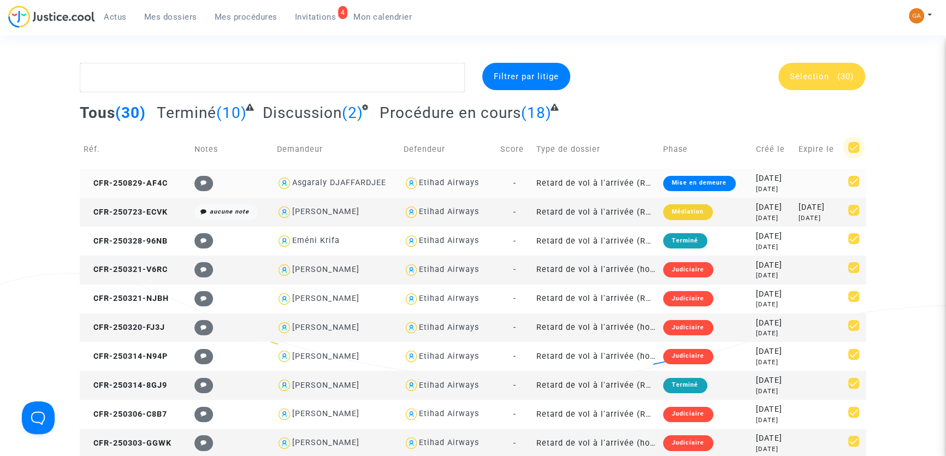
checkbox input "false"
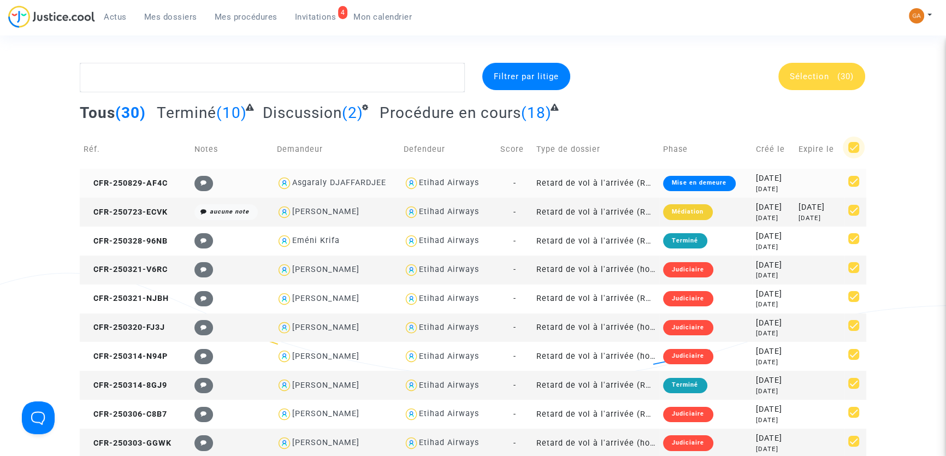
checkbox input "false"
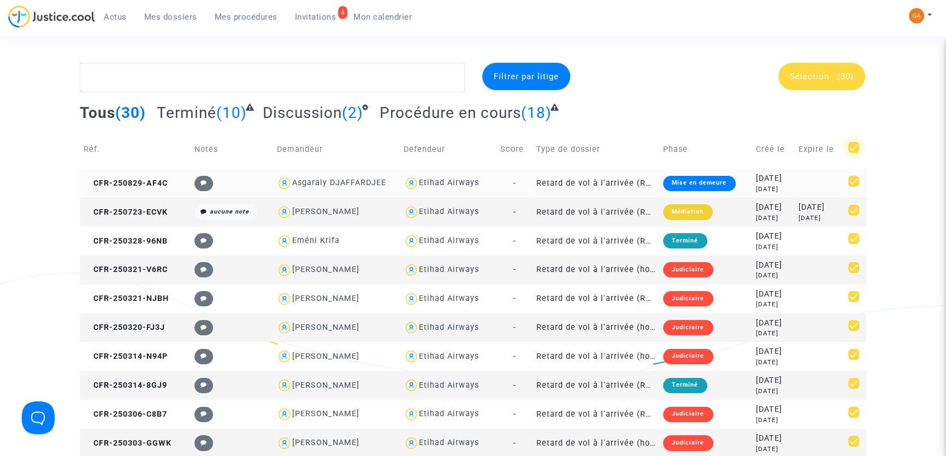
checkbox input "false"
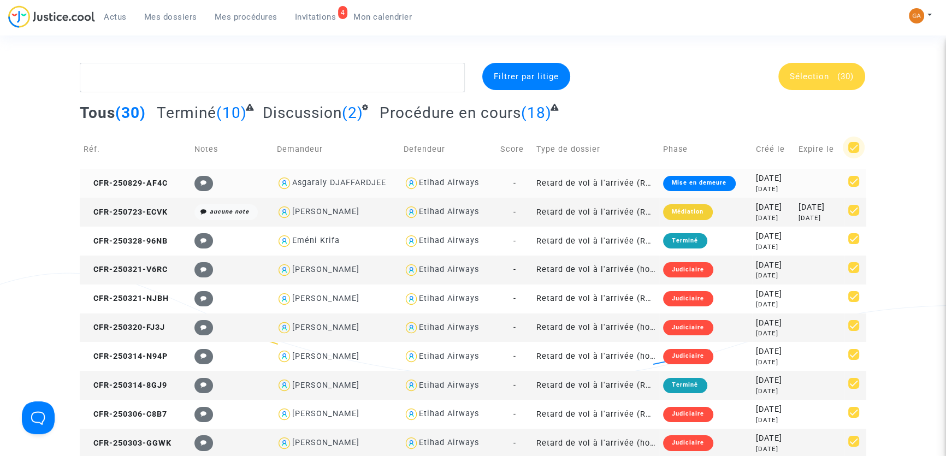
checkbox input "false"
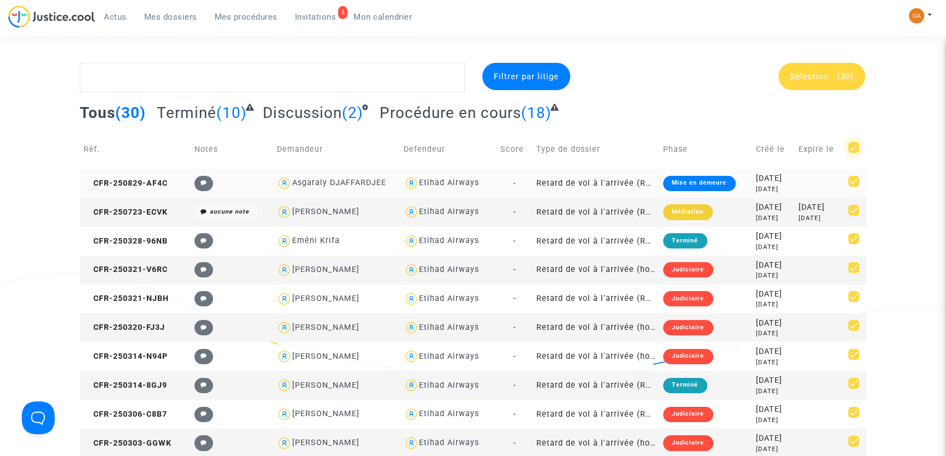
checkbox input "false"
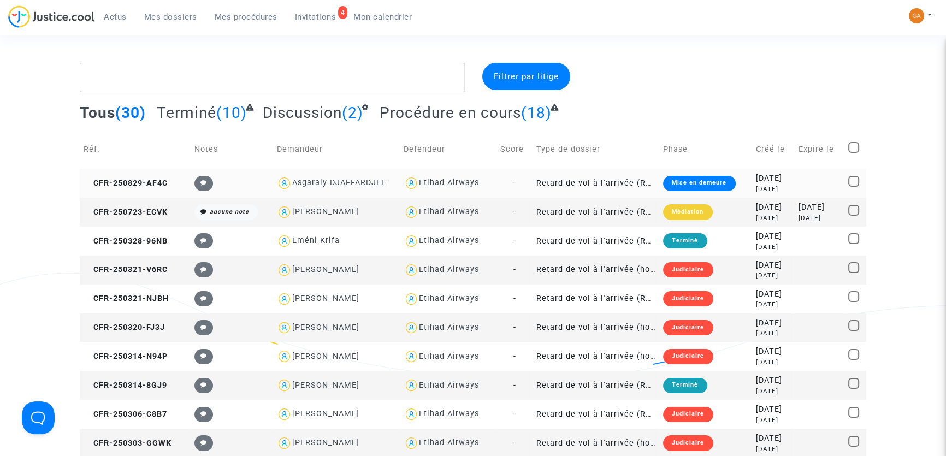
click at [853, 178] on span at bounding box center [853, 181] width 11 height 11
click at [853, 187] on input "checkbox" at bounding box center [853, 187] width 1 height 1
checkbox input "true"
click at [298, 113] on span "Discussion" at bounding box center [302, 113] width 79 height 18
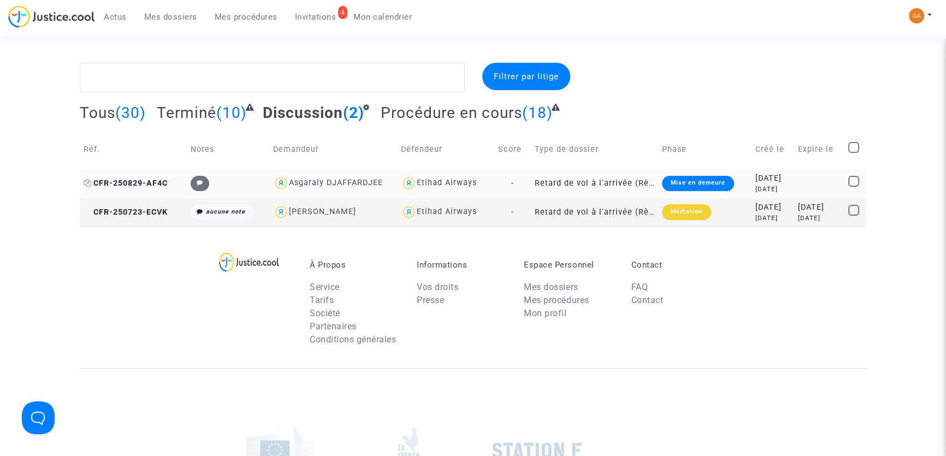
click at [121, 186] on span "CFR-250829-AF4C" at bounding box center [126, 183] width 84 height 9
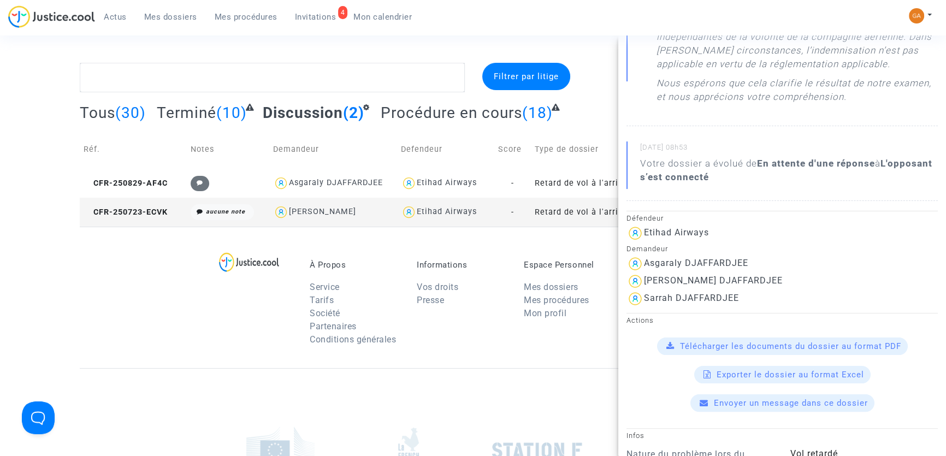
scroll to position [264, 0]
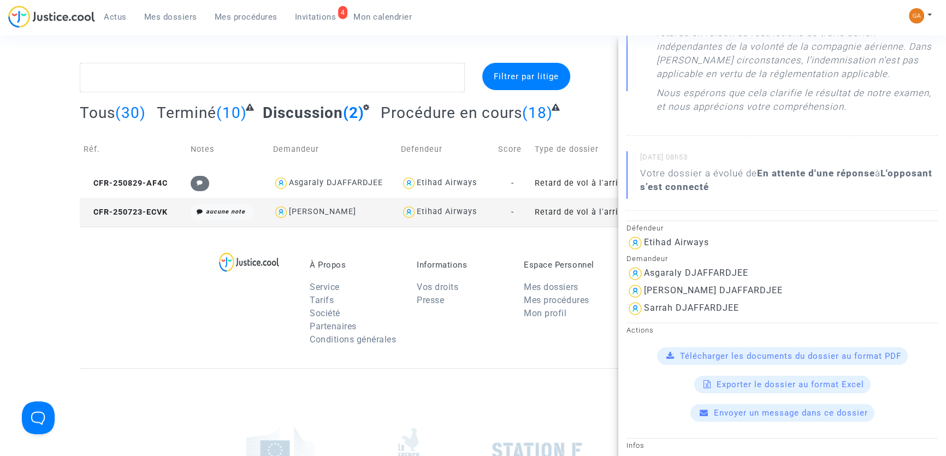
click at [761, 192] on b "L'opposant s’est connecté" at bounding box center [786, 180] width 292 height 25
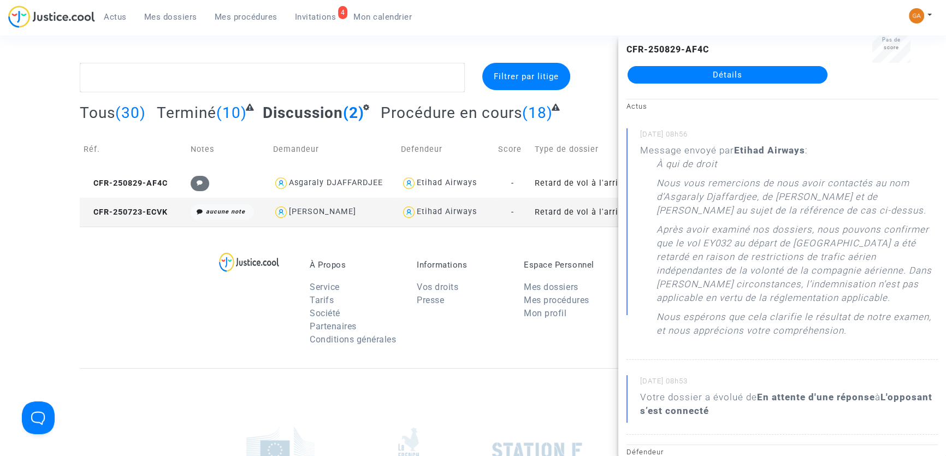
scroll to position [0, 0]
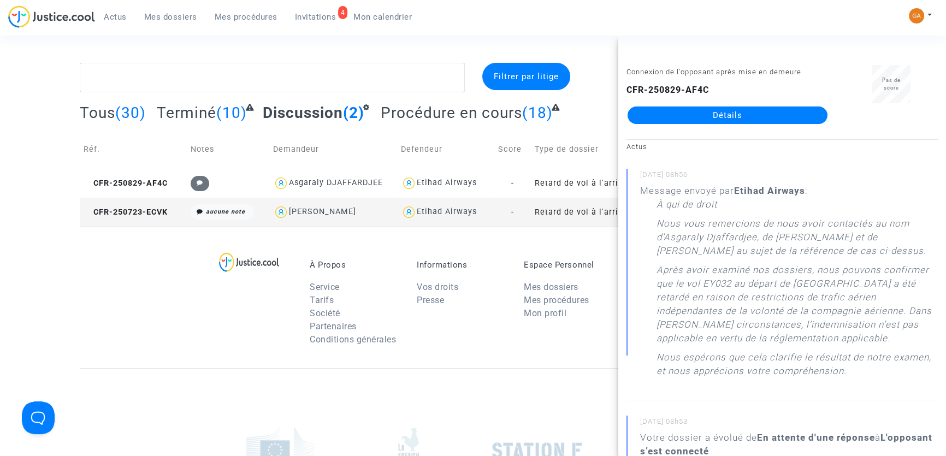
click at [750, 115] on link "Détails" at bounding box center [728, 114] width 200 height 17
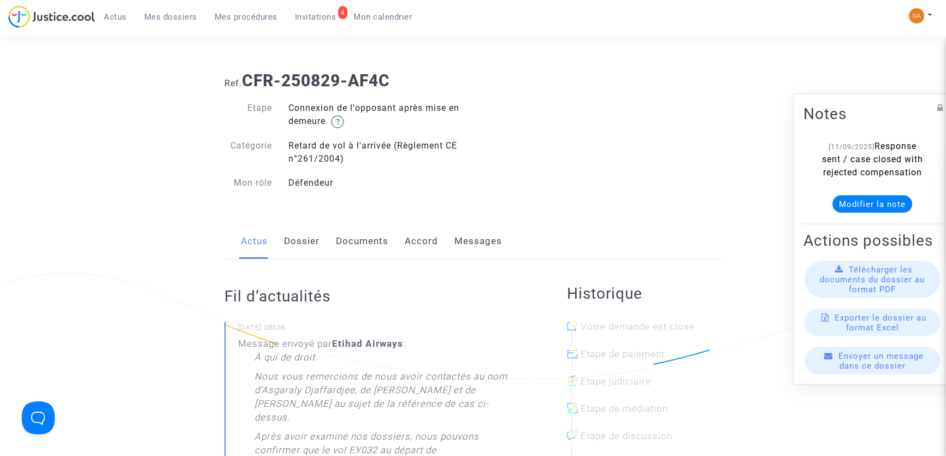
click at [301, 237] on link "Dossier" at bounding box center [301, 241] width 35 height 36
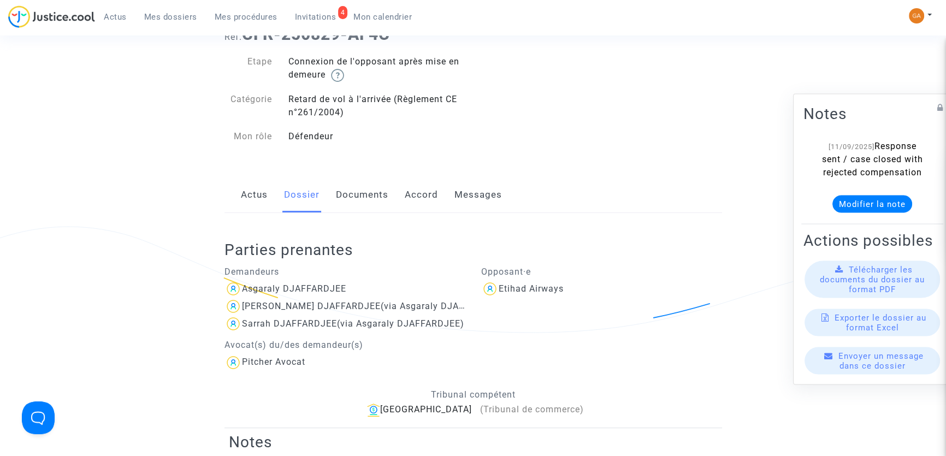
scroll to position [248, 0]
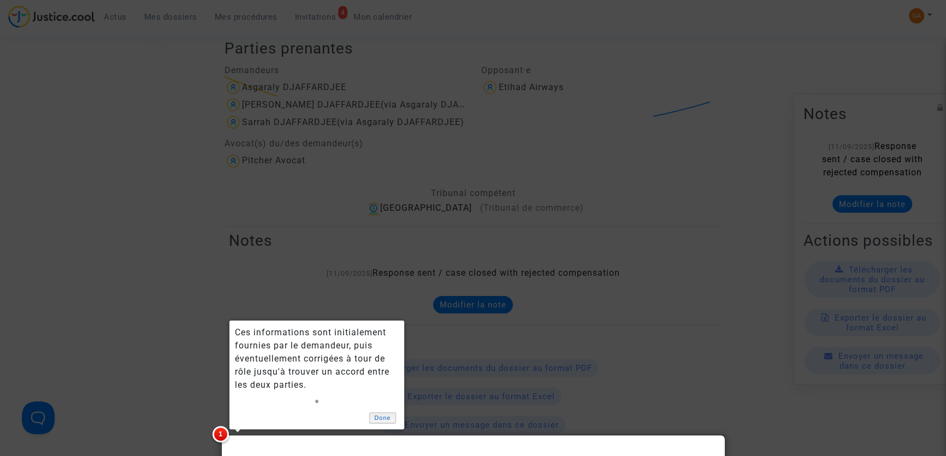
click at [384, 415] on link "Done" at bounding box center [382, 417] width 27 height 11
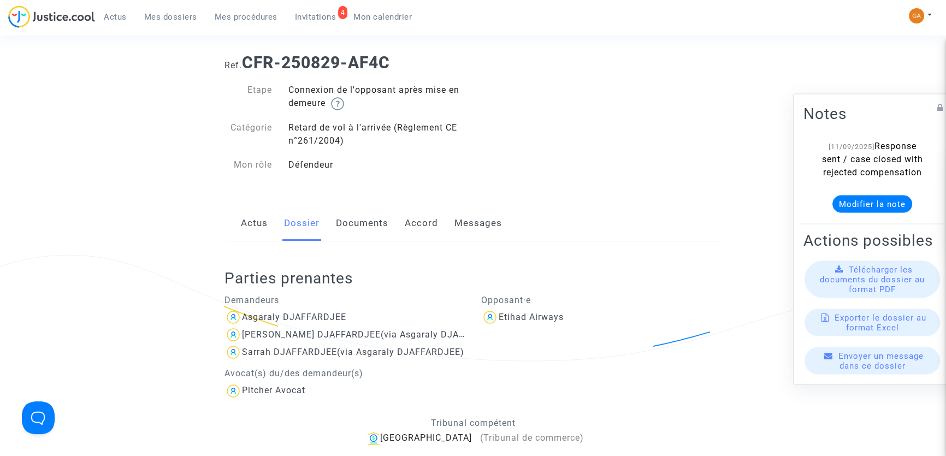
scroll to position [0, 0]
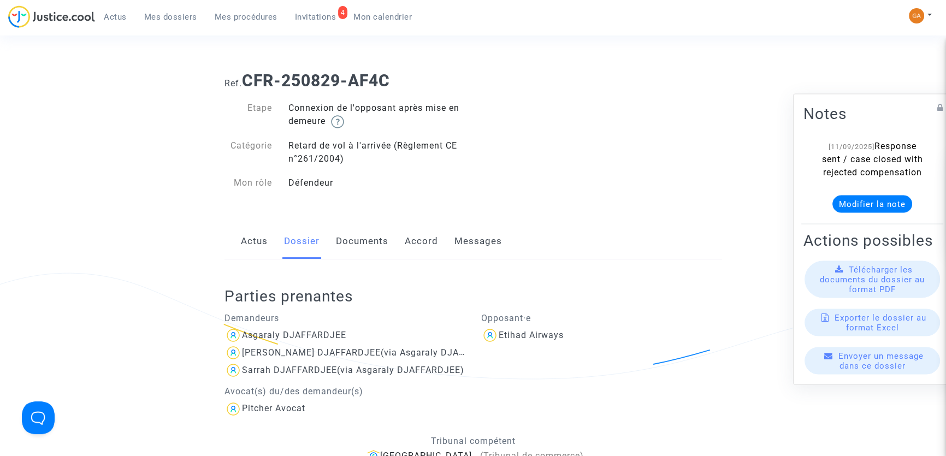
click at [413, 243] on link "Accord" at bounding box center [421, 241] width 33 height 36
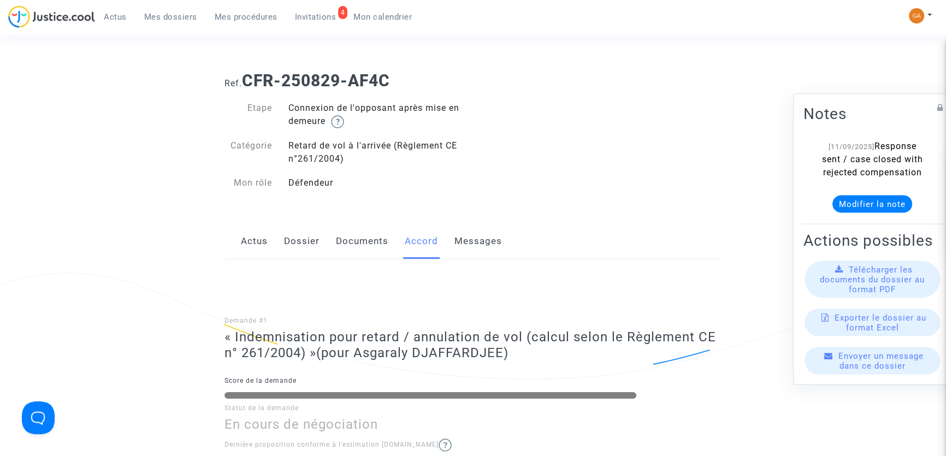
click at [469, 242] on link "Messages" at bounding box center [478, 241] width 48 height 36
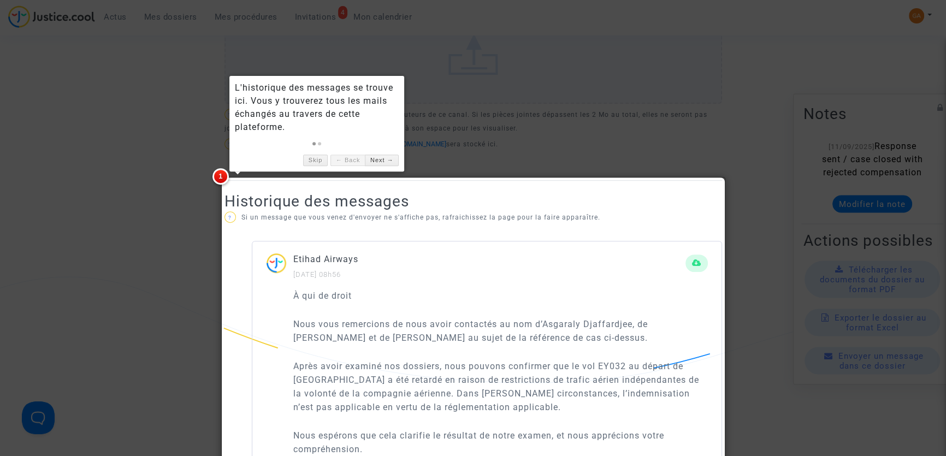
scroll to position [534, 0]
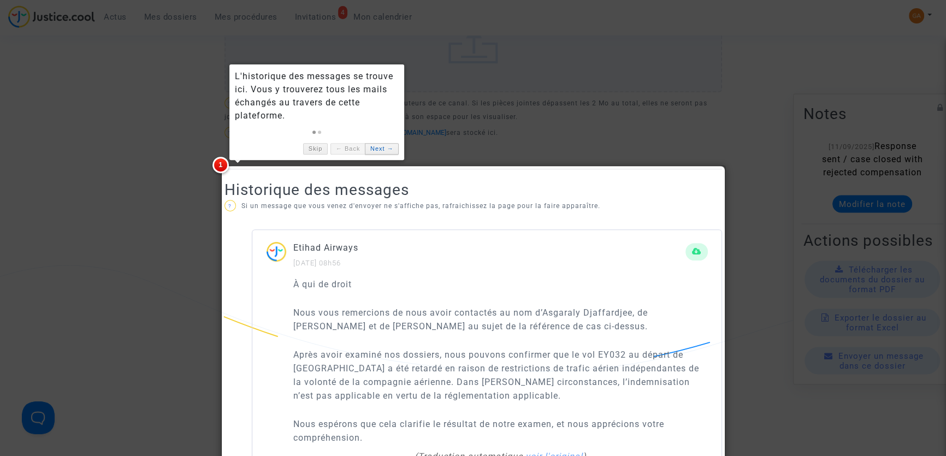
click at [379, 149] on link "Next →" at bounding box center [382, 148] width 34 height 11
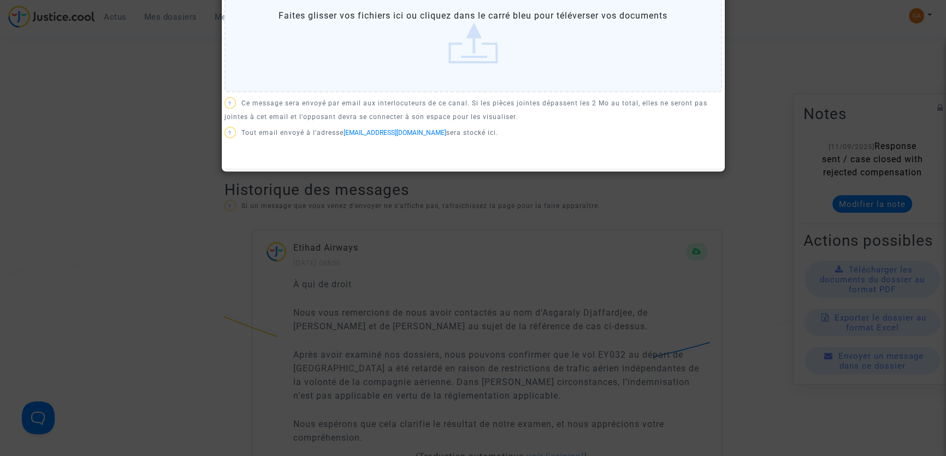
scroll to position [530, 0]
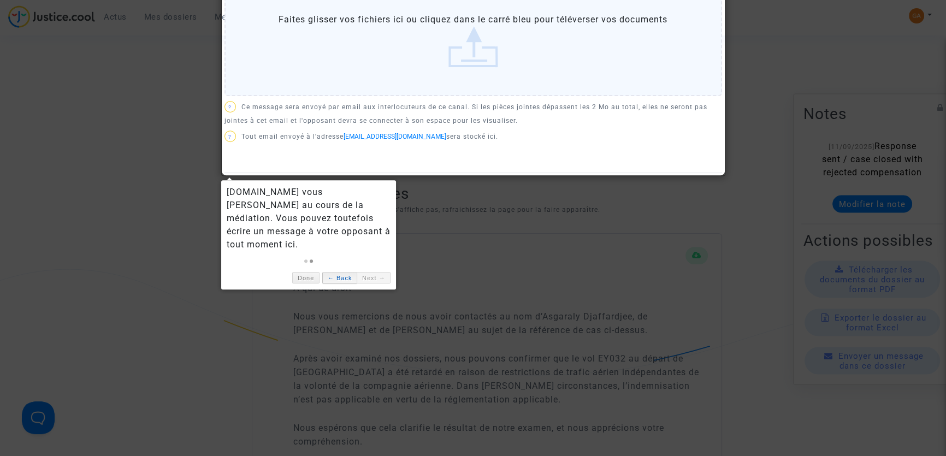
click at [341, 272] on link "← Back" at bounding box center [339, 277] width 34 height 11
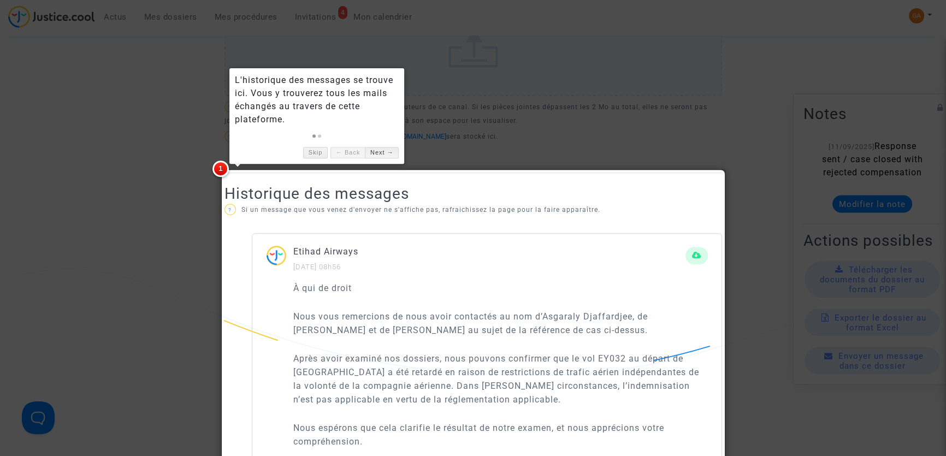
scroll to position [418, 0]
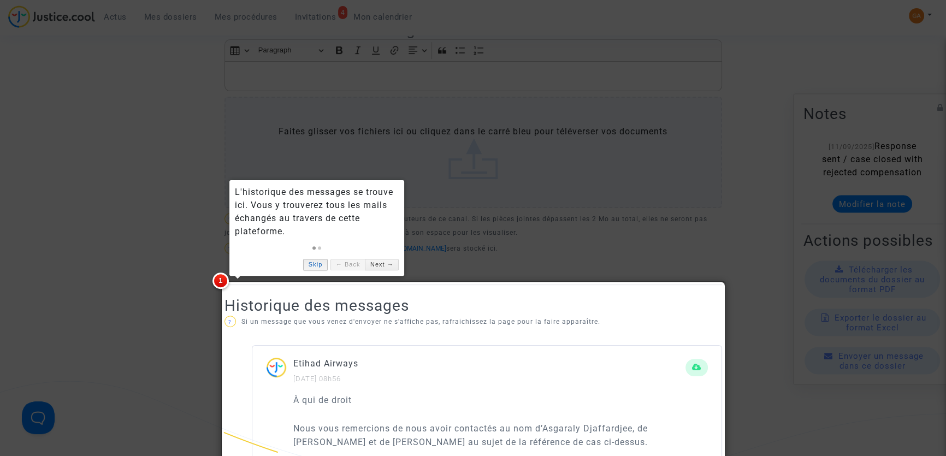
click at [319, 265] on link "Skip" at bounding box center [315, 264] width 25 height 11
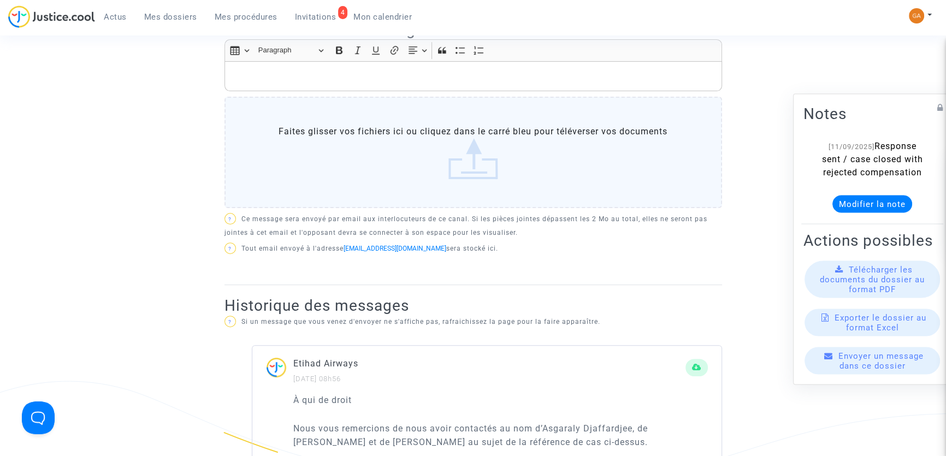
click at [571, 256] on div "DEMANDEUR Asgaraly DJAFFARDJEE Lecture seule Bourhanouddine DJAFFARDJEE Lecture…" at bounding box center [473, 96] width 498 height 380
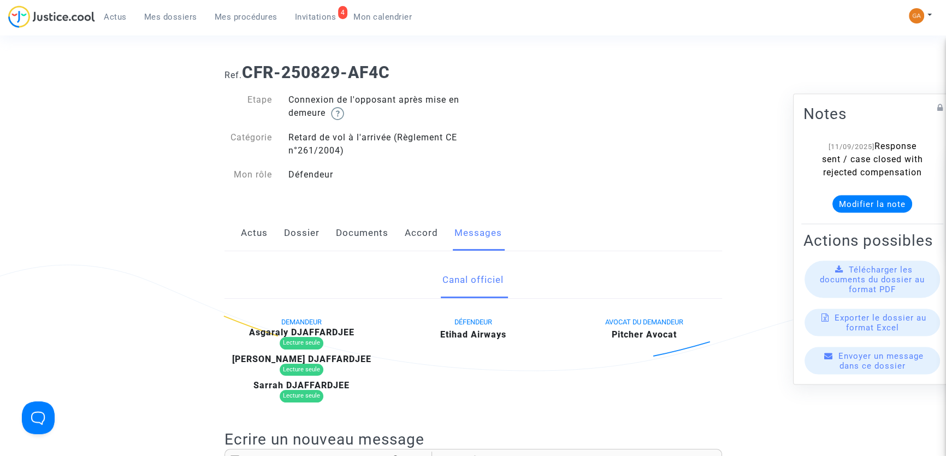
scroll to position [0, 0]
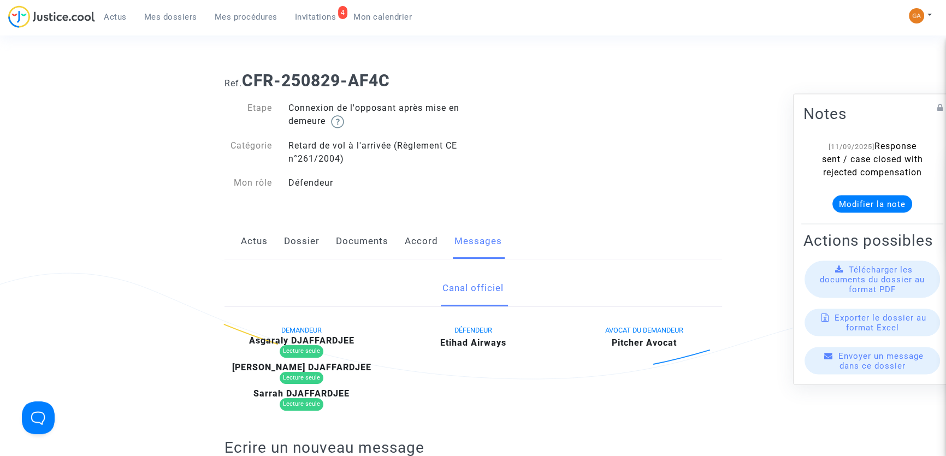
click at [327, 20] on span "Invitations" at bounding box center [316, 17] width 42 height 10
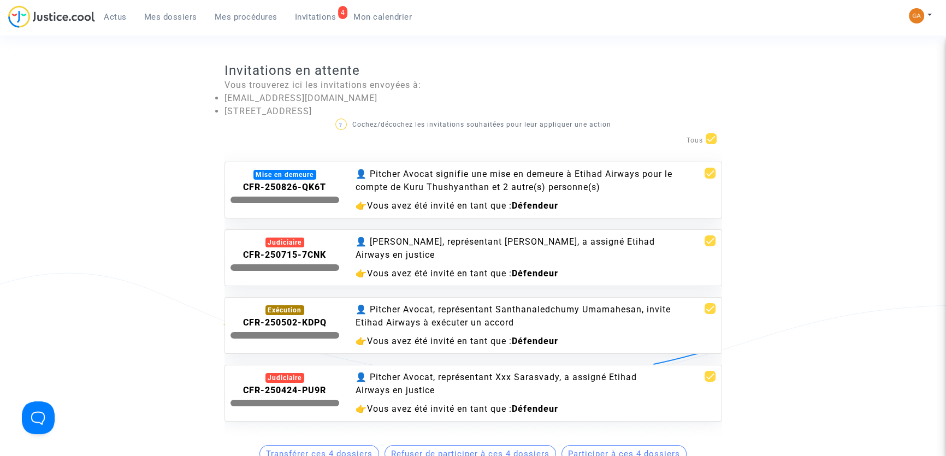
click at [212, 20] on link "Mes procédures" at bounding box center [246, 17] width 80 height 16
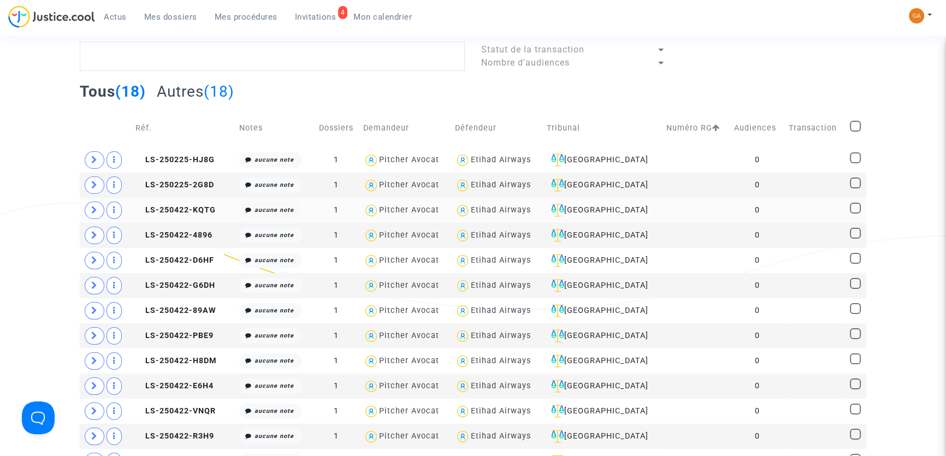
scroll to position [49, 0]
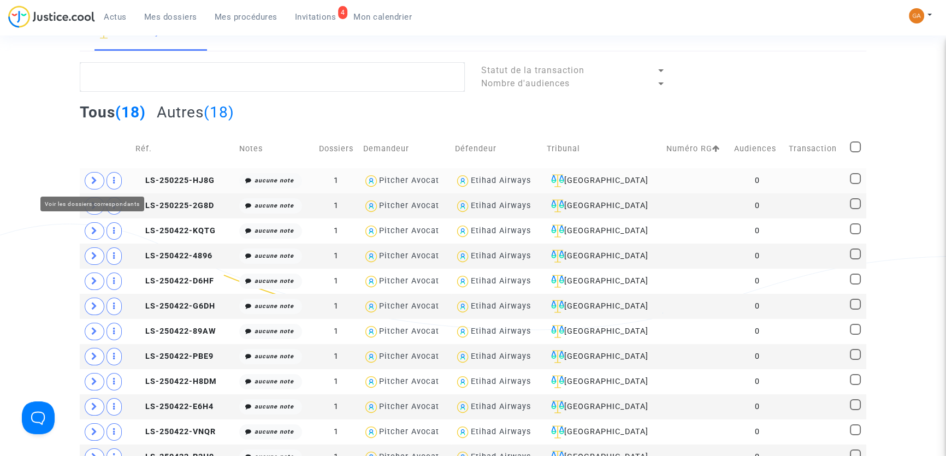
click at [97, 181] on icon at bounding box center [94, 180] width 7 height 8
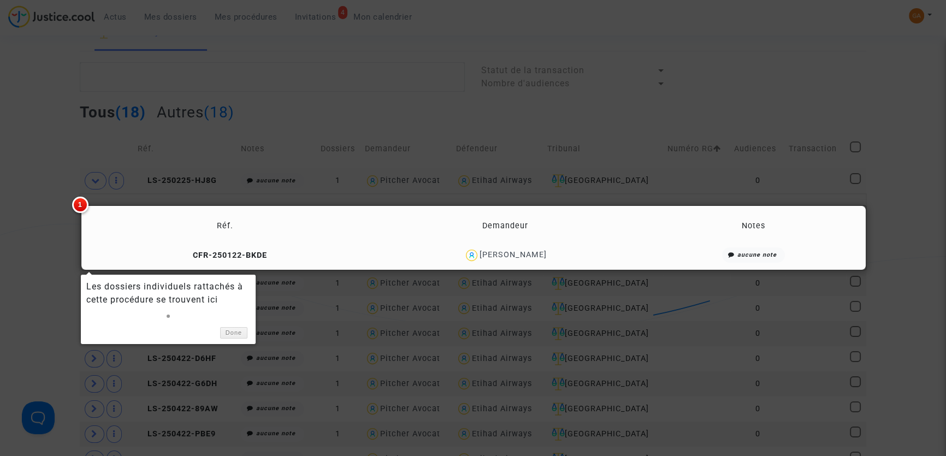
click at [392, 123] on div at bounding box center [473, 228] width 946 height 456
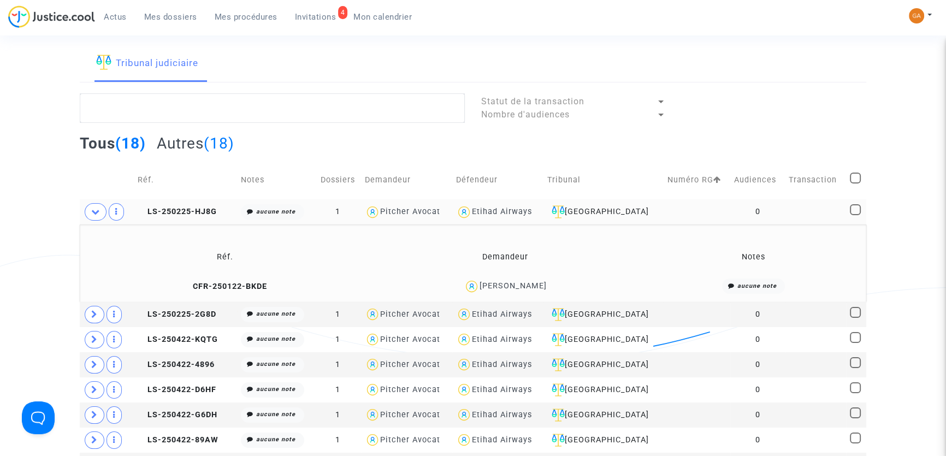
scroll to position [0, 0]
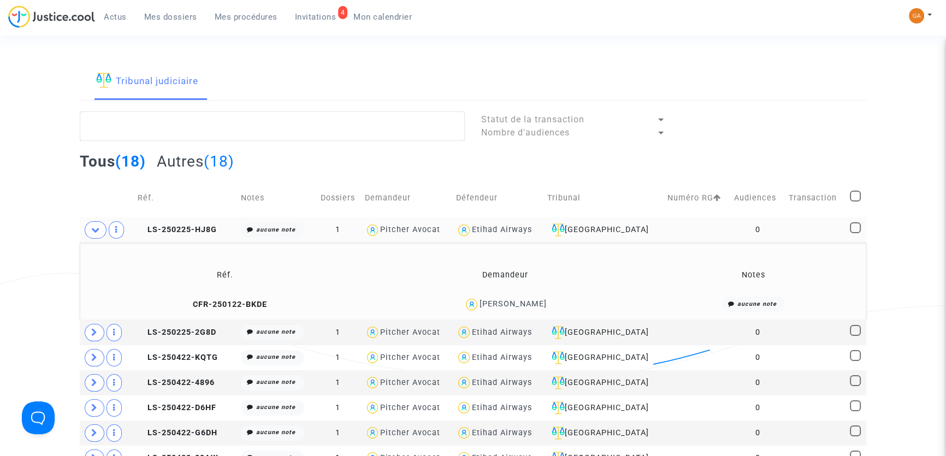
click at [177, 9] on link "Mes dossiers" at bounding box center [170, 17] width 70 height 16
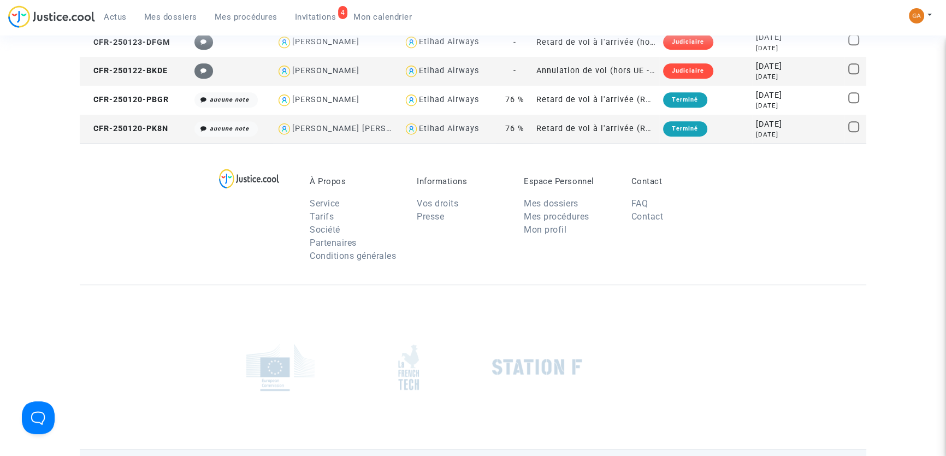
scroll to position [943, 0]
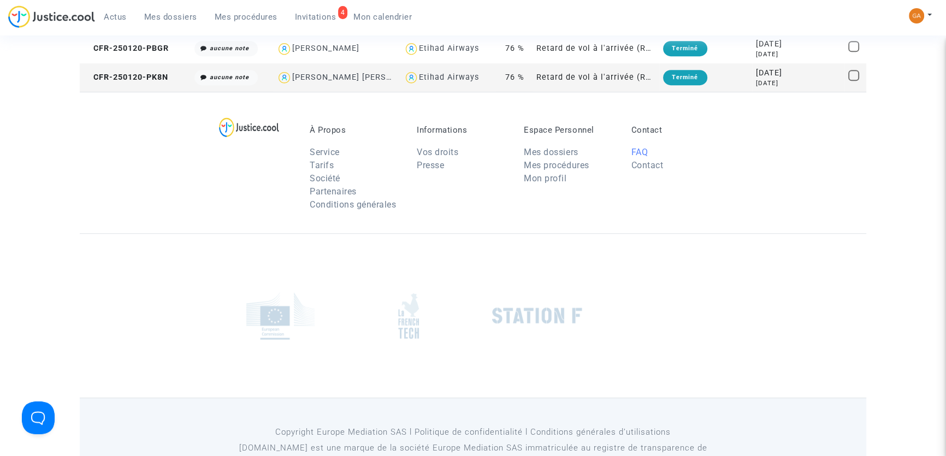
click at [638, 153] on link "FAQ" at bounding box center [639, 152] width 17 height 10
